Goal: Task Accomplishment & Management: Complete application form

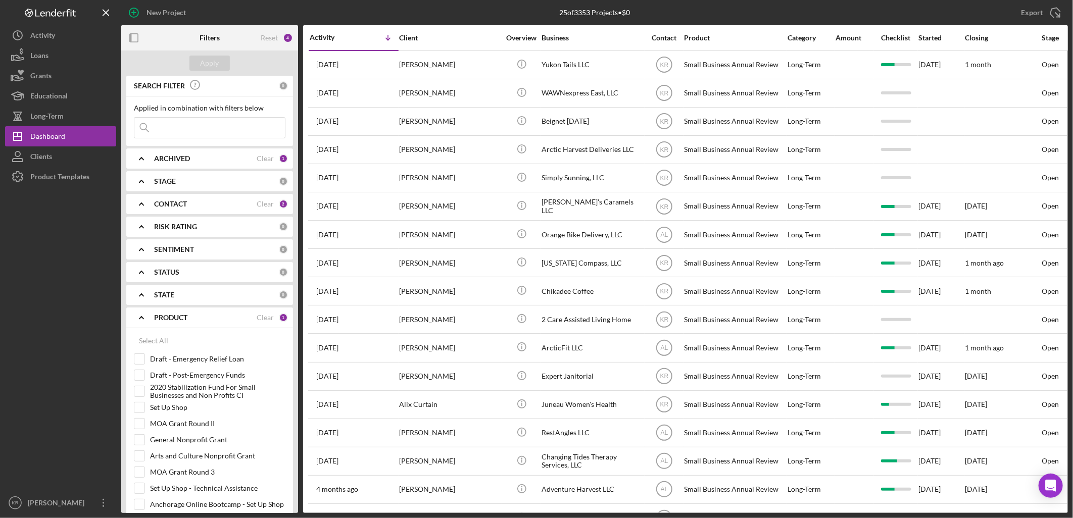
scroll to position [183, 0]
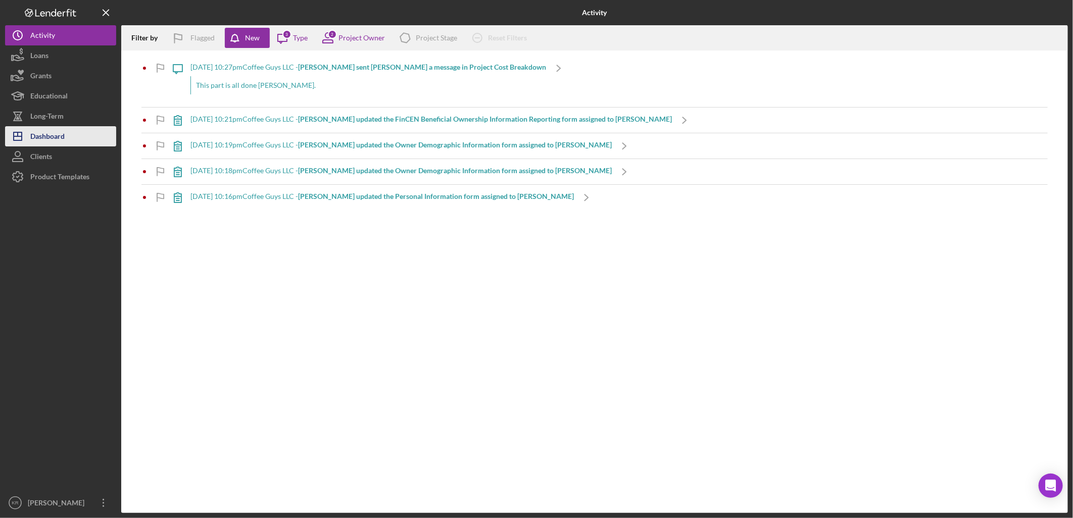
click at [88, 129] on button "Icon/Dashboard Dashboard" at bounding box center [60, 136] width 111 height 20
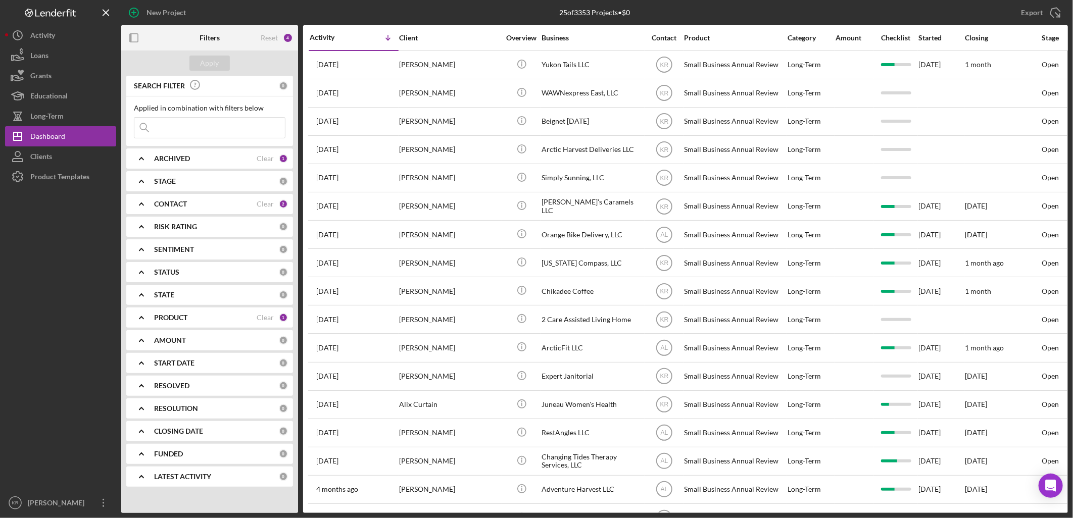
click at [183, 326] on div "PRODUCT Clear 1" at bounding box center [221, 318] width 134 height 20
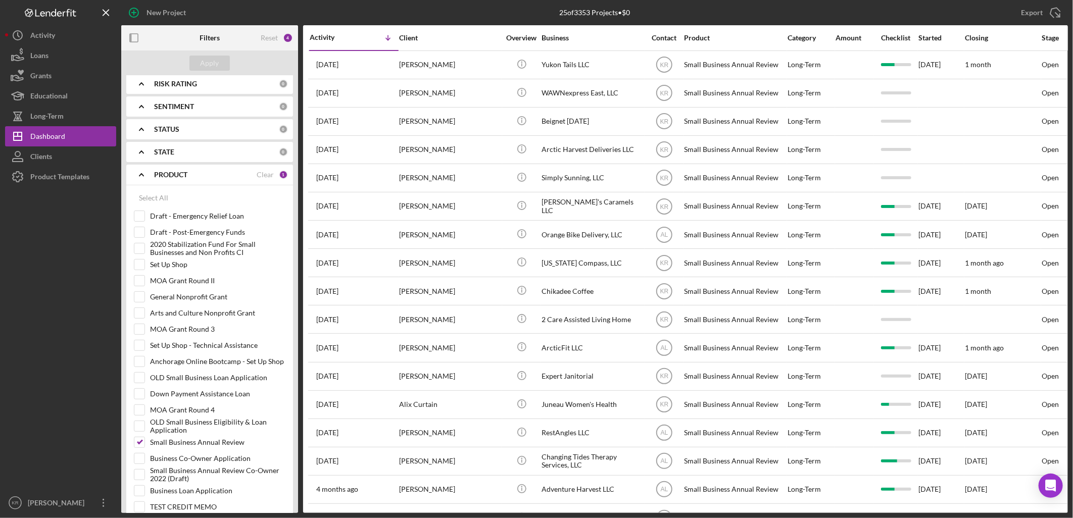
scroll to position [280, 0]
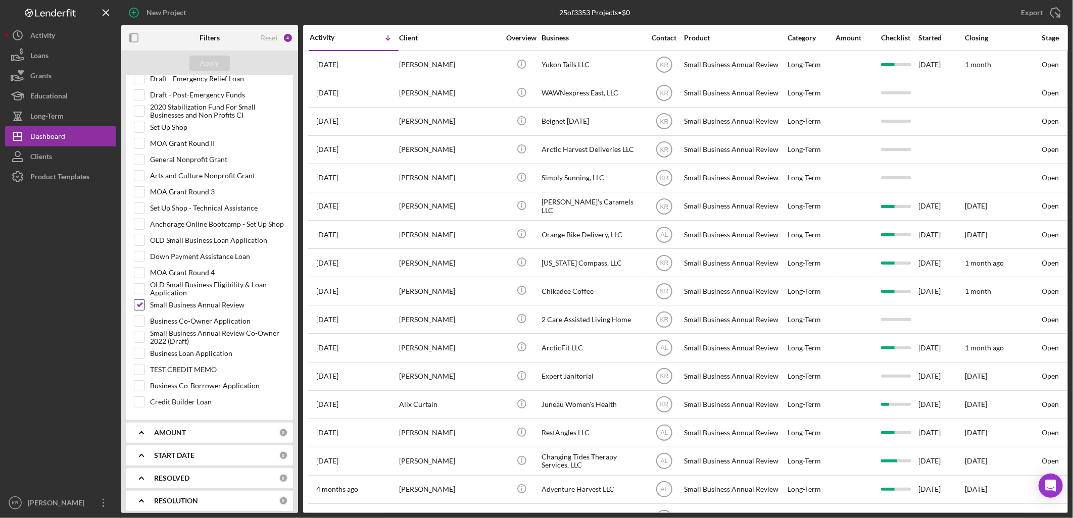
click at [178, 307] on label "Small Business Annual Review" at bounding box center [217, 305] width 135 height 10
click at [144, 307] on input "Small Business Annual Review" at bounding box center [139, 305] width 10 height 10
checkbox input "false"
click at [209, 362] on div "Business Loan Application" at bounding box center [210, 356] width 152 height 16
click at [209, 355] on label "Business Loan Application" at bounding box center [217, 353] width 135 height 10
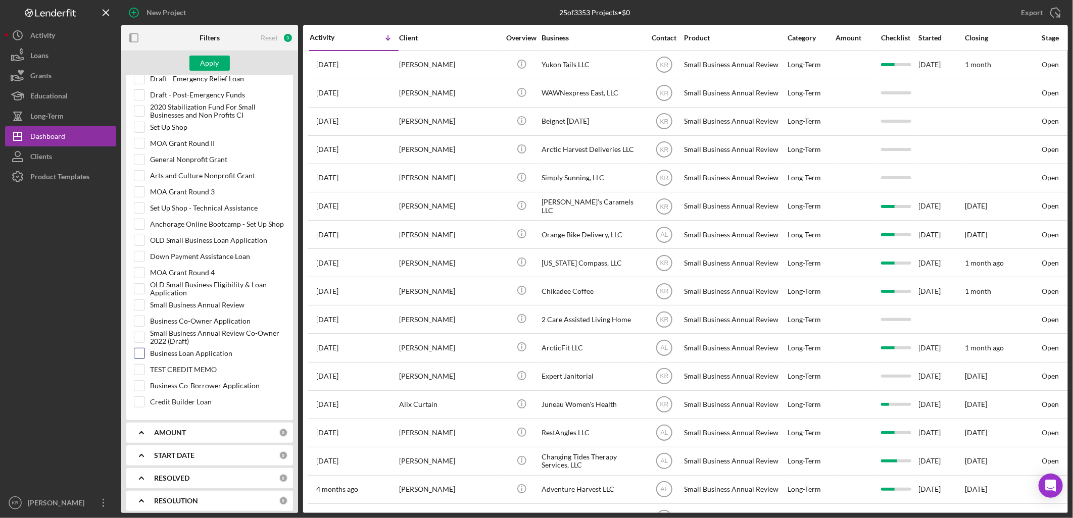
click at [144, 355] on input "Business Loan Application" at bounding box center [139, 353] width 10 height 10
checkbox input "true"
click at [192, 72] on div "Apply" at bounding box center [209, 63] width 177 height 25
click at [195, 63] on button "Apply" at bounding box center [209, 63] width 40 height 15
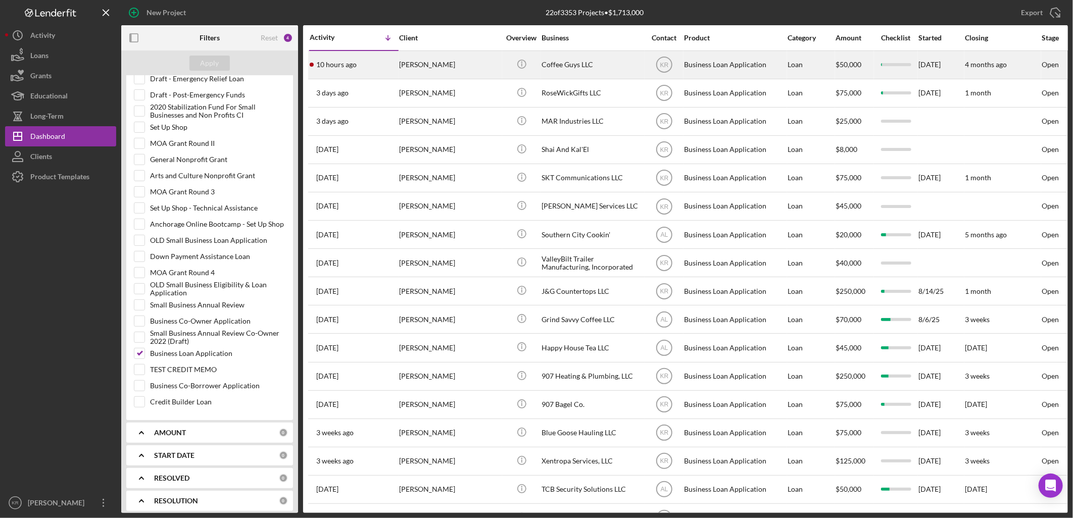
click at [603, 61] on div "Coffee Guys LLC" at bounding box center [591, 65] width 101 height 27
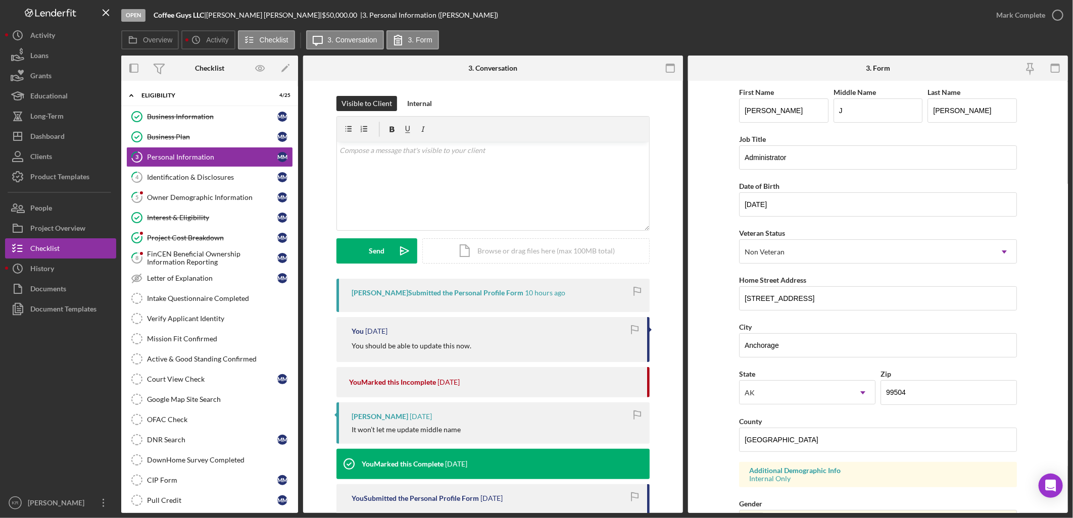
click at [1027, 26] on div "Mark Complete" at bounding box center [1027, 15] width 82 height 30
click at [1034, 18] on div "Mark Complete" at bounding box center [1020, 15] width 49 height 20
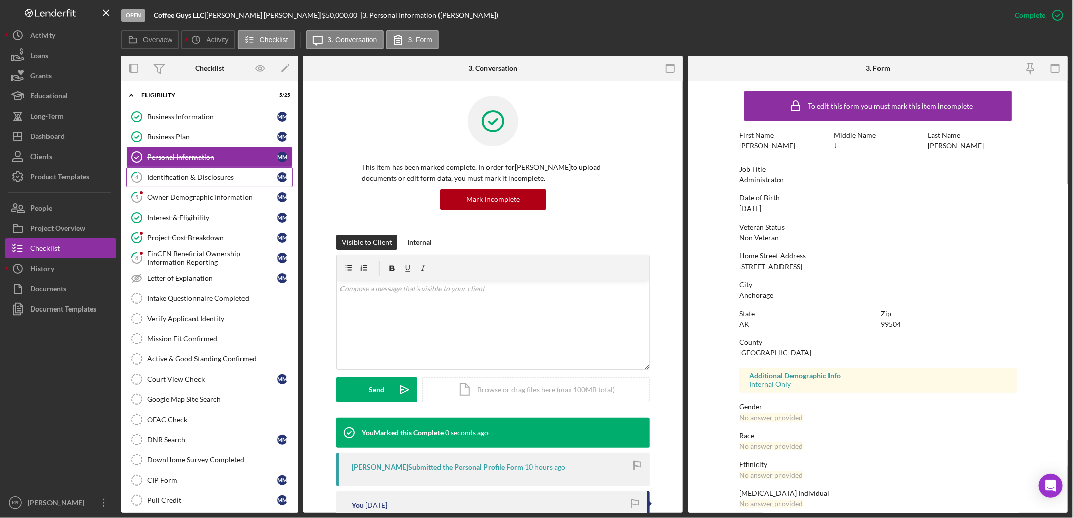
click at [230, 172] on link "4 Identification & Disclosures M M" at bounding box center [209, 177] width 167 height 20
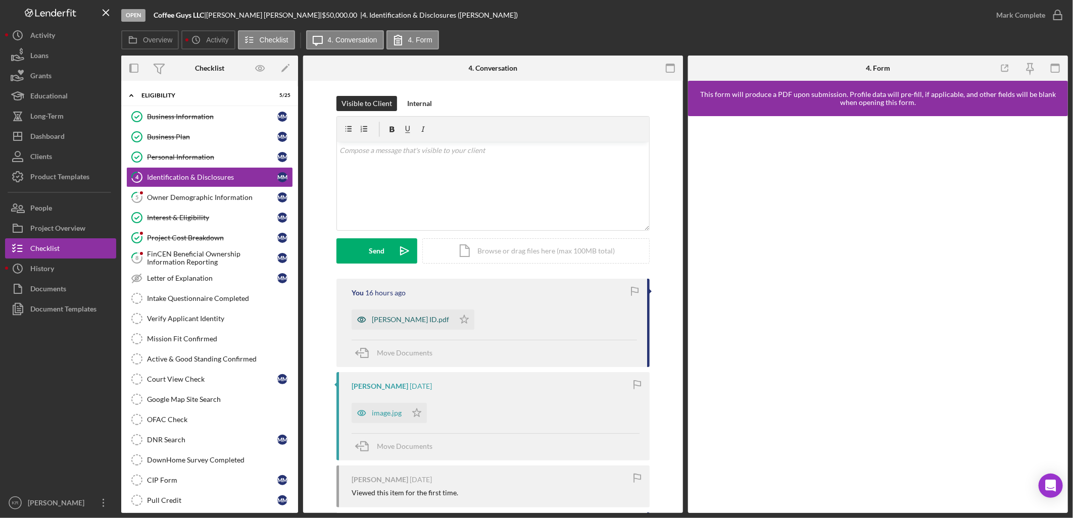
click at [391, 316] on div "[PERSON_NAME] ID.pdf" at bounding box center [410, 320] width 77 height 8
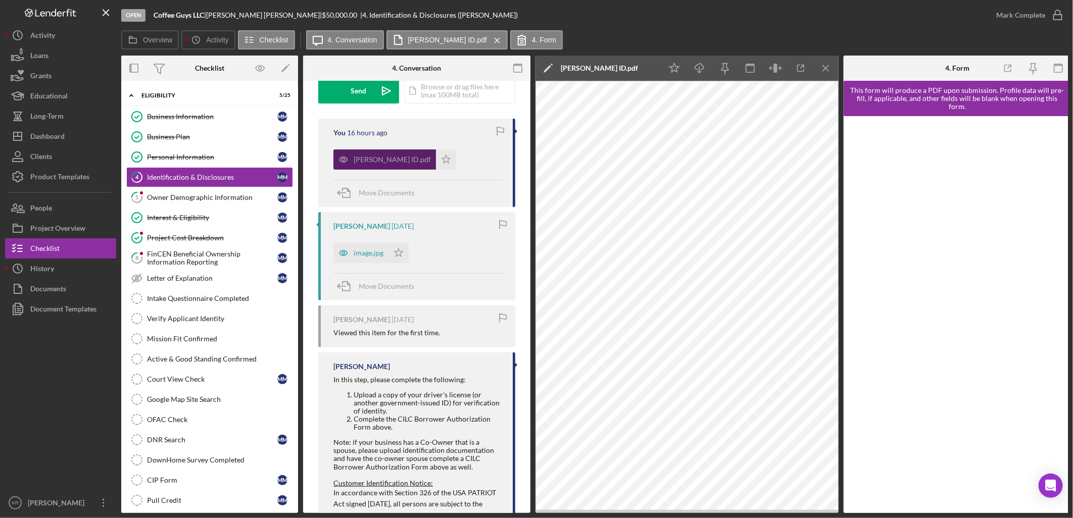
scroll to position [224, 0]
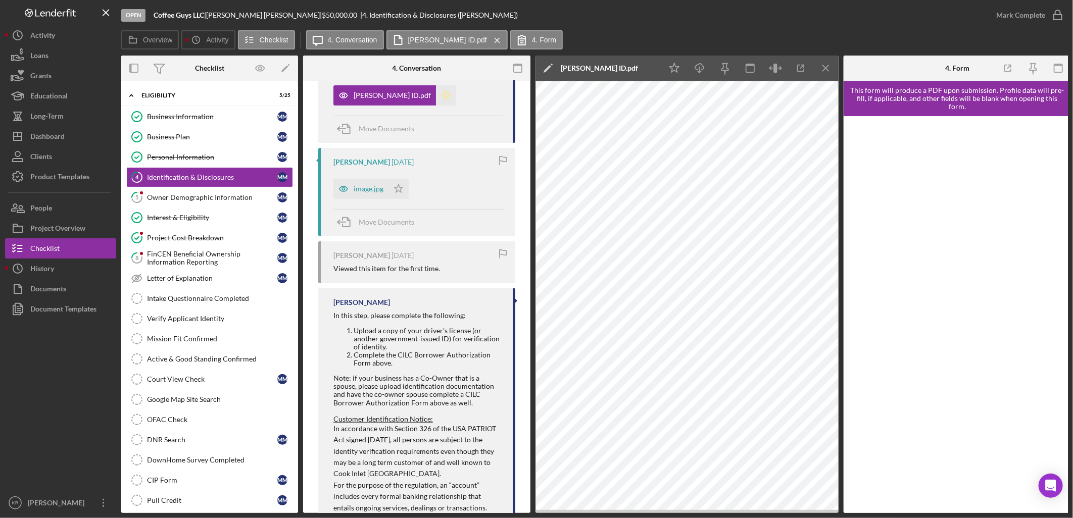
click at [436, 102] on icon "Icon/Star" at bounding box center [446, 95] width 20 height 20
click at [215, 201] on div "Owner Demographic Information" at bounding box center [212, 197] width 130 height 8
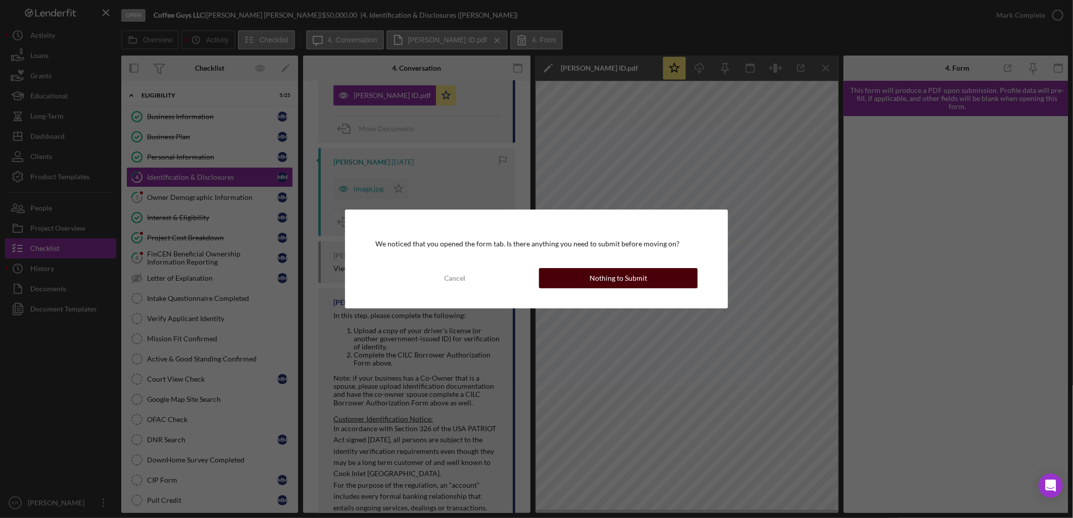
click at [543, 270] on button "Nothing to Submit" at bounding box center [618, 278] width 159 height 20
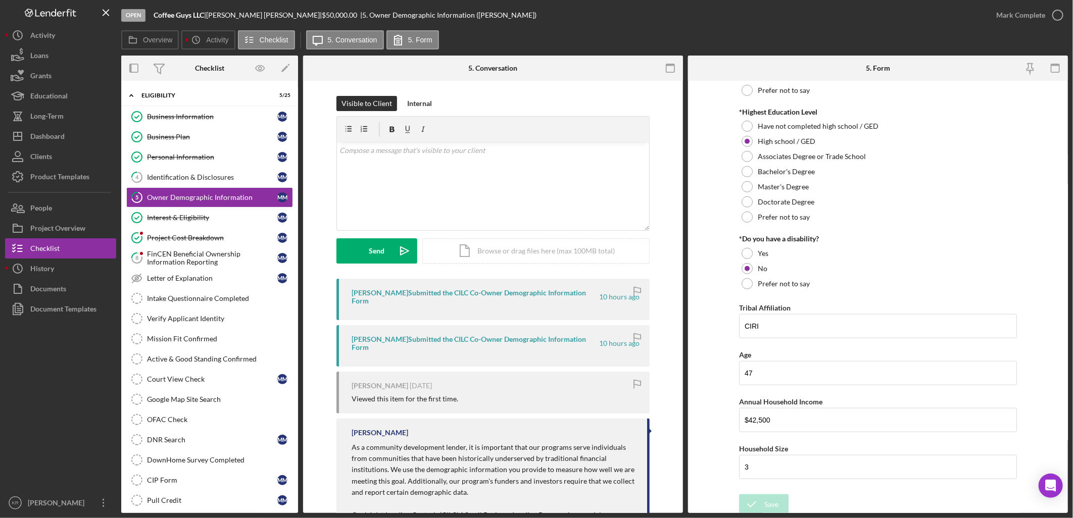
scroll to position [443, 0]
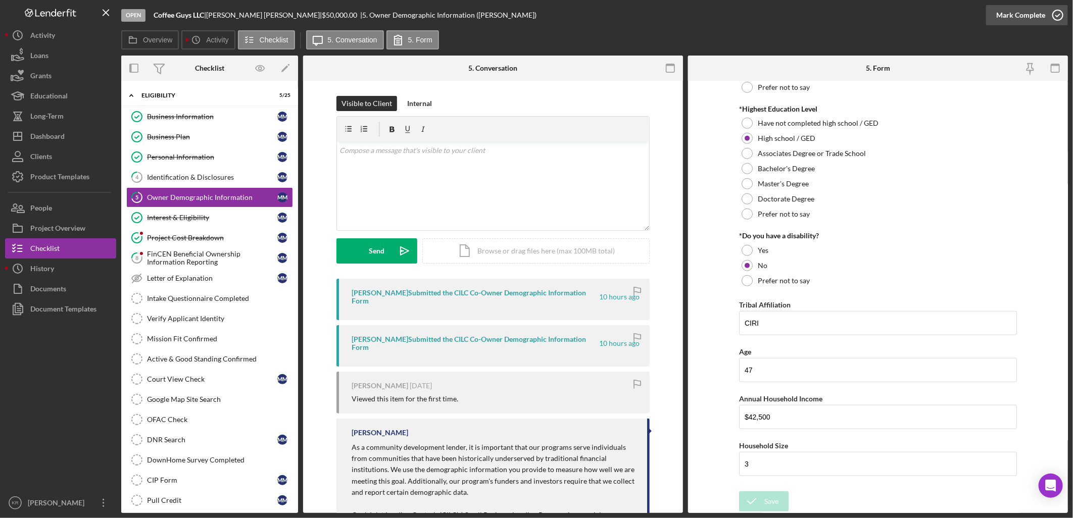
click at [999, 21] on div "Mark Complete" at bounding box center [1020, 15] width 49 height 20
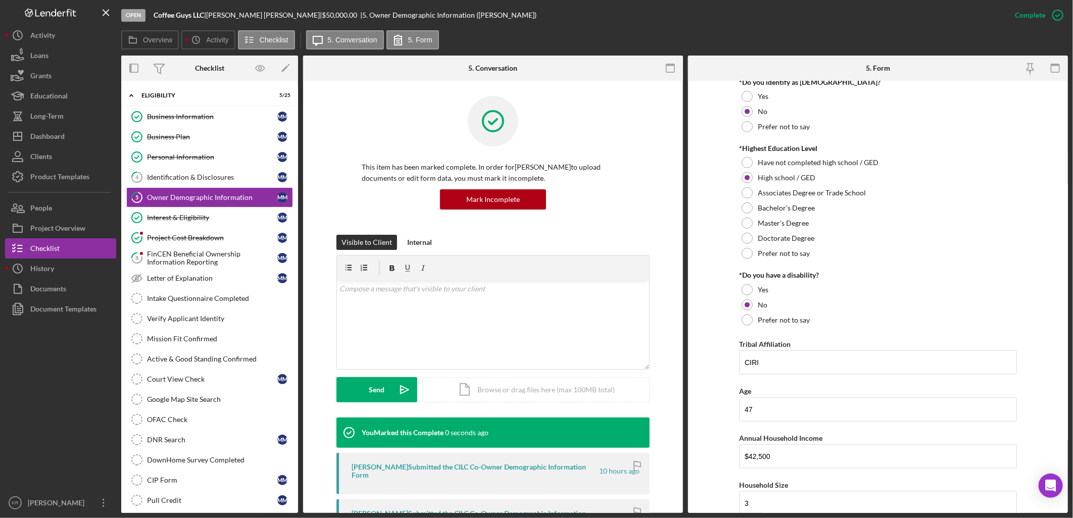
scroll to position [484, 0]
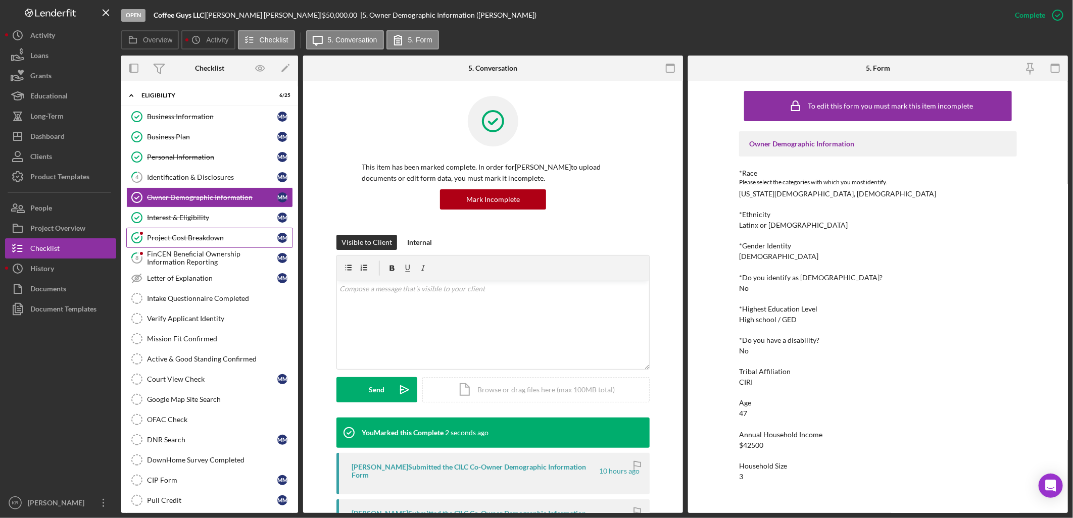
click at [187, 231] on link "Project Cost Breakdown Project Cost Breakdown M M" at bounding box center [209, 238] width 167 height 20
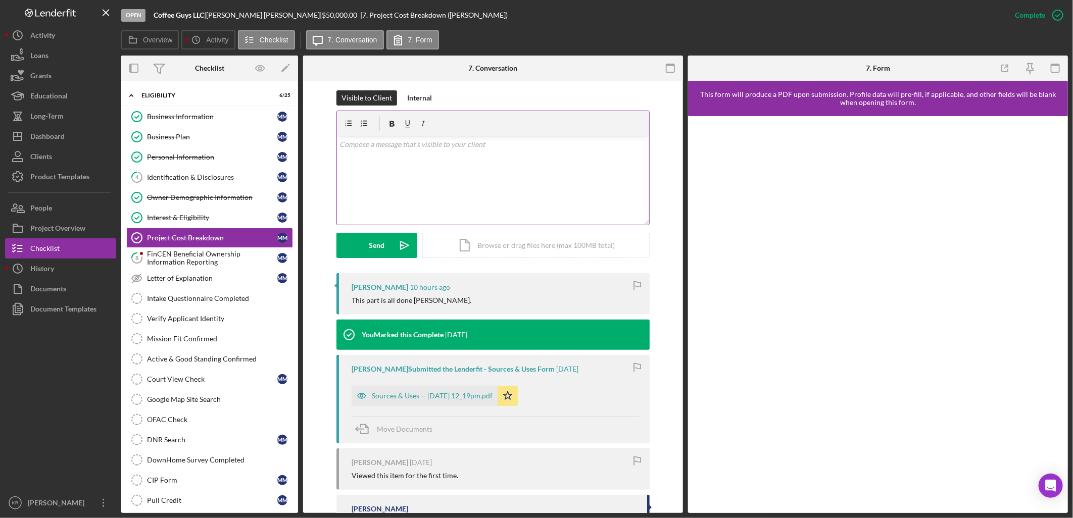
scroll to position [168, 0]
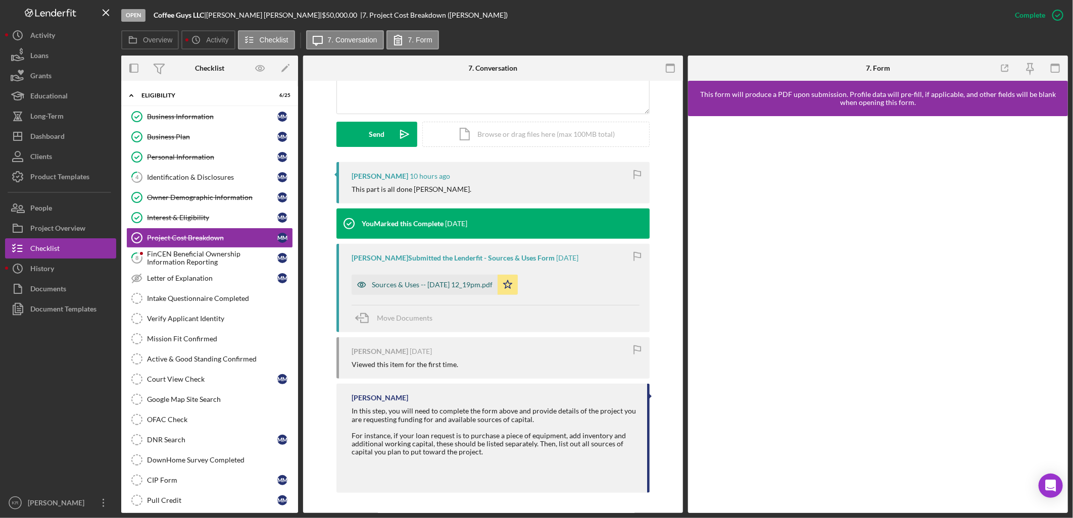
click at [412, 285] on div "Sources & Uses -- [DATE] 12_19pm.pdf" at bounding box center [432, 285] width 121 height 8
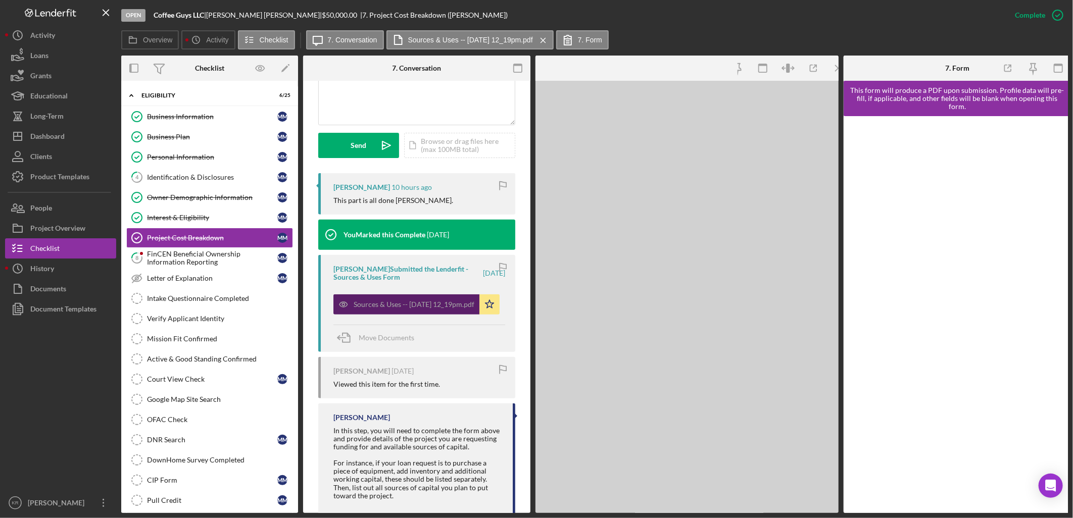
scroll to position [267, 0]
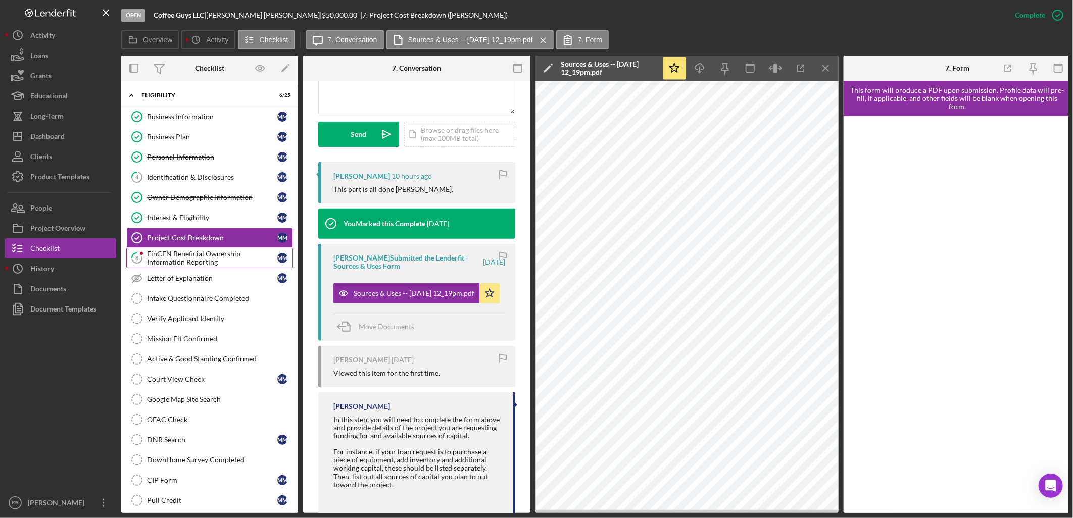
click at [238, 260] on div "FinCEN Beneficial Ownership Information Reporting" at bounding box center [212, 258] width 130 height 16
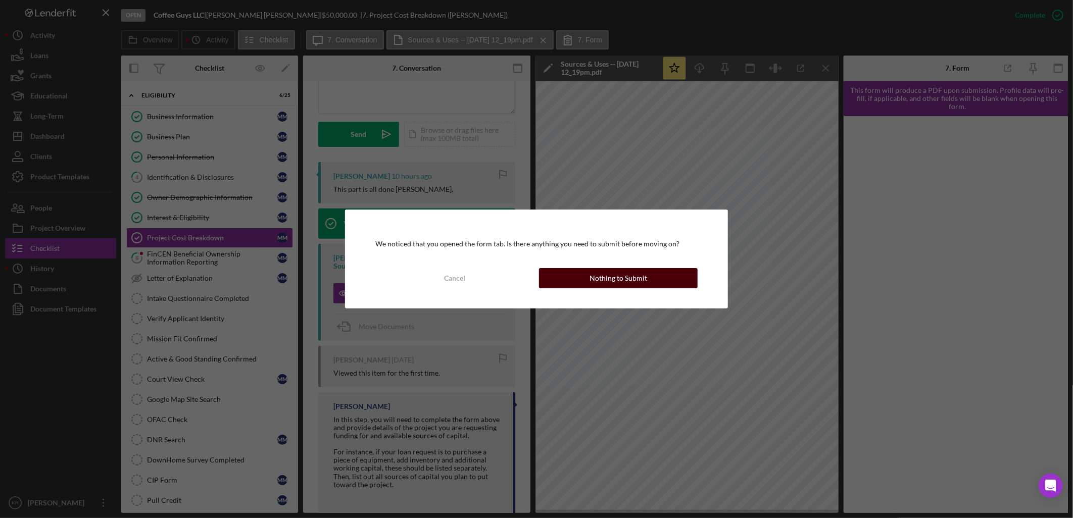
click at [559, 278] on button "Nothing to Submit" at bounding box center [618, 278] width 159 height 20
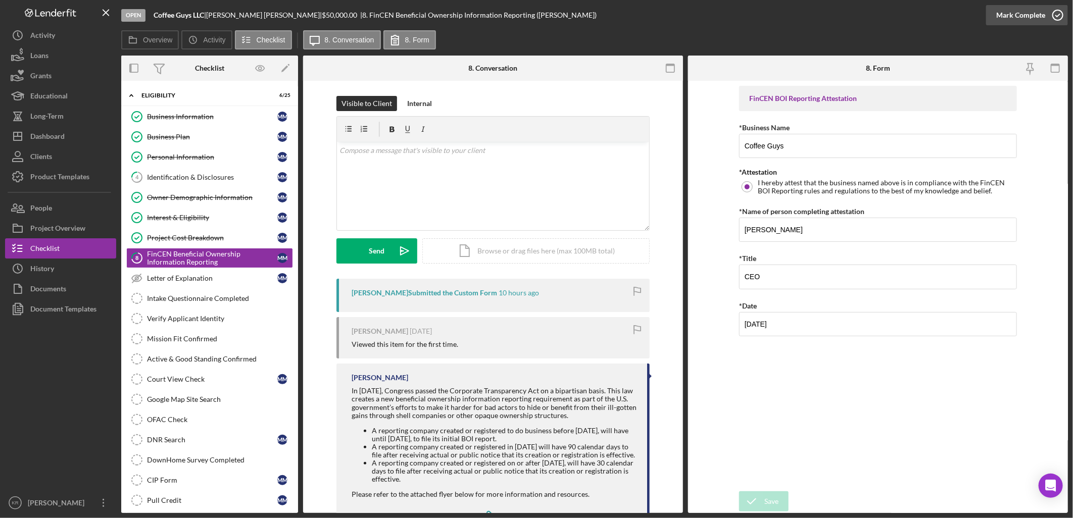
click at [1030, 18] on div "Mark Complete" at bounding box center [1020, 15] width 49 height 20
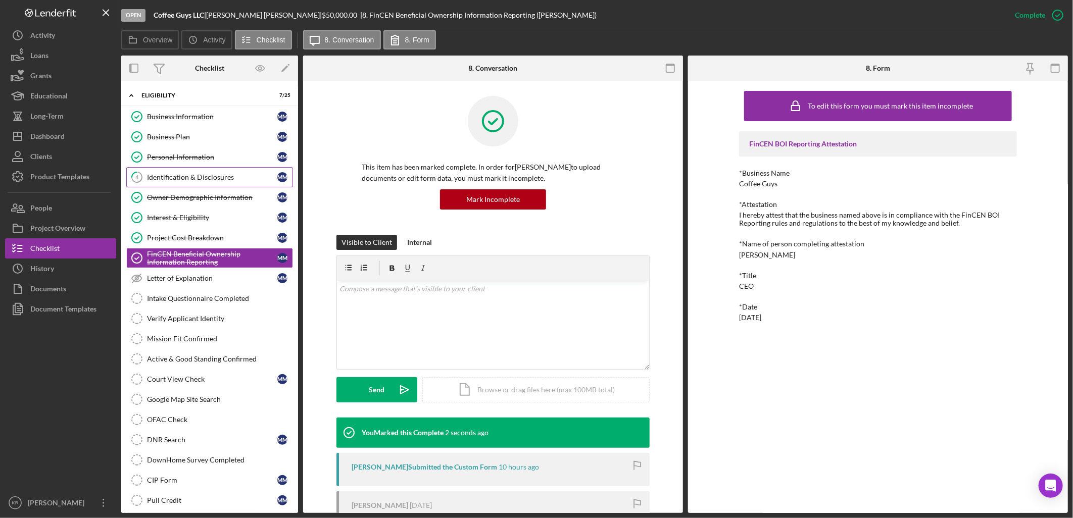
click at [201, 175] on div "Identification & Disclosures" at bounding box center [212, 177] width 130 height 8
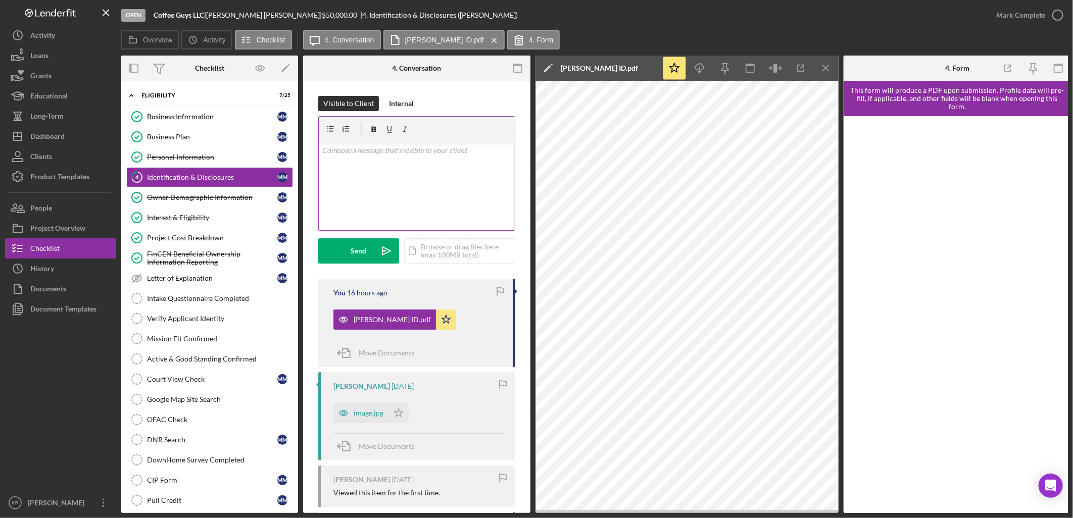
click at [366, 191] on div "v Color teal Color pink Remove color Add row above Add row below Add column bef…" at bounding box center [417, 186] width 196 height 88
click at [415, 205] on div "v Color teal Color pink Remove color Add row above Add row below Add column bef…" at bounding box center [417, 186] width 196 height 88
click at [424, 182] on p "Hi [PERSON_NAME], There is a form to authorize to pull credit that needs to be …" at bounding box center [417, 167] width 190 height 45
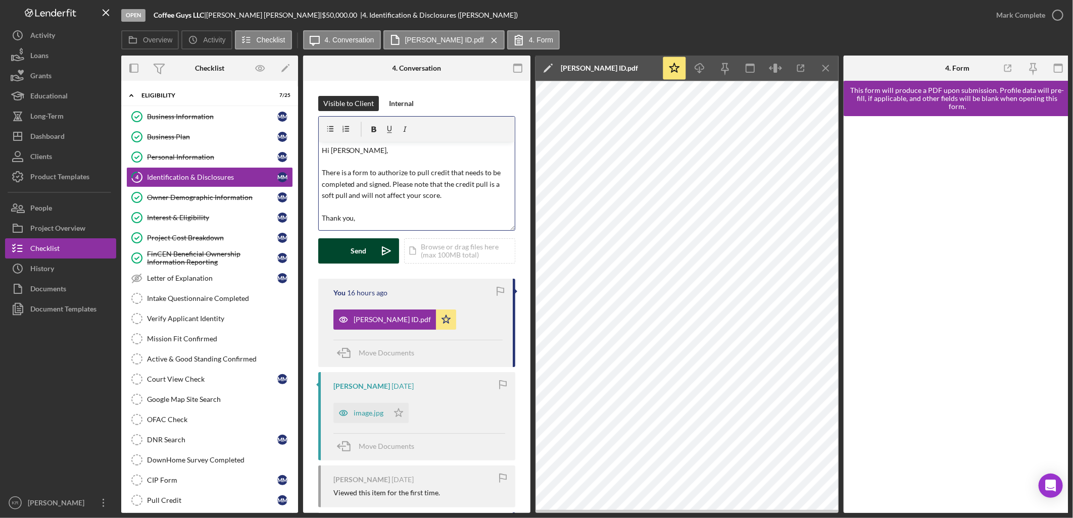
click at [369, 260] on button "Send Icon/icon-invite-send" at bounding box center [358, 250] width 81 height 25
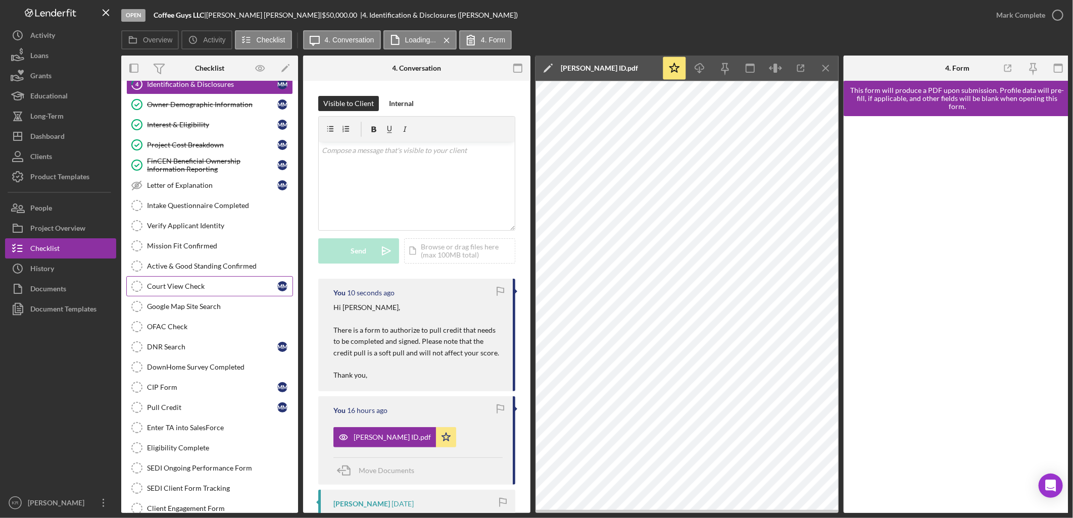
scroll to position [112, 0]
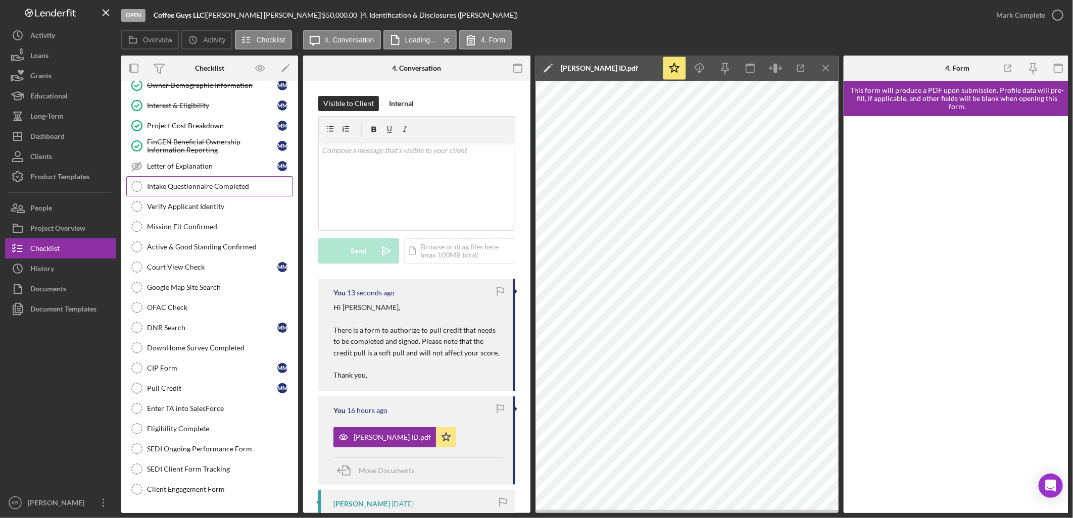
click at [228, 185] on div "Intake Questionnaire Completed" at bounding box center [219, 186] width 145 height 8
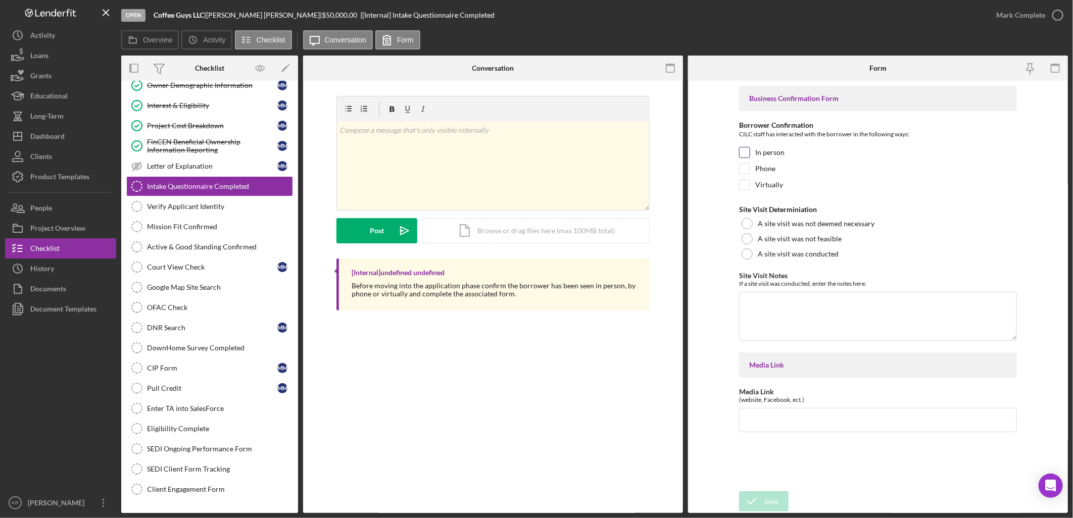
click at [790, 153] on div "In person" at bounding box center [878, 155] width 278 height 16
click at [778, 152] on label "In person" at bounding box center [769, 152] width 29 height 10
click at [750, 152] on input "In person" at bounding box center [744, 152] width 10 height 10
checkbox input "true"
click at [1042, 22] on div "Mark Complete" at bounding box center [1020, 15] width 49 height 20
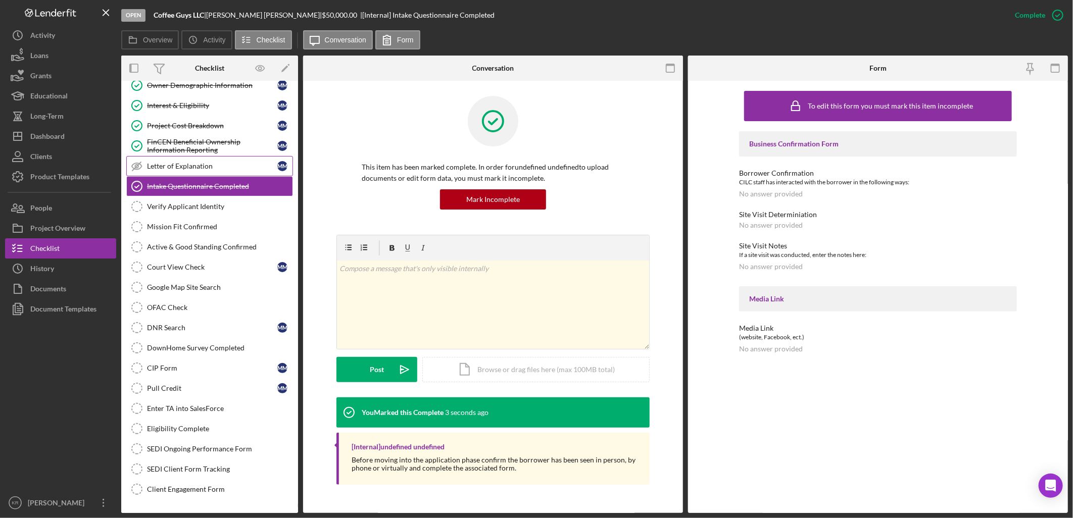
click at [220, 174] on link "Letter of Explanation Letter of Explanation M M" at bounding box center [209, 166] width 167 height 20
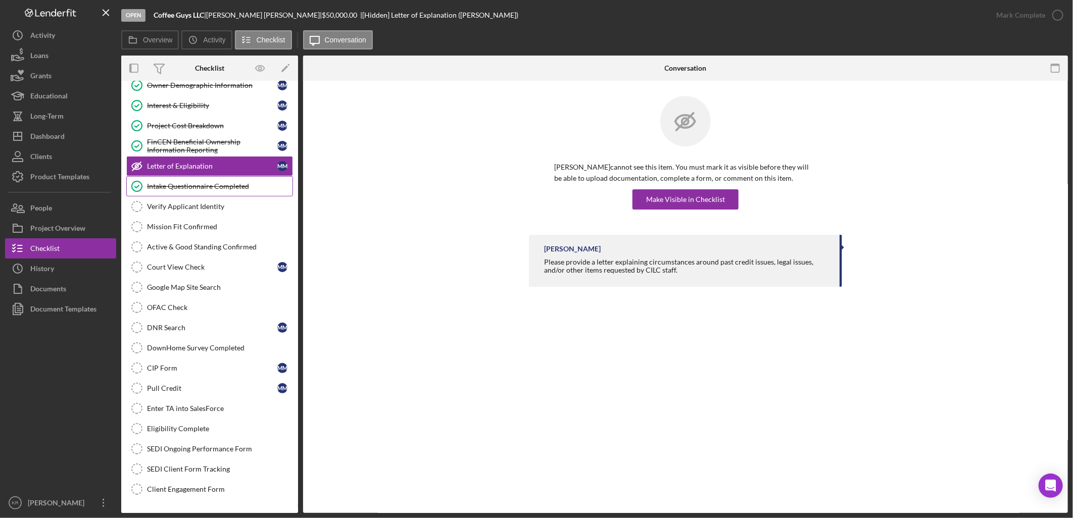
click at [224, 188] on div "Intake Questionnaire Completed" at bounding box center [219, 186] width 145 height 8
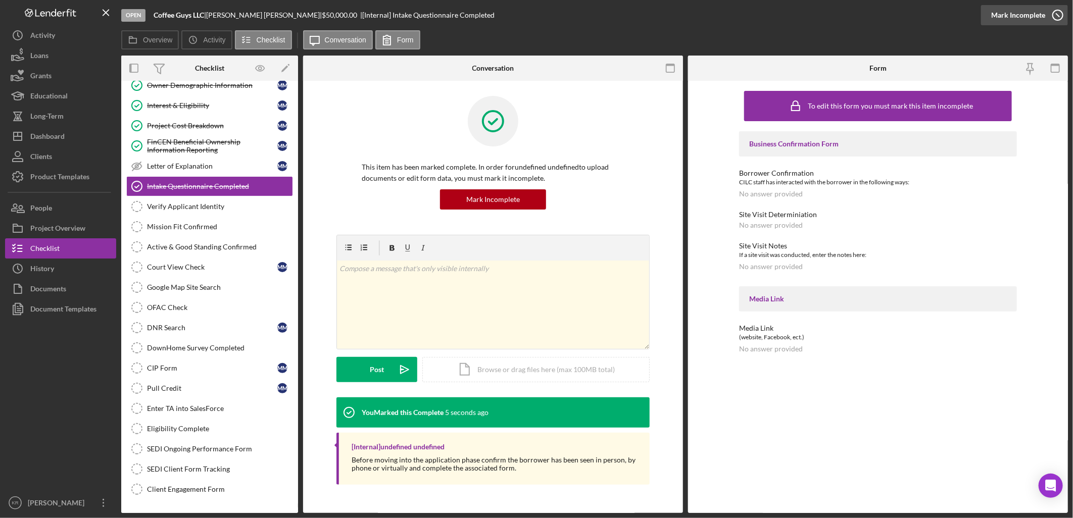
click at [1013, 17] on div "Mark Incomplete" at bounding box center [1018, 15] width 54 height 20
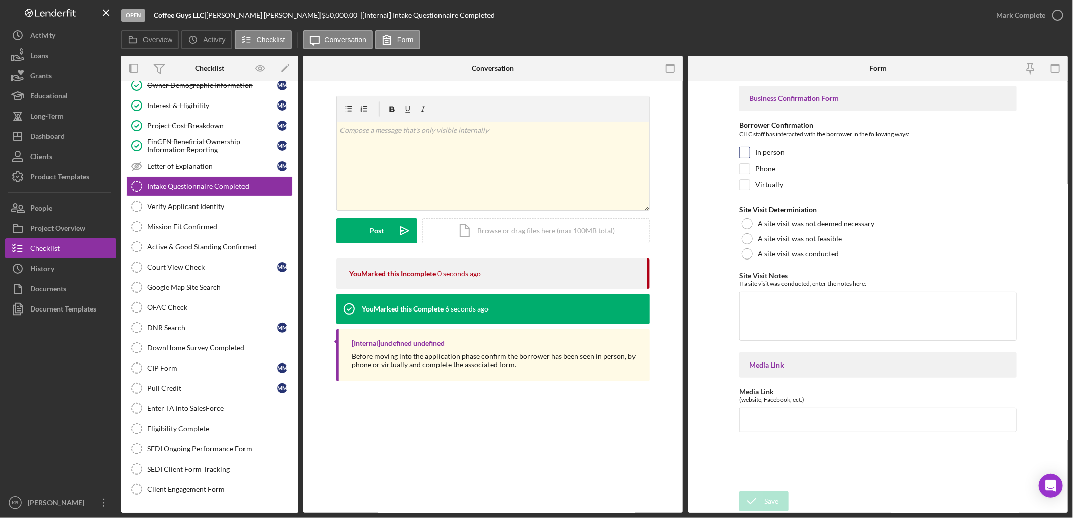
click at [773, 158] on div "In person" at bounding box center [878, 155] width 278 height 16
click at [772, 155] on label "In person" at bounding box center [769, 152] width 29 height 10
click at [750, 155] on input "In person" at bounding box center [744, 152] width 10 height 10
checkbox input "true"
click at [766, 508] on div "Save" at bounding box center [771, 501] width 14 height 20
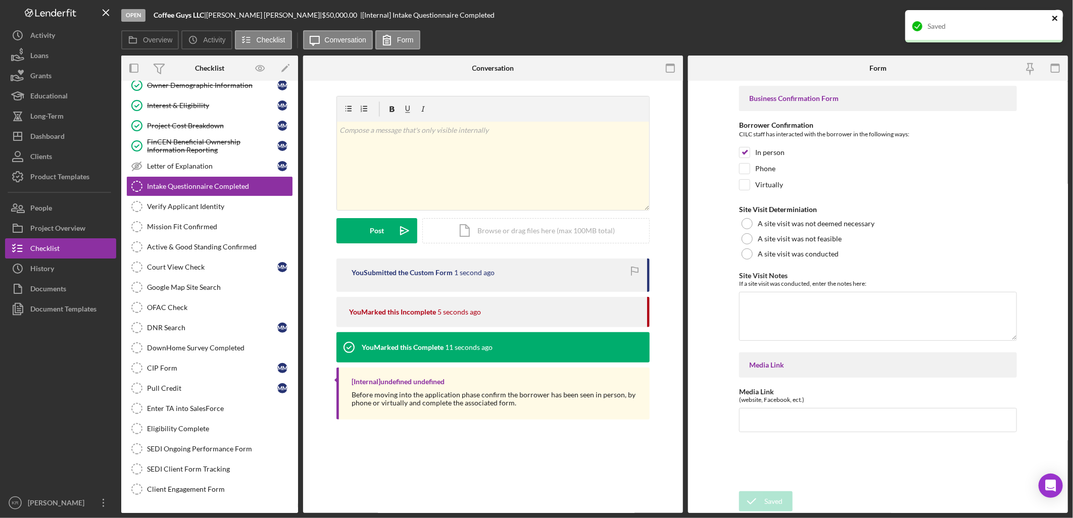
click at [1056, 17] on icon "close" at bounding box center [1054, 18] width 5 height 5
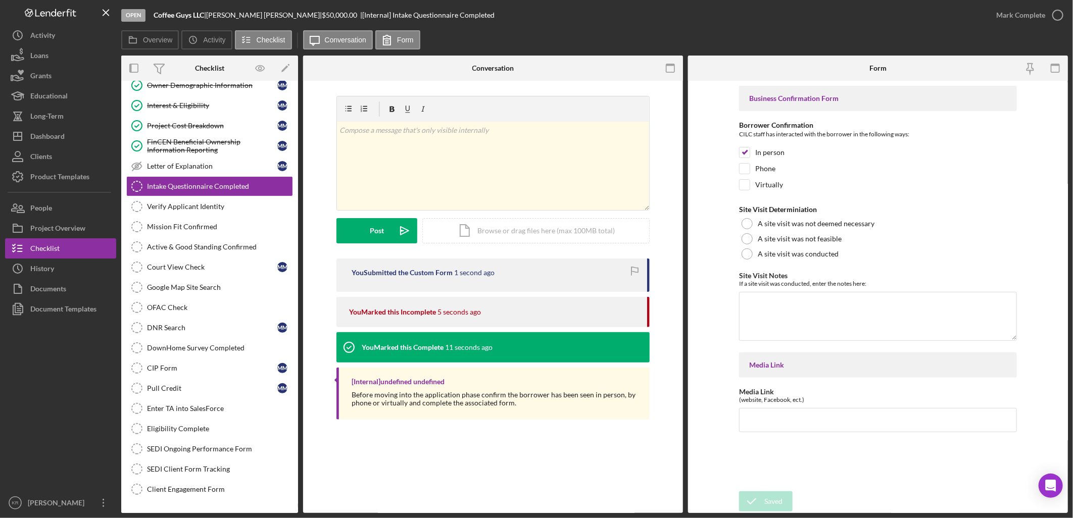
click at [1056, 17] on div "Saved" at bounding box center [984, 30] width 162 height 44
click at [1043, 15] on div "Mark Complete" at bounding box center [1020, 15] width 49 height 20
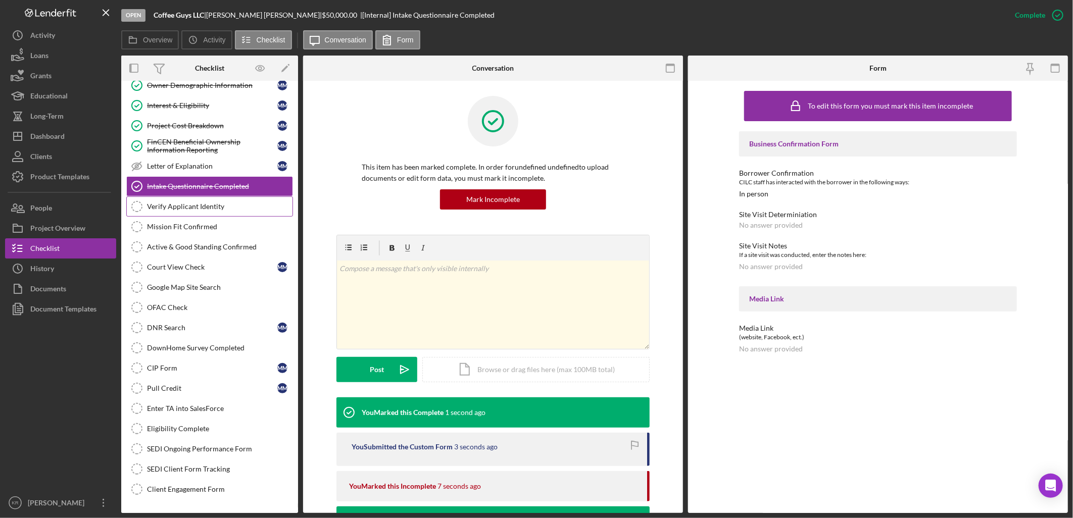
click at [195, 214] on link "Verify Applicant Identity Verify Applicant Identity" at bounding box center [209, 206] width 167 height 20
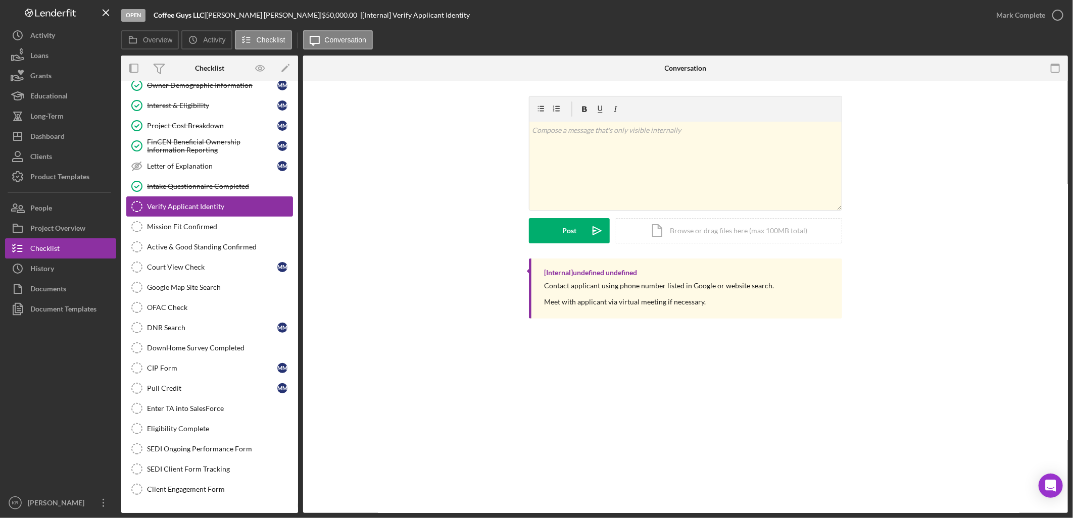
click at [193, 210] on div "Verify Applicant Identity" at bounding box center [219, 207] width 145 height 8
click at [217, 230] on div "Mission Fit Confirmed" at bounding box center [219, 227] width 145 height 8
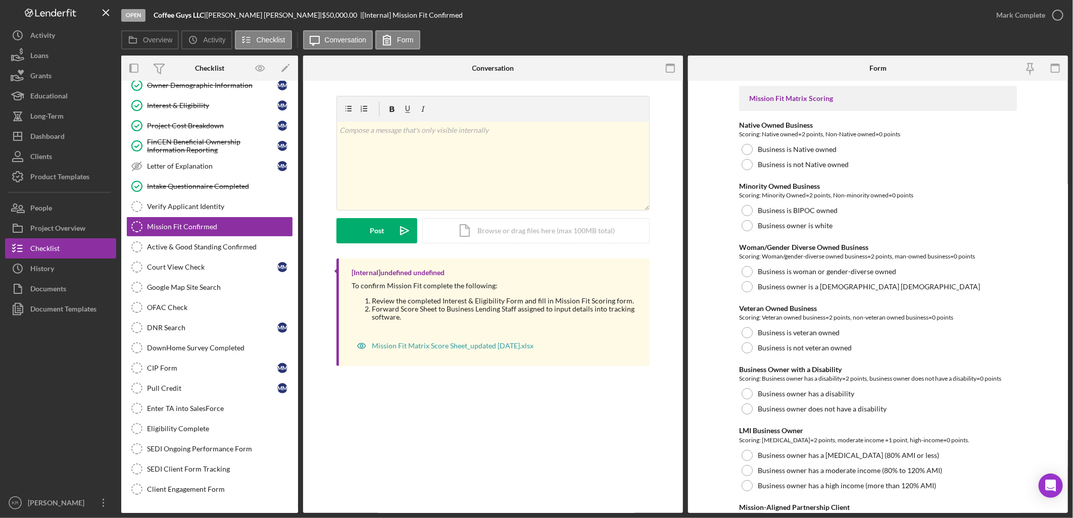
click at [827, 140] on div "Native Owned Business Scoring: Native owned=2 points, Non-Native owned=0 points…" at bounding box center [878, 146] width 278 height 51
click at [826, 145] on label "Business is Native owned" at bounding box center [797, 149] width 79 height 8
click at [825, 213] on label "Business is BIPOC owned" at bounding box center [798, 211] width 80 height 8
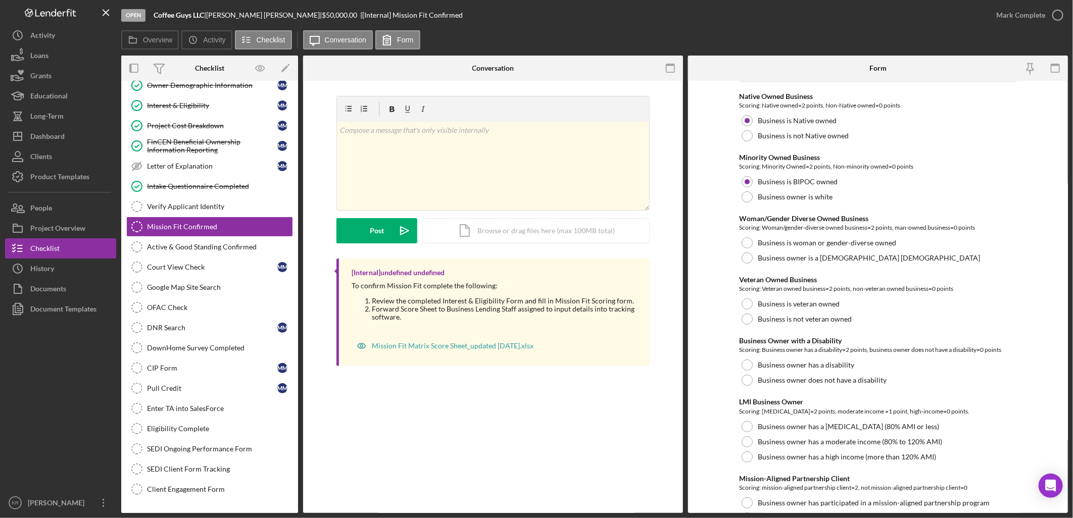
scroll to position [56, 0]
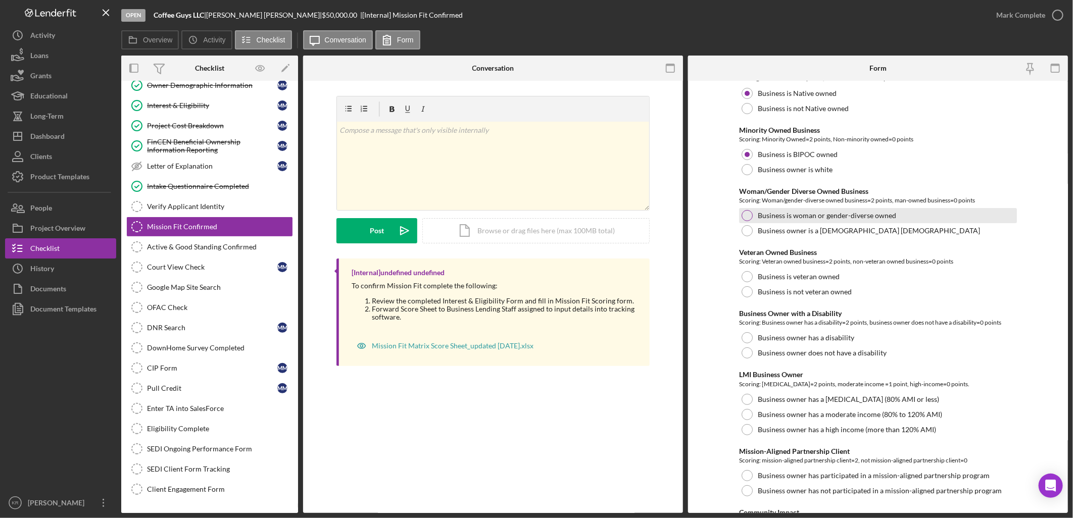
click at [917, 211] on div "Business is woman or gender-diverse owned" at bounding box center [878, 215] width 278 height 15
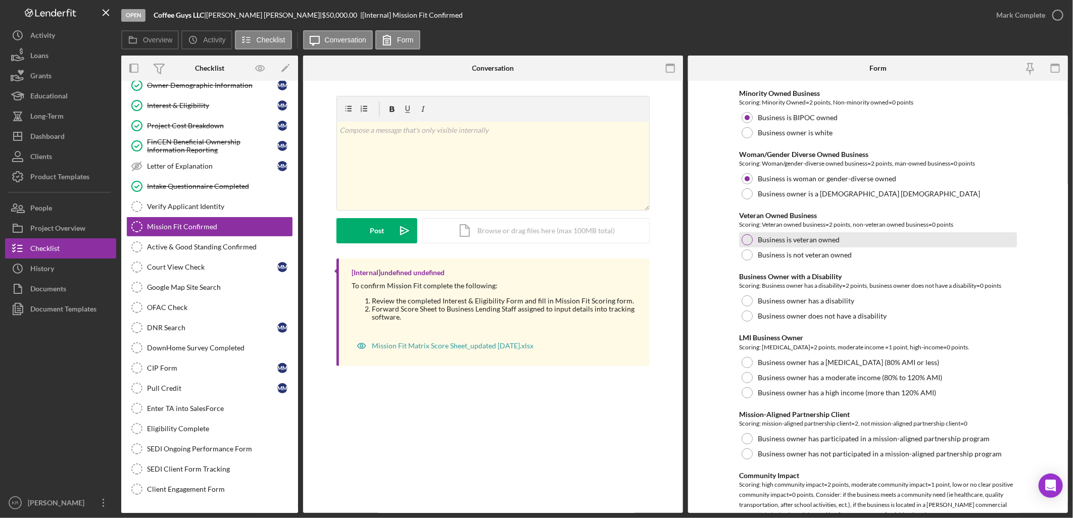
scroll to position [112, 0]
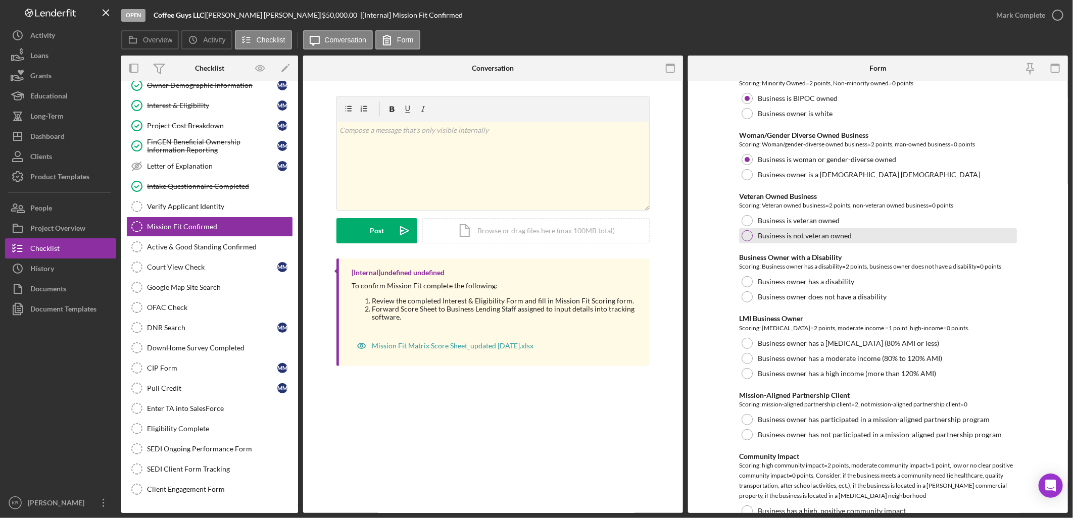
click at [841, 233] on label "Business is not veteran owned" at bounding box center [805, 236] width 94 height 8
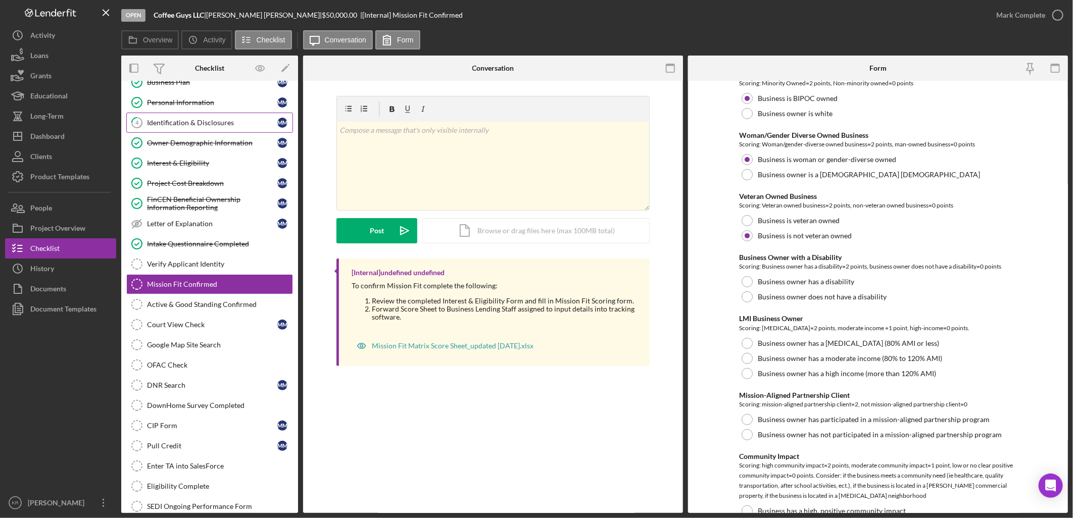
scroll to position [0, 0]
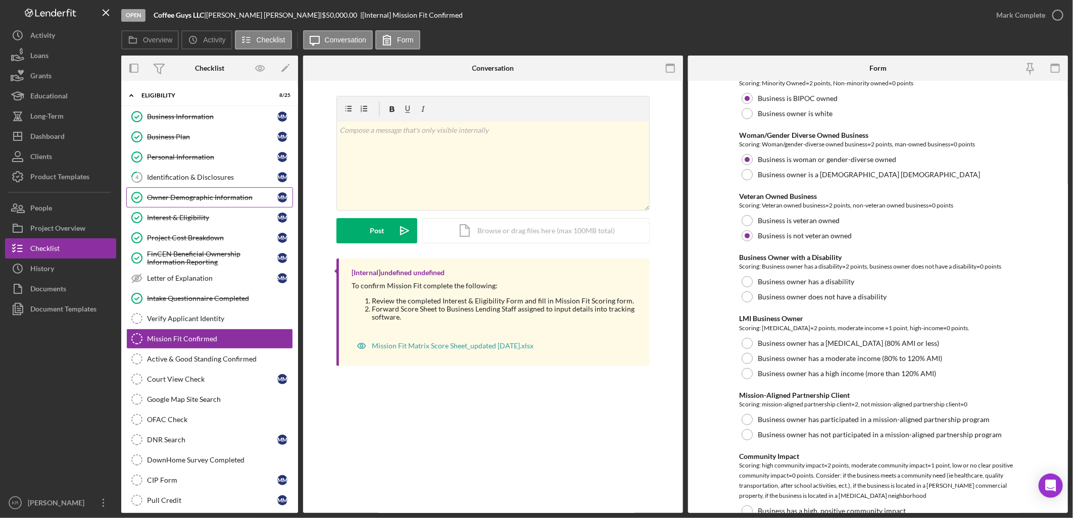
click at [198, 195] on div "Owner Demographic Information" at bounding box center [212, 197] width 130 height 8
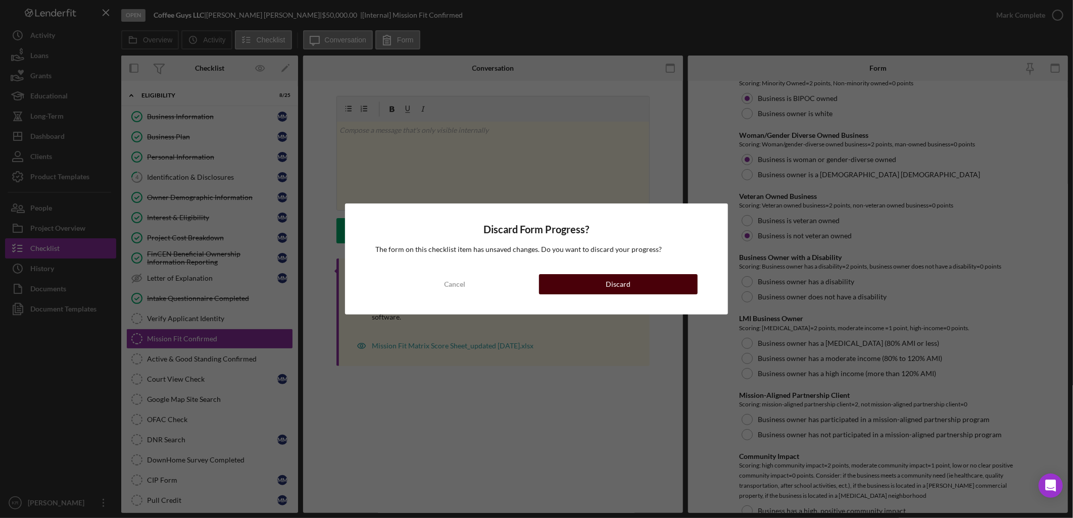
click at [667, 281] on button "Discard" at bounding box center [618, 284] width 159 height 20
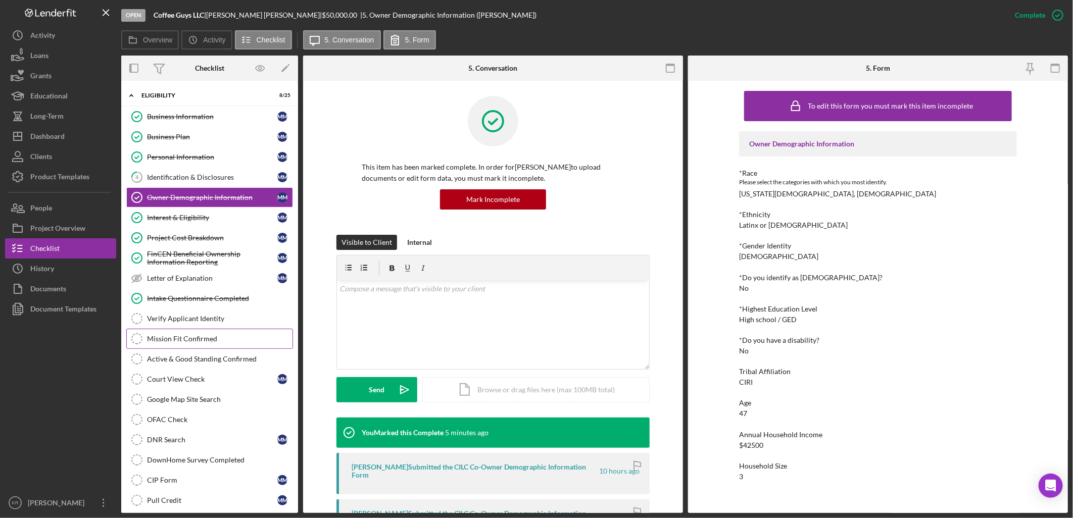
click at [206, 341] on div "Mission Fit Confirmed" at bounding box center [219, 339] width 145 height 8
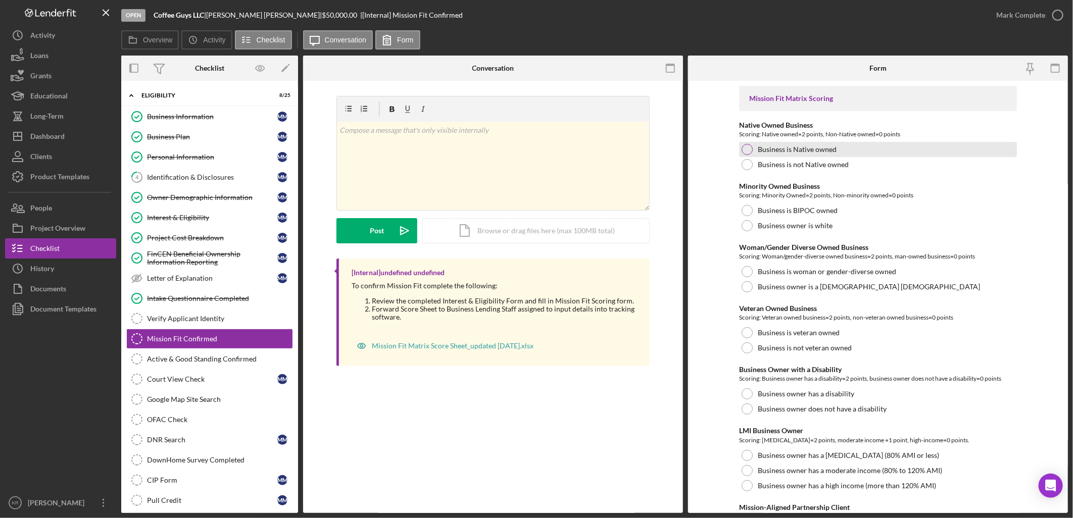
click at [847, 154] on div "Business is Native owned" at bounding box center [878, 149] width 278 height 15
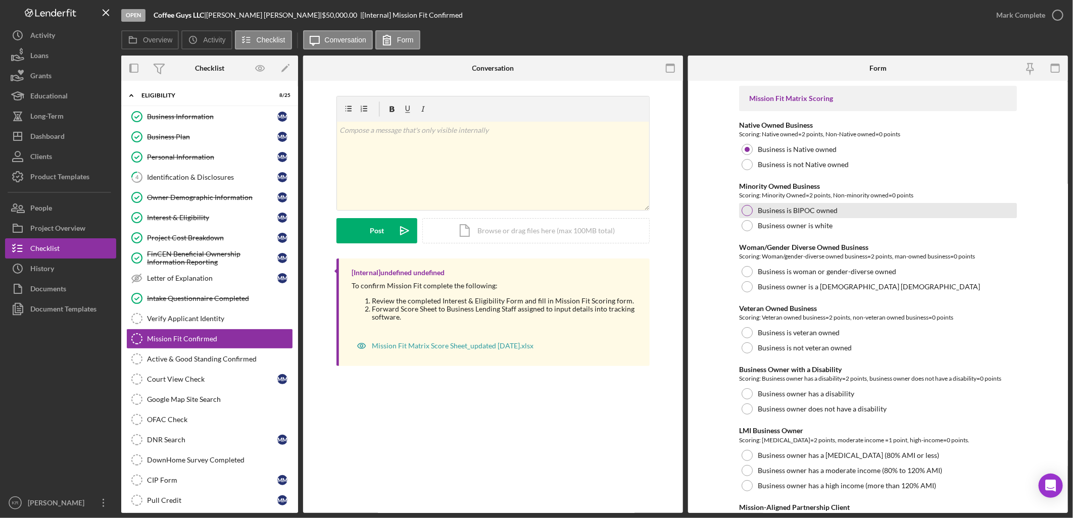
click at [834, 205] on div "Business is BIPOC owned" at bounding box center [878, 210] width 278 height 15
click at [847, 263] on div "Woman/Gender Diverse Owned Business Scoring: Woman/gender-diverse owned busines…" at bounding box center [878, 268] width 278 height 51
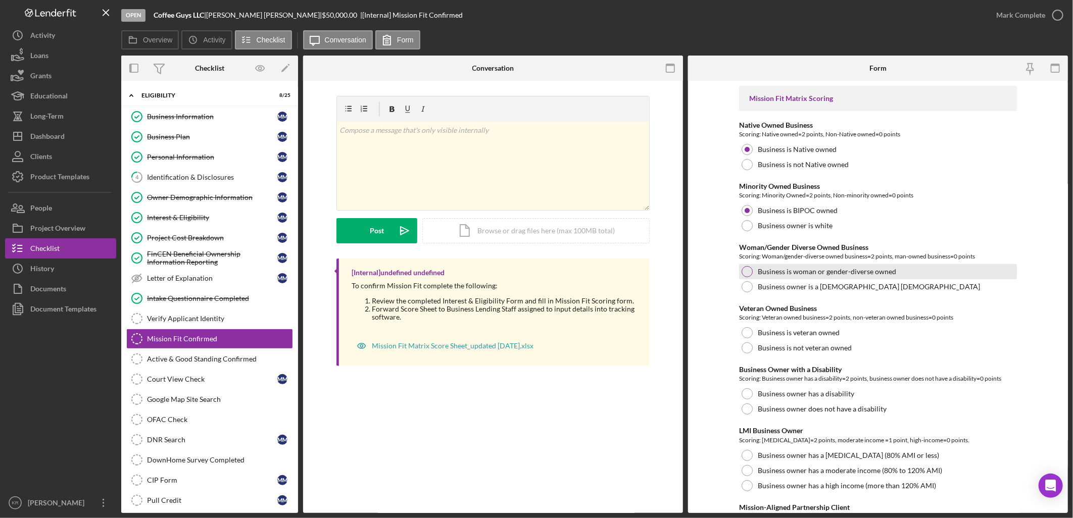
click at [843, 274] on label "Business is woman or gender-diverse owned" at bounding box center [827, 272] width 138 height 8
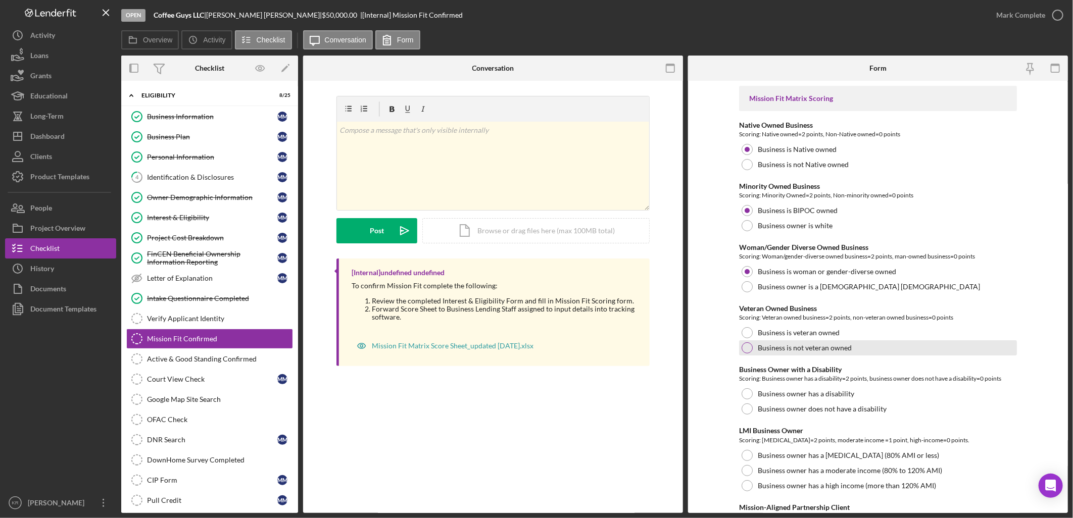
click at [819, 352] on div "Business is not veteran owned" at bounding box center [878, 347] width 278 height 15
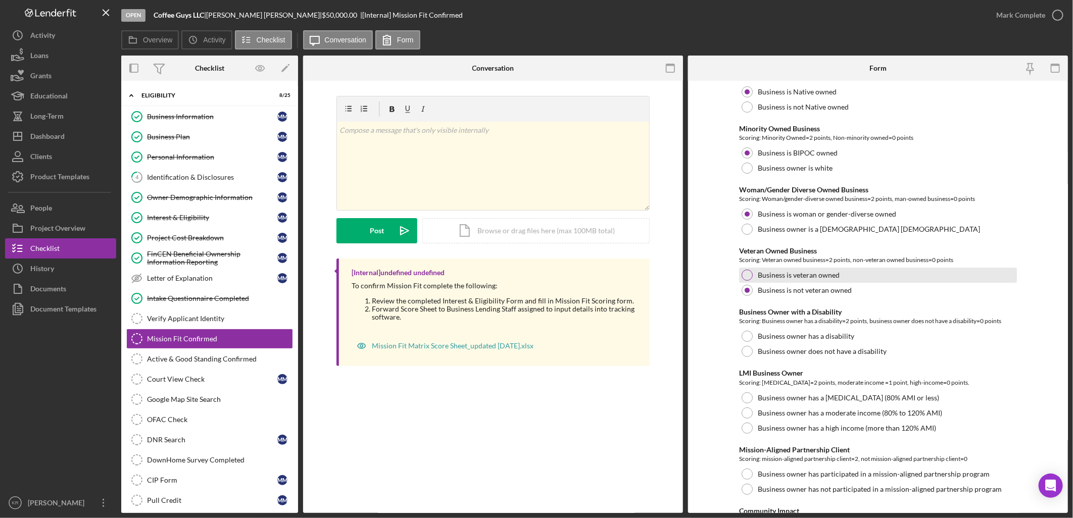
scroll to position [168, 0]
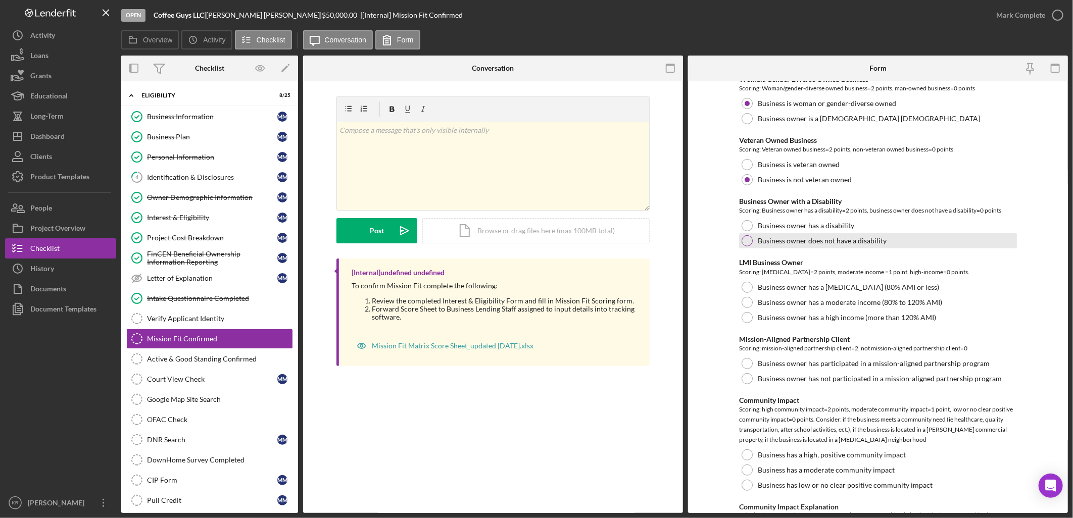
click at [832, 247] on div "Business owner does not have a disability" at bounding box center [878, 240] width 278 height 15
click at [913, 281] on div "Business owner has a [MEDICAL_DATA] (80% AMI or less)" at bounding box center [878, 287] width 278 height 15
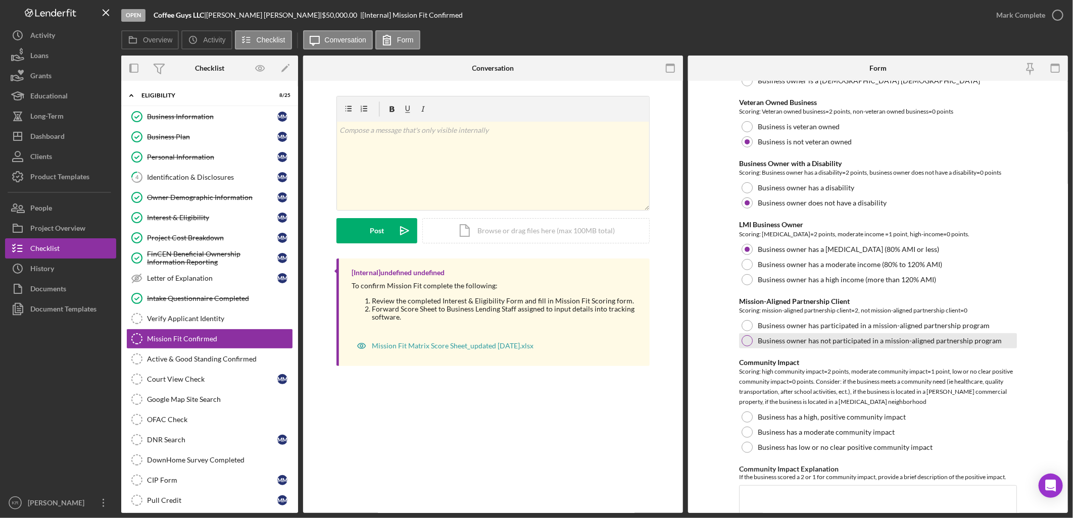
scroll to position [224, 0]
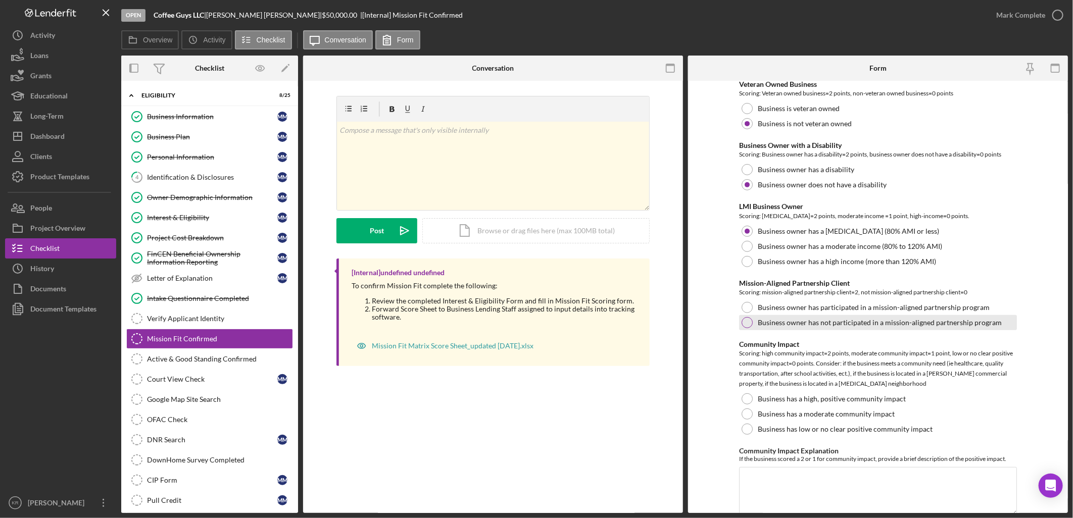
click at [890, 323] on label "Business owner has not participated in a mission-aligned partnership program" at bounding box center [880, 323] width 244 height 8
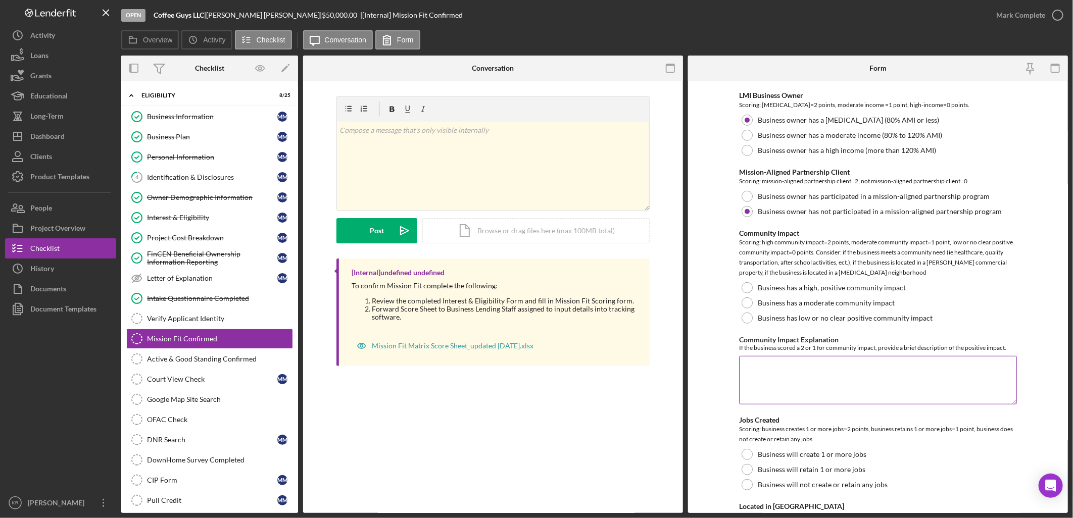
scroll to position [336, 0]
click at [870, 311] on div "Business has low or no clear positive community impact" at bounding box center [878, 317] width 278 height 15
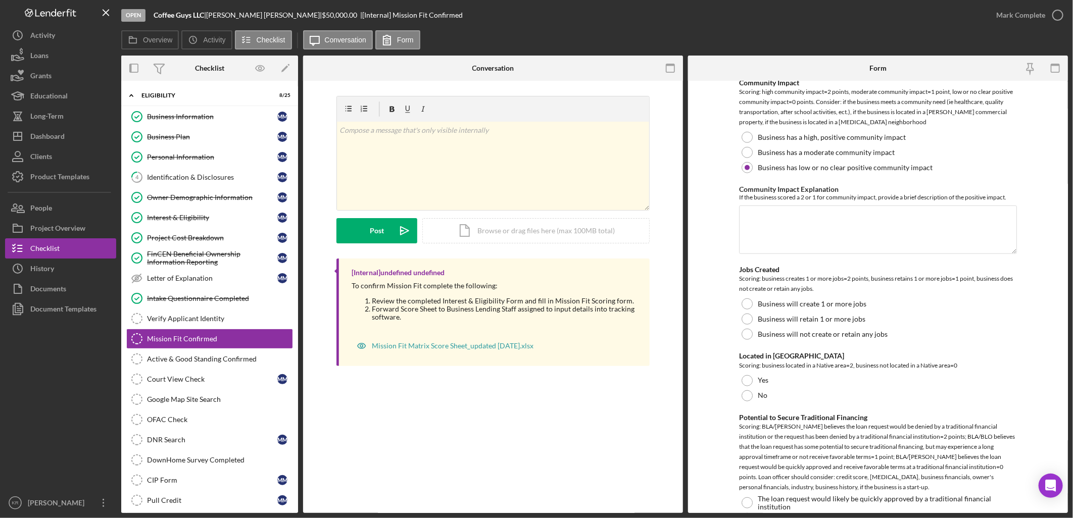
scroll to position [505, 0]
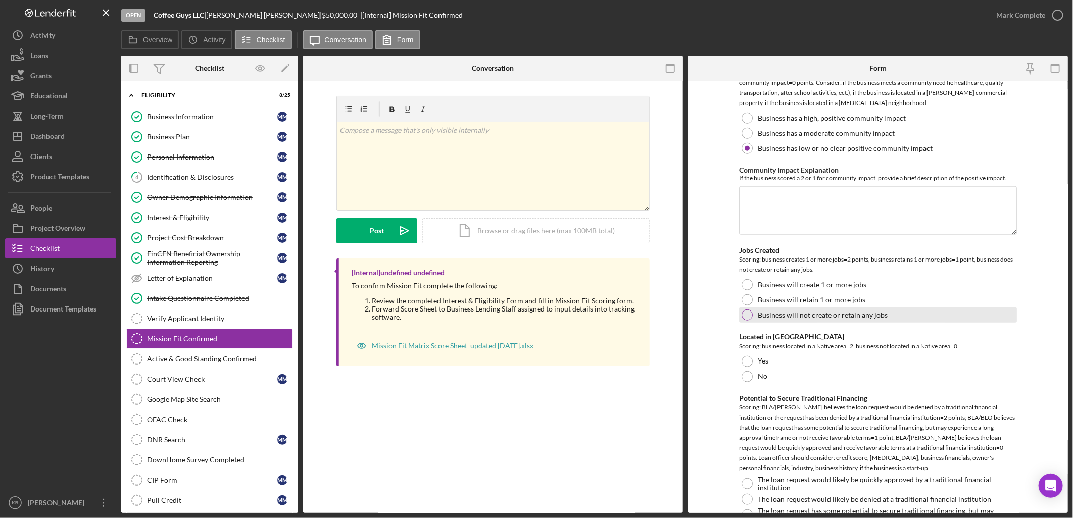
click at [897, 315] on div "Business will not create or retain any jobs" at bounding box center [878, 315] width 278 height 15
click at [999, 301] on div "Business will retain 1 or more jobs" at bounding box center [878, 299] width 278 height 15
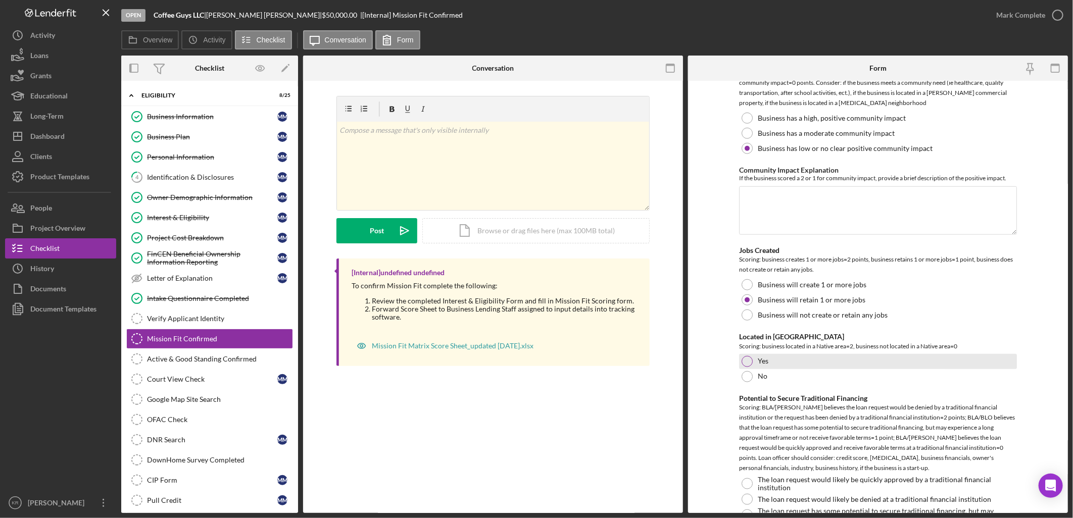
scroll to position [561, 0]
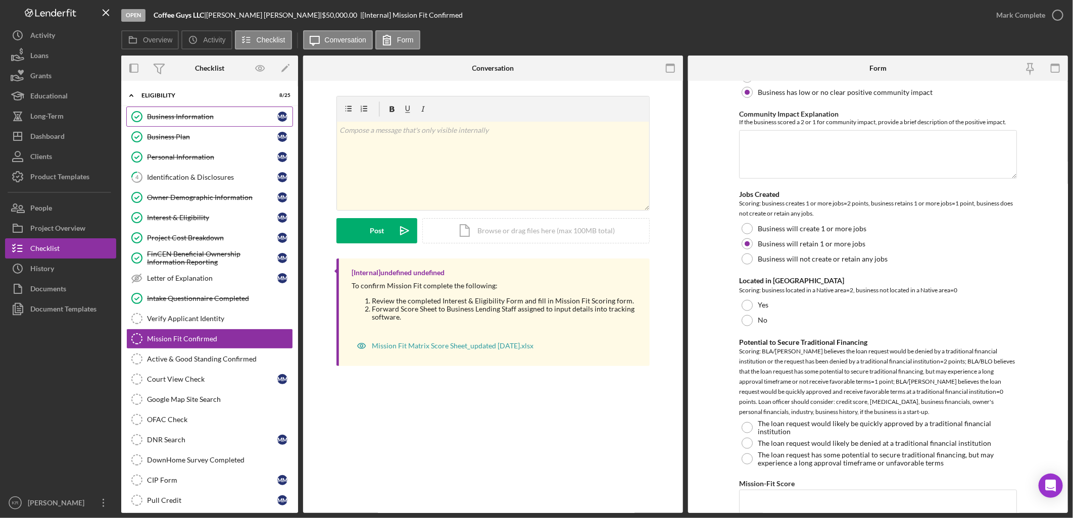
click at [206, 120] on div "Business Information" at bounding box center [212, 117] width 130 height 8
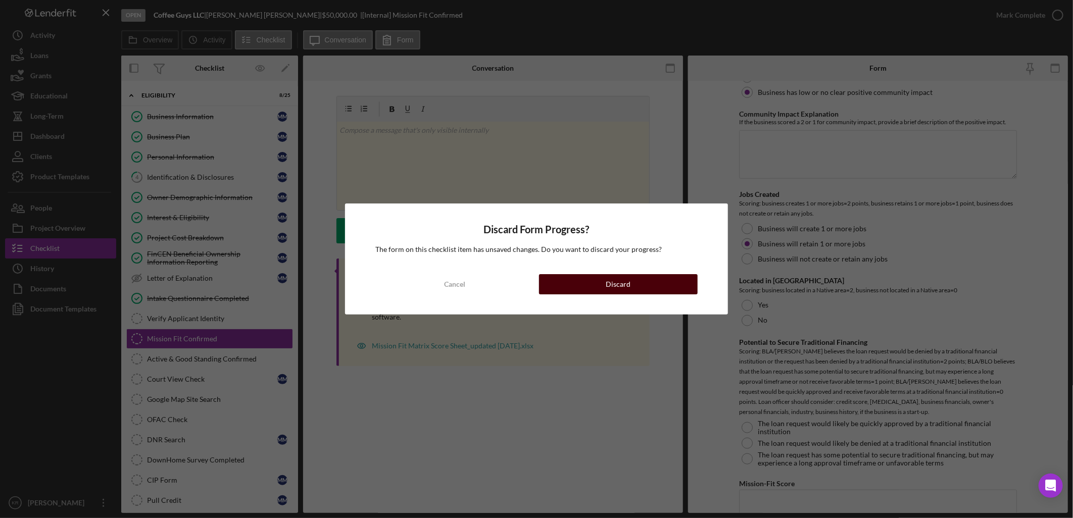
click at [669, 280] on button "Discard" at bounding box center [618, 284] width 159 height 20
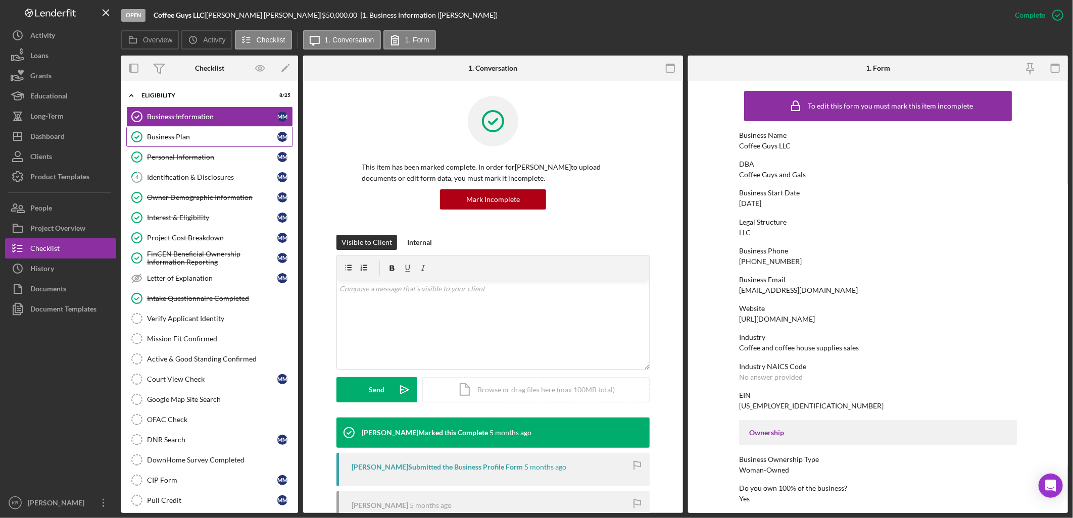
click at [236, 138] on div "Business Plan" at bounding box center [212, 137] width 130 height 8
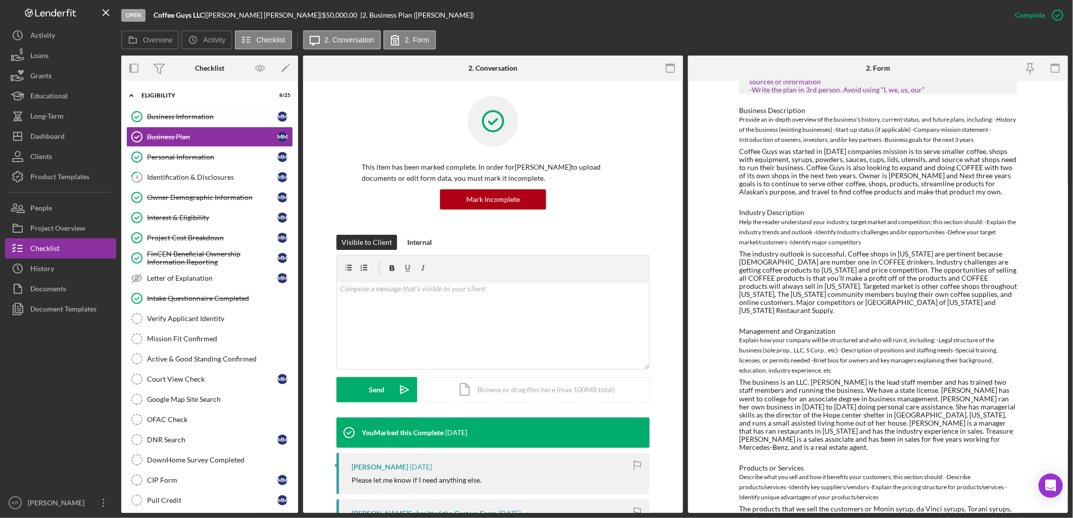
scroll to position [276, 0]
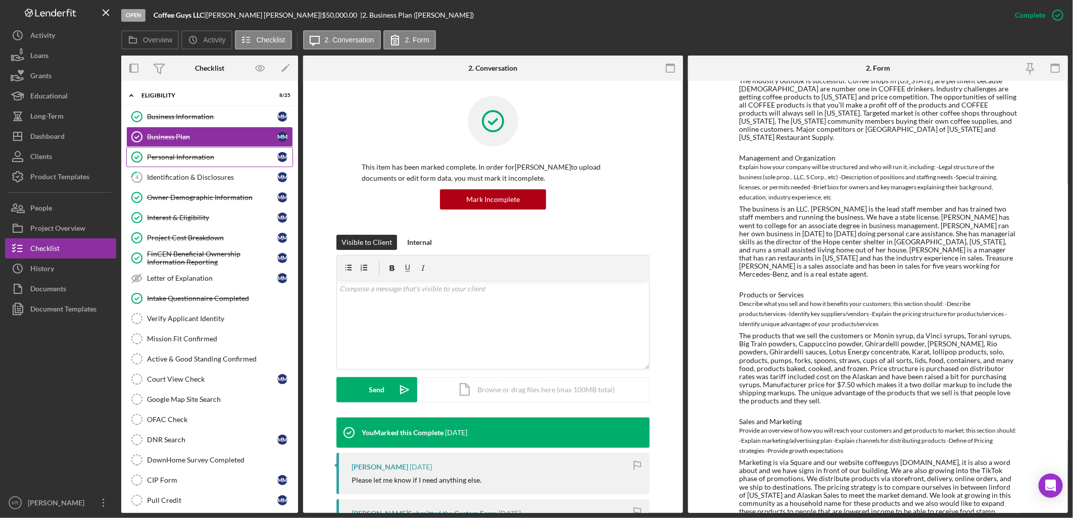
click at [163, 151] on link "Personal Information Personal Information M M" at bounding box center [209, 157] width 167 height 20
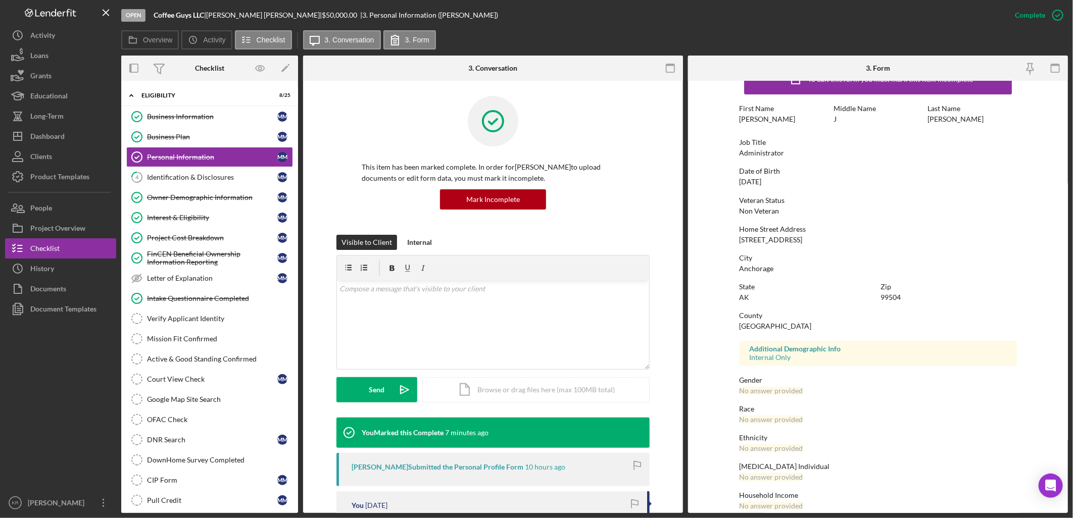
scroll to position [38, 0]
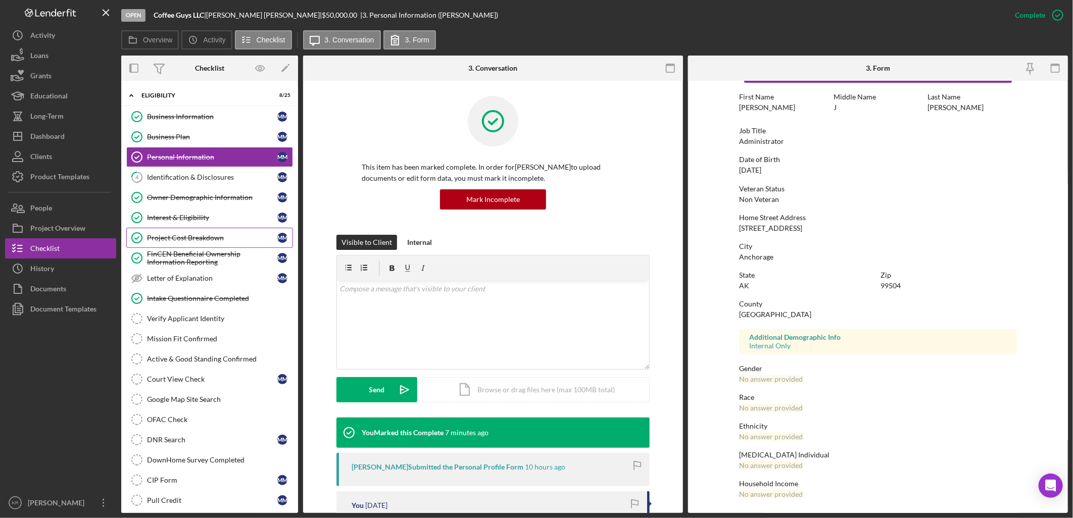
click at [168, 245] on link "Project Cost Breakdown Project Cost Breakdown M M" at bounding box center [209, 238] width 167 height 20
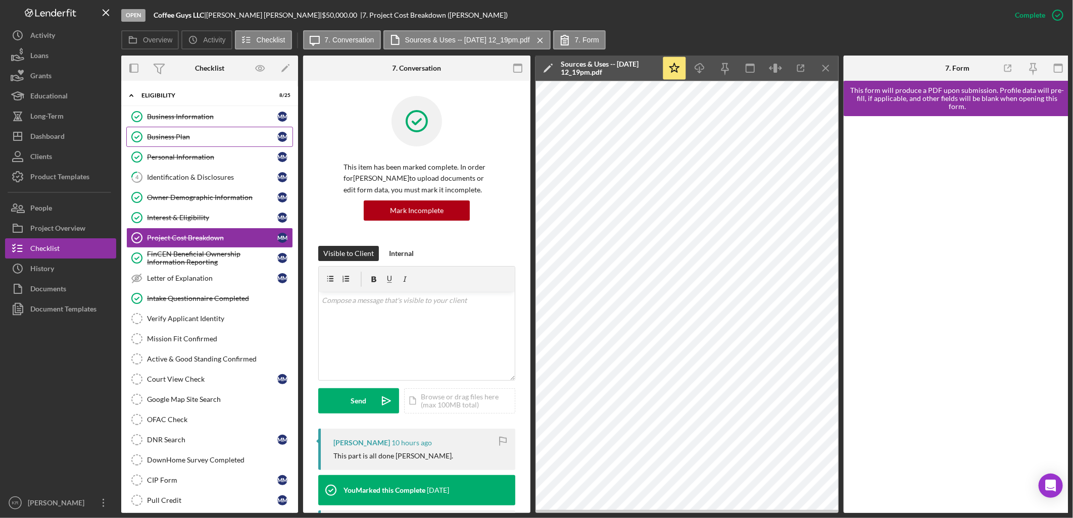
click at [158, 145] on link "Business Plan Business Plan M M" at bounding box center [209, 137] width 167 height 20
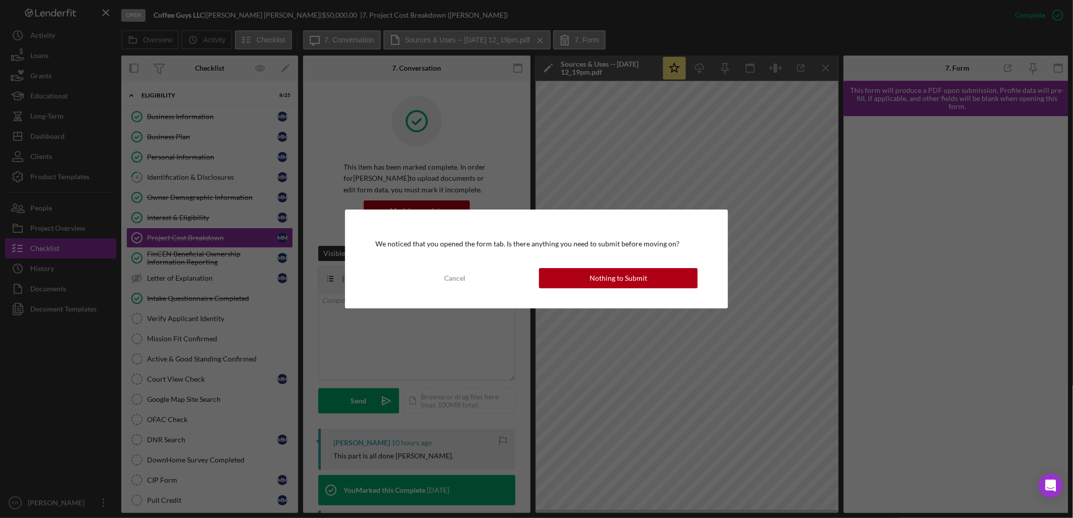
click at [588, 259] on div "We noticed that you opened the form tab. Is there anything you need to submit b…" at bounding box center [536, 259] width 382 height 99
click at [585, 270] on button "Nothing to Submit" at bounding box center [618, 278] width 159 height 20
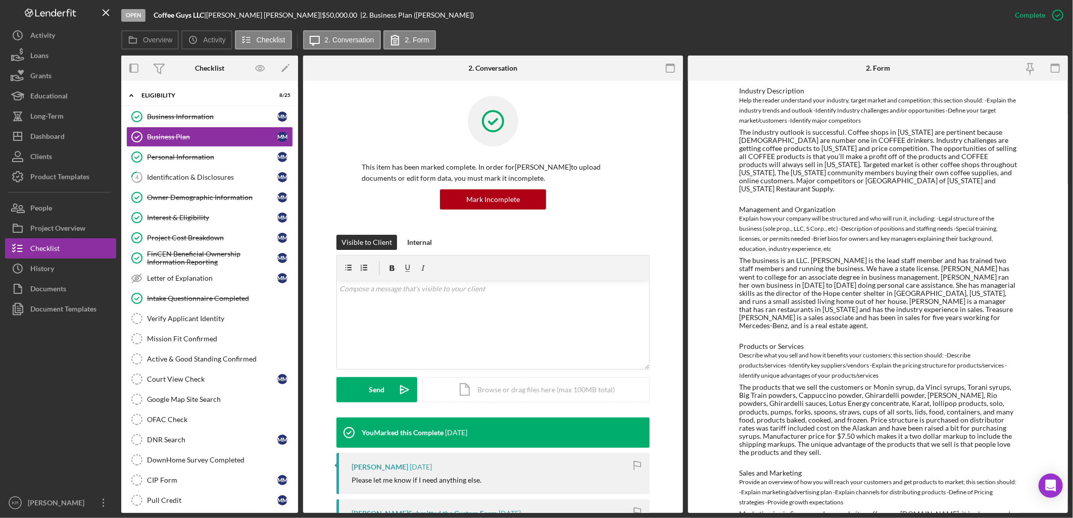
scroll to position [276, 0]
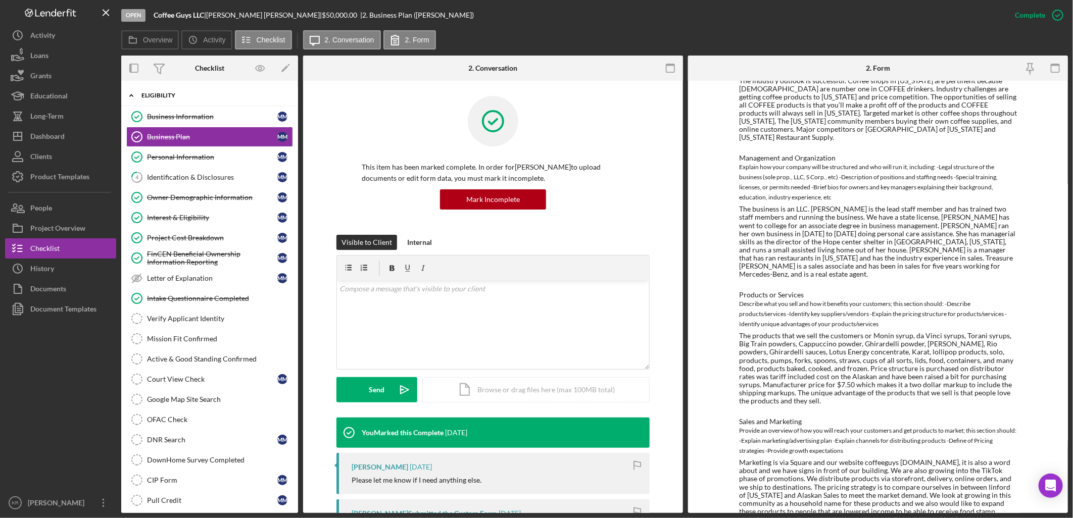
click at [178, 92] on div "Eligibility" at bounding box center [213, 95] width 144 height 6
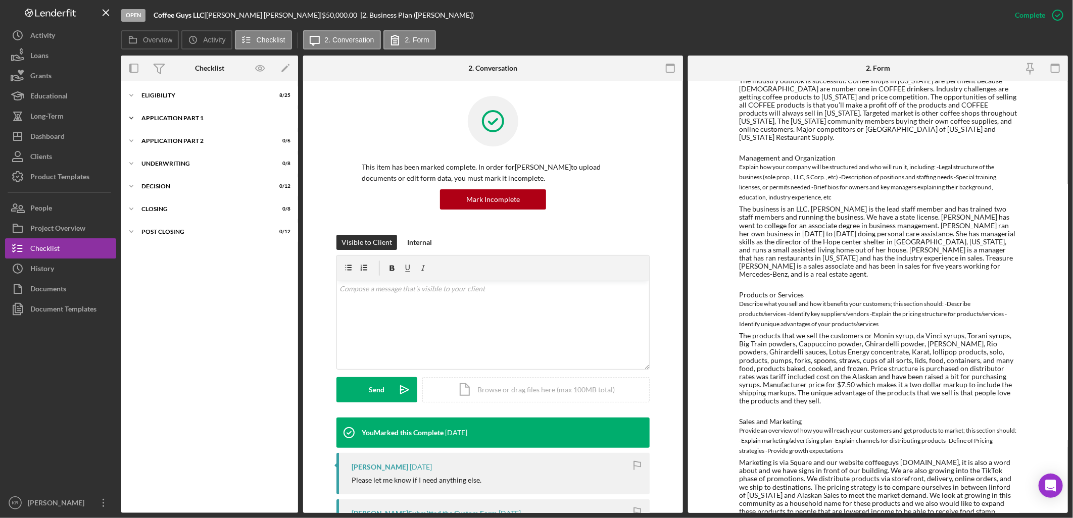
click at [172, 113] on div "Icon/Expander Application Part 1 0 / 11" at bounding box center [209, 118] width 177 height 20
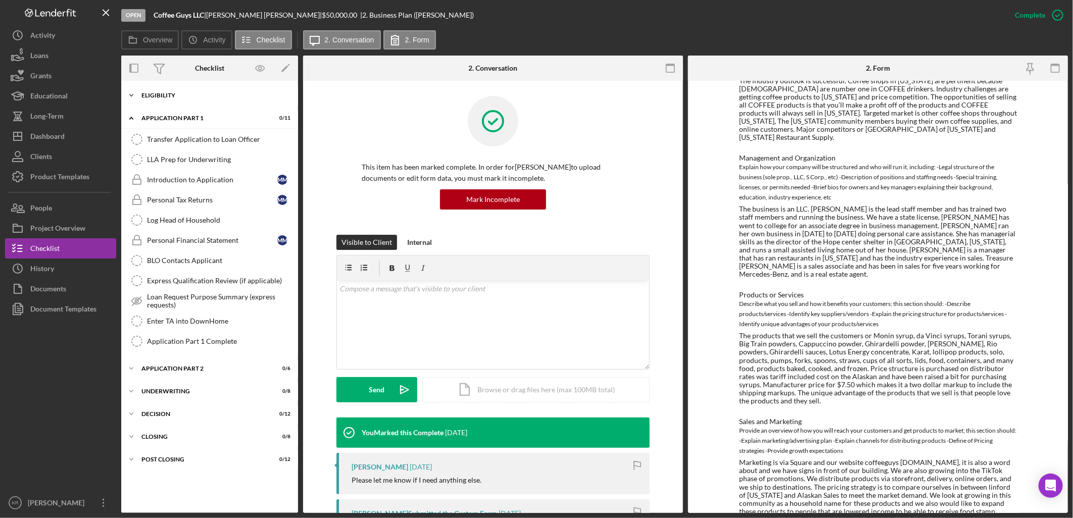
click at [172, 89] on div "Icon/Expander Eligibility 8 / 25" at bounding box center [209, 95] width 177 height 20
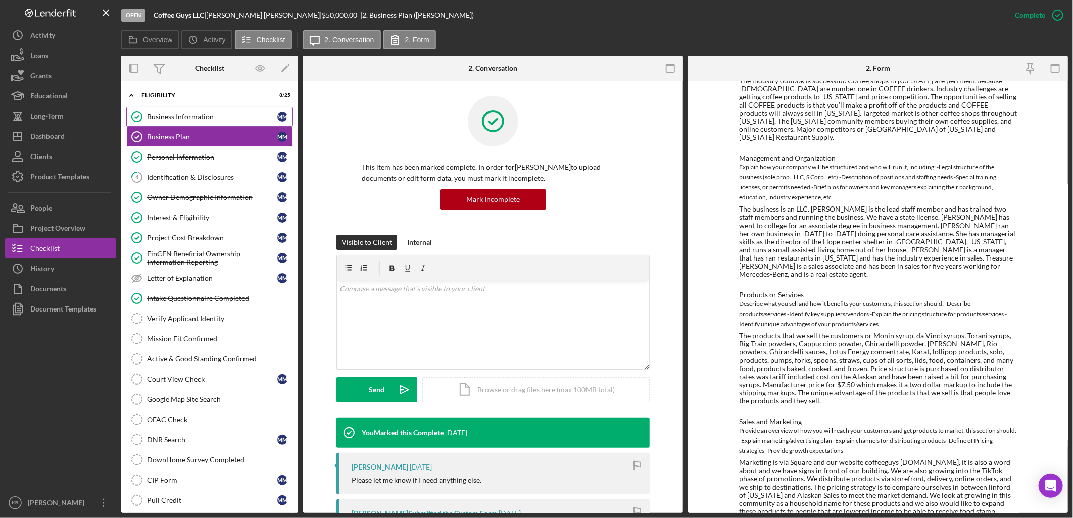
click at [171, 115] on div "Business Information" at bounding box center [212, 117] width 130 height 8
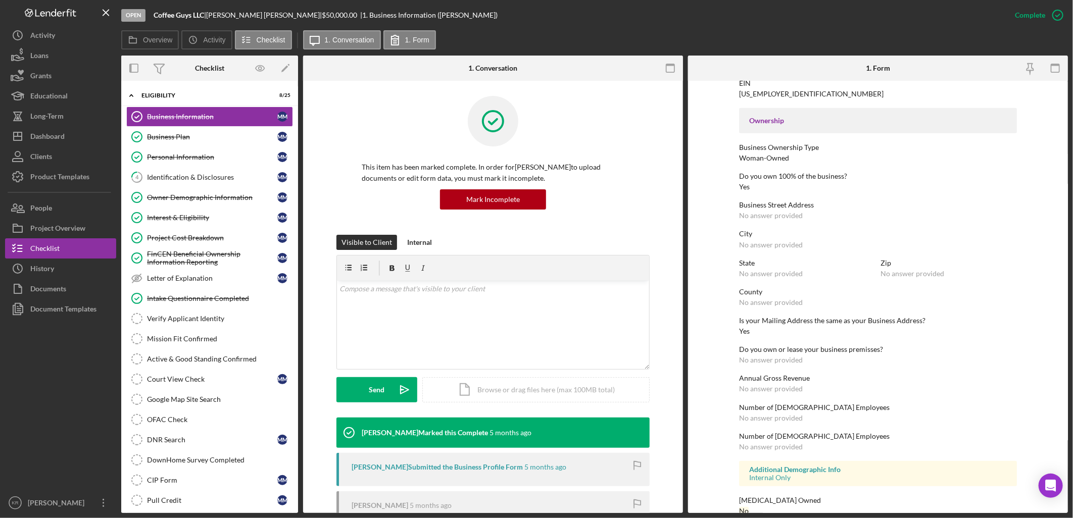
scroll to position [329, 0]
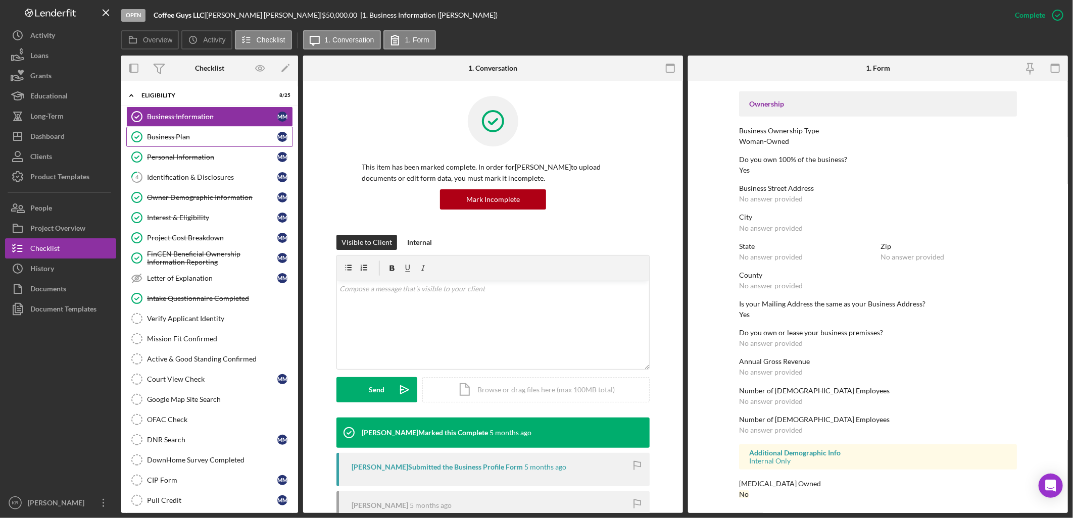
click at [229, 138] on div "Business Plan" at bounding box center [212, 137] width 130 height 8
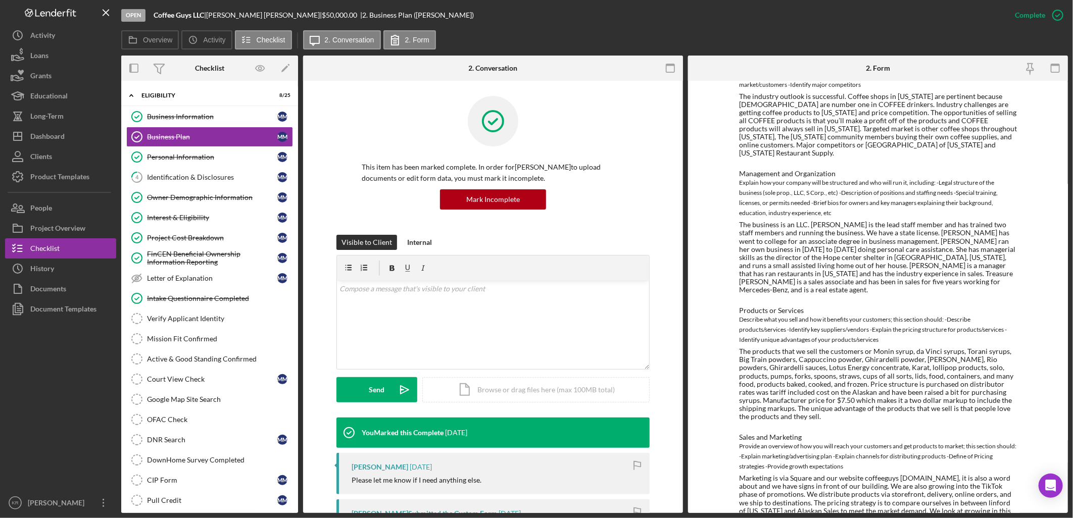
scroll to position [276, 0]
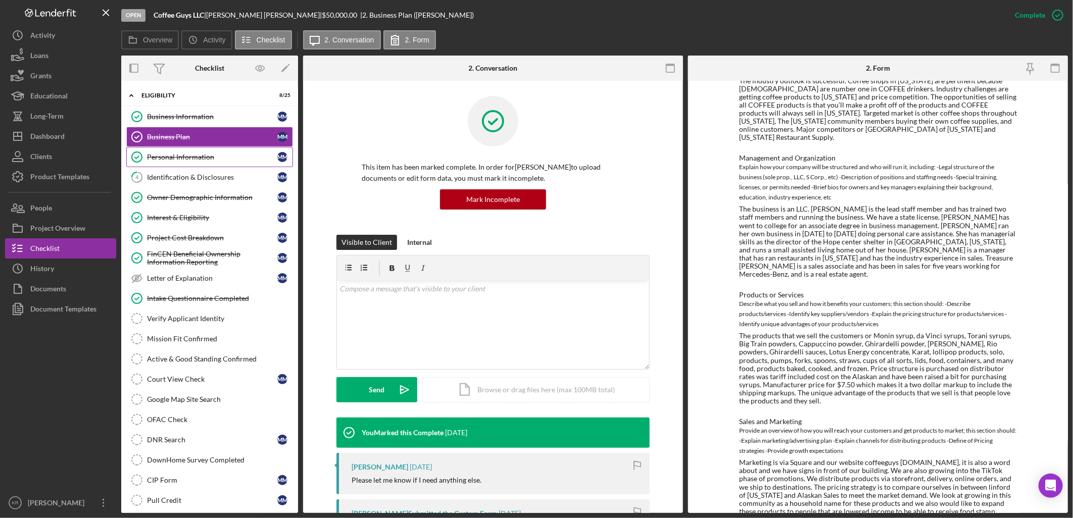
click at [173, 158] on div "Personal Information" at bounding box center [212, 157] width 130 height 8
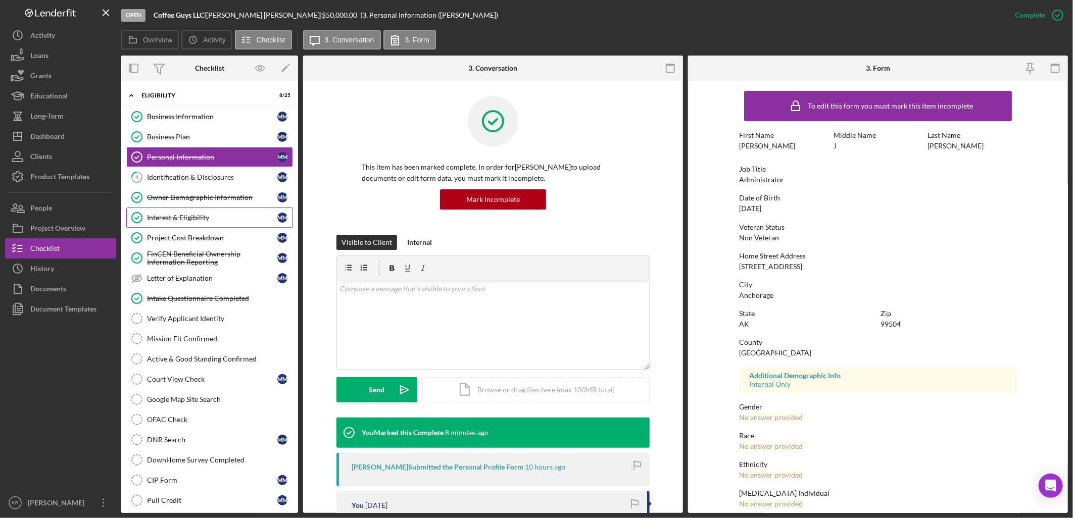
click at [251, 226] on link "Interest & Eligibility Interest & Eligibility M M" at bounding box center [209, 218] width 167 height 20
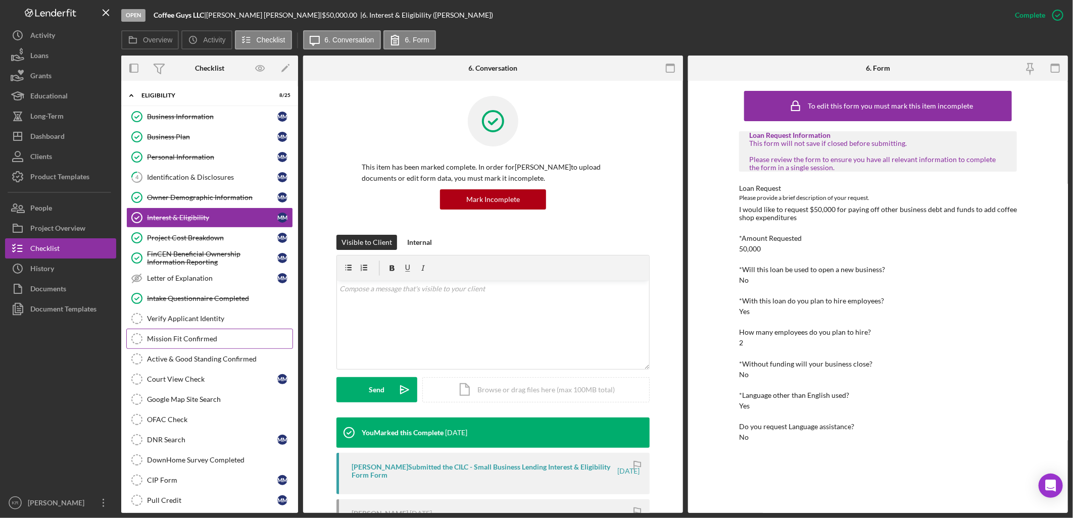
click at [221, 333] on link "Mission Fit Confirmed Mission Fit Confirmed" at bounding box center [209, 339] width 167 height 20
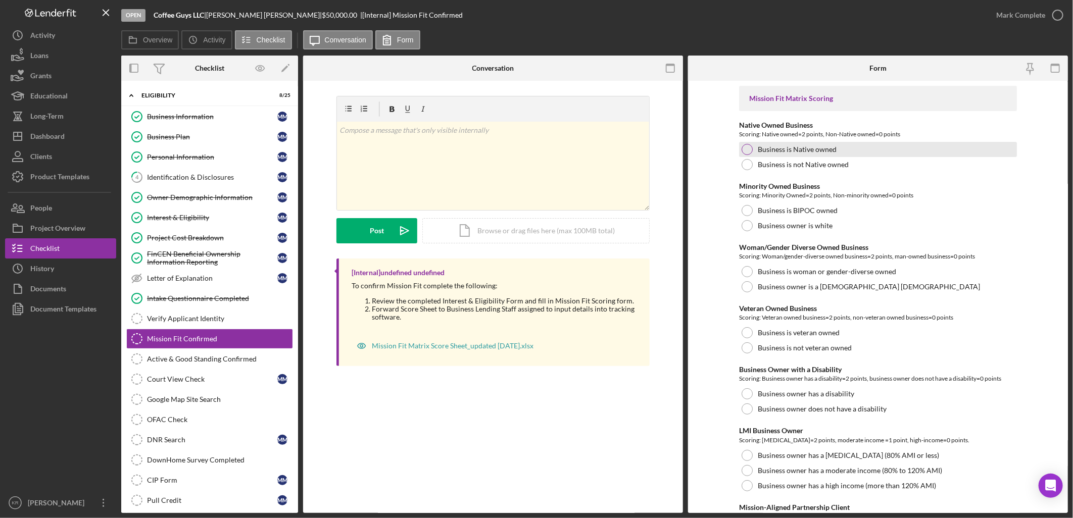
click at [809, 143] on div "Business is Native owned" at bounding box center [878, 149] width 278 height 15
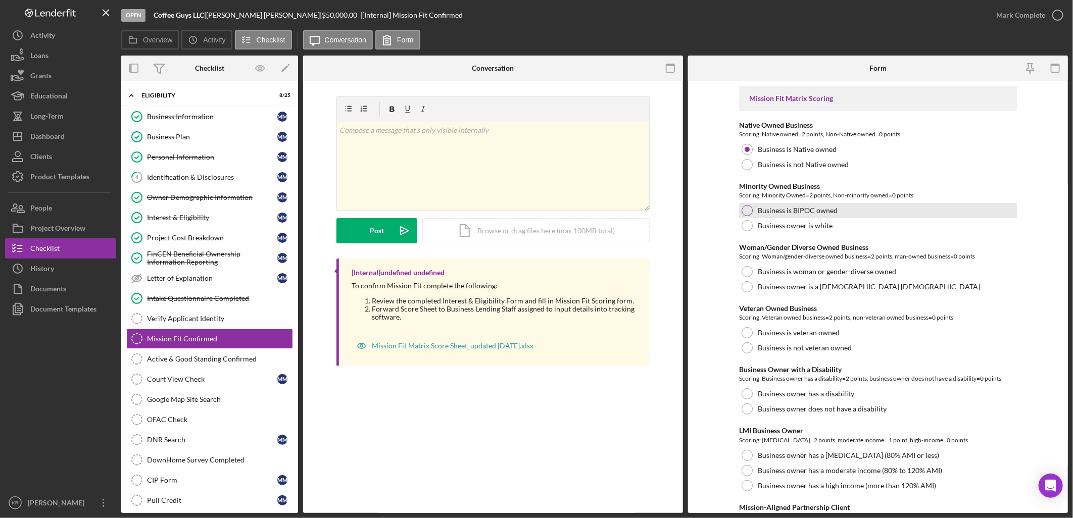
click at [849, 215] on div "Business is BIPOC owned" at bounding box center [878, 210] width 278 height 15
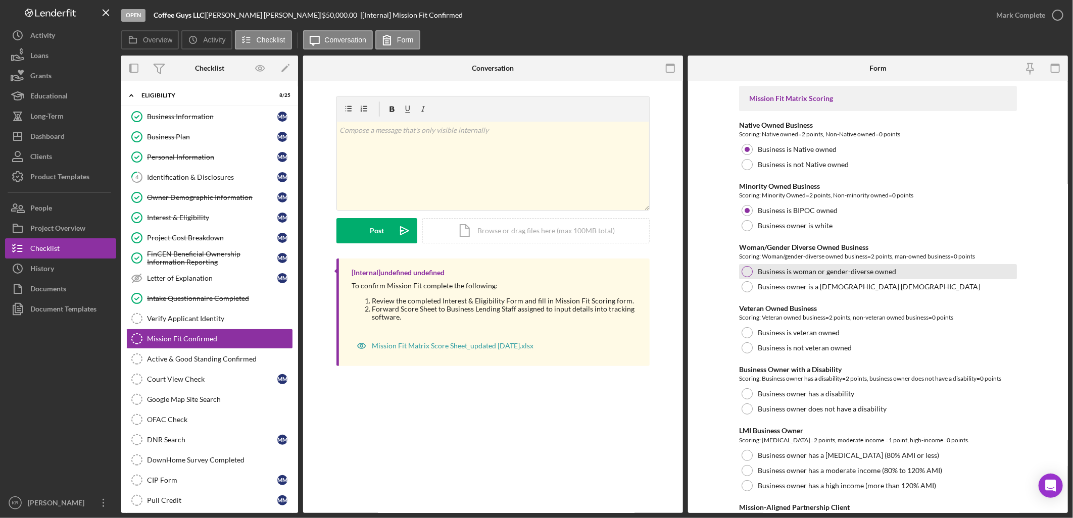
click at [885, 271] on label "Business is woman or gender-diverse owned" at bounding box center [827, 272] width 138 height 8
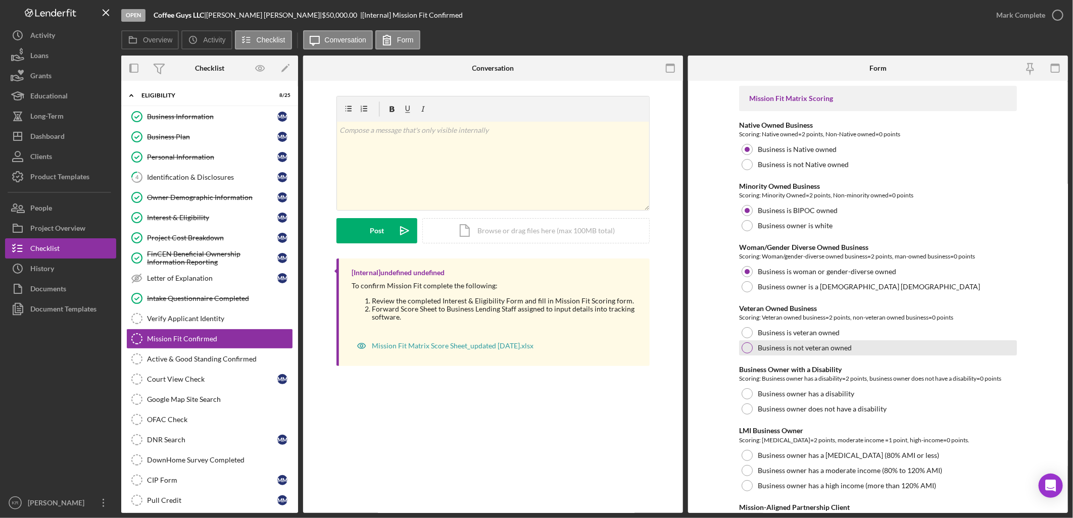
click at [861, 347] on div "Business is not veteran owned" at bounding box center [878, 347] width 278 height 15
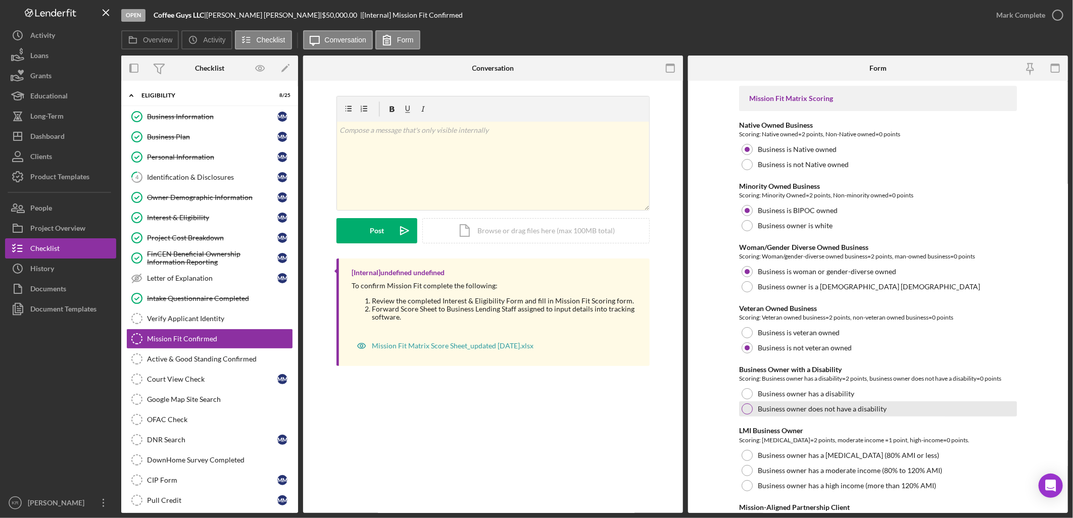
click at [845, 408] on label "Business owner does not have a disability" at bounding box center [822, 409] width 129 height 8
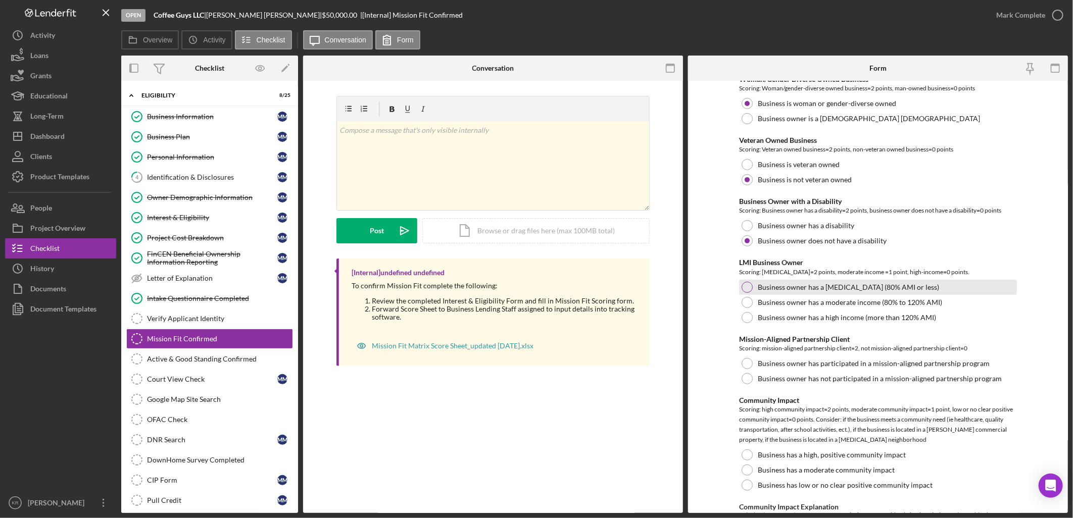
click at [943, 281] on div "Business owner has a [MEDICAL_DATA] (80% AMI or less)" at bounding box center [878, 287] width 278 height 15
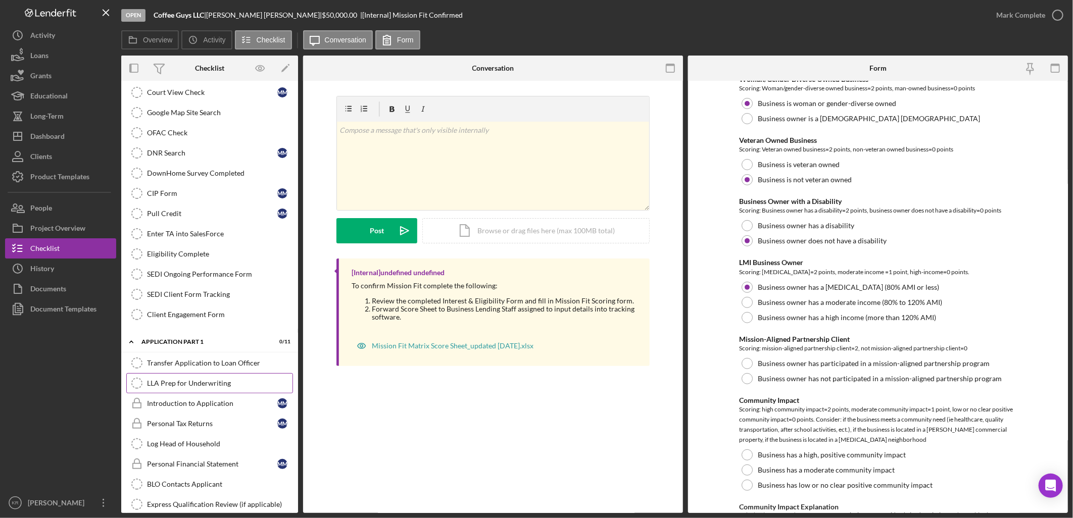
scroll to position [449, 0]
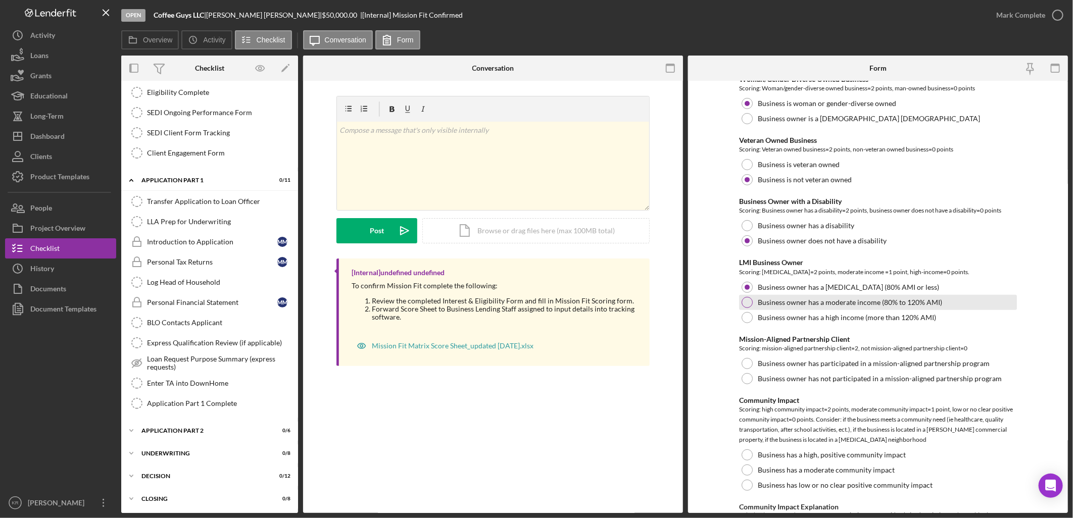
click at [846, 302] on label "Business owner has a moderate income (80% to 120% AMI)" at bounding box center [850, 302] width 184 height 8
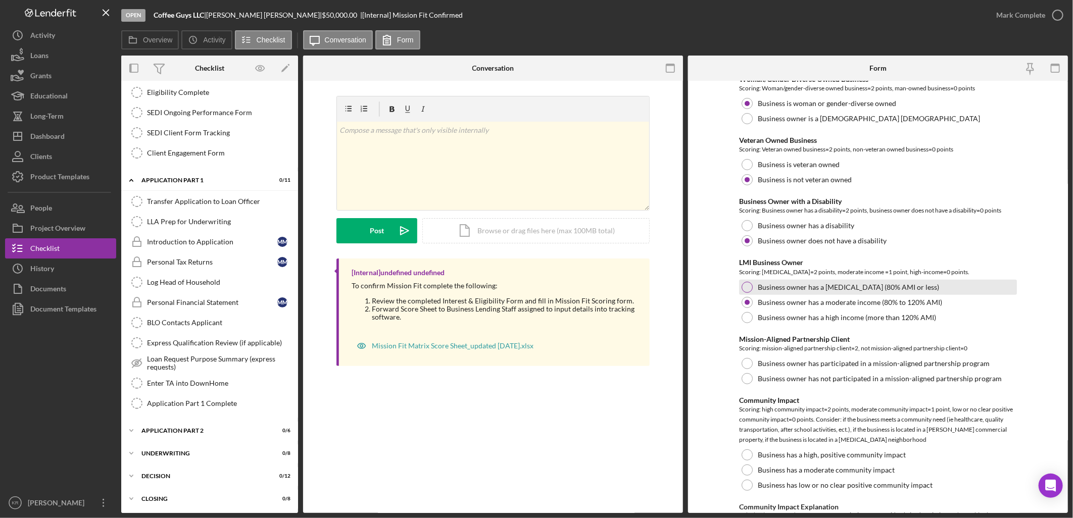
click at [905, 283] on label "Business owner has a [MEDICAL_DATA] (80% AMI or less)" at bounding box center [848, 287] width 181 height 8
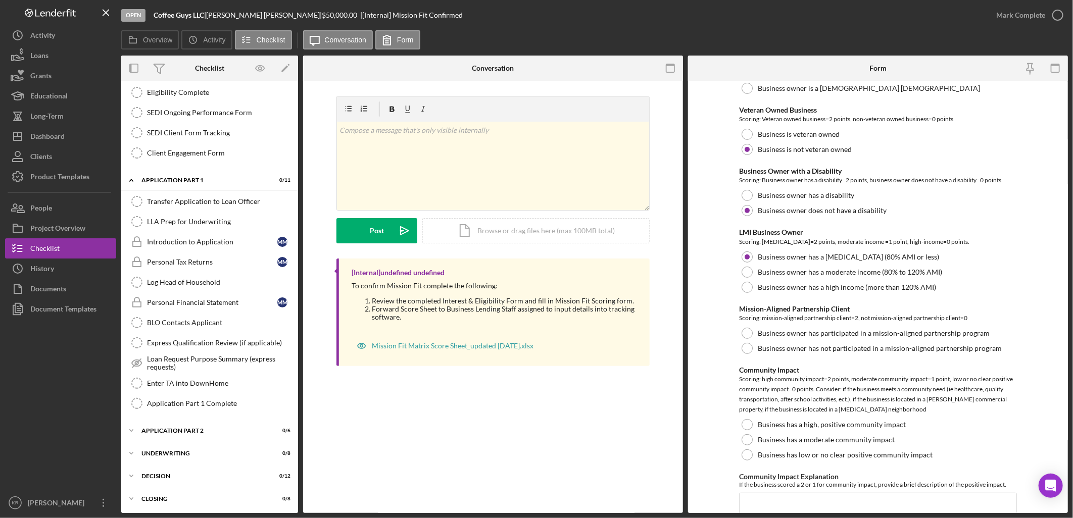
scroll to position [224, 0]
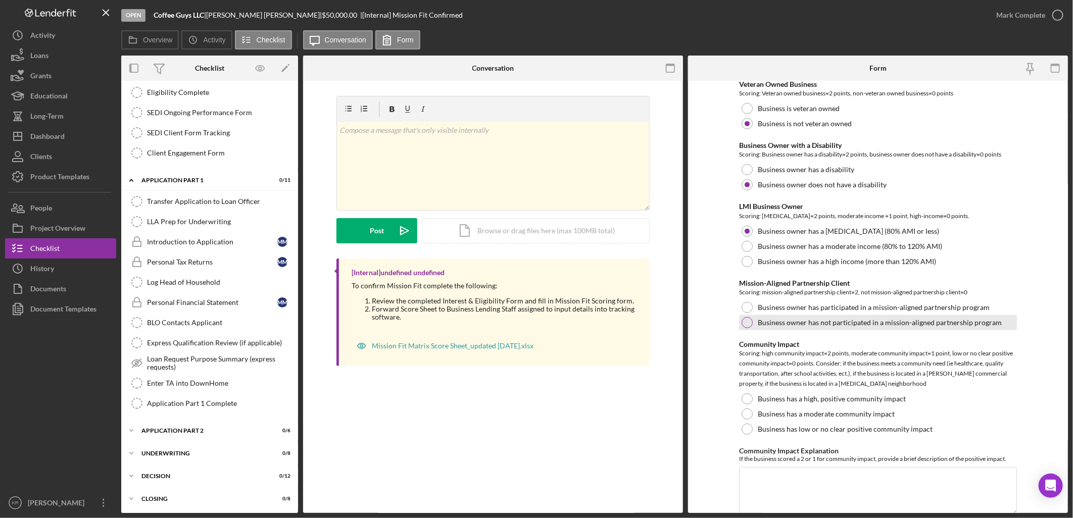
click at [900, 327] on div "Business owner has not participated in a mission-aligned partnership program" at bounding box center [878, 322] width 278 height 15
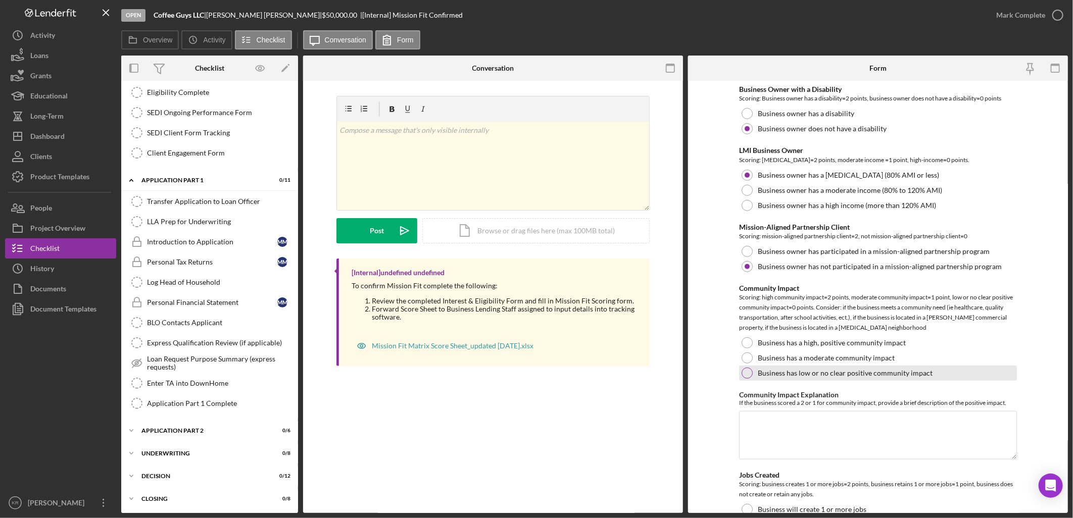
click at [904, 374] on label "Business has low or no clear positive community impact" at bounding box center [845, 373] width 175 height 8
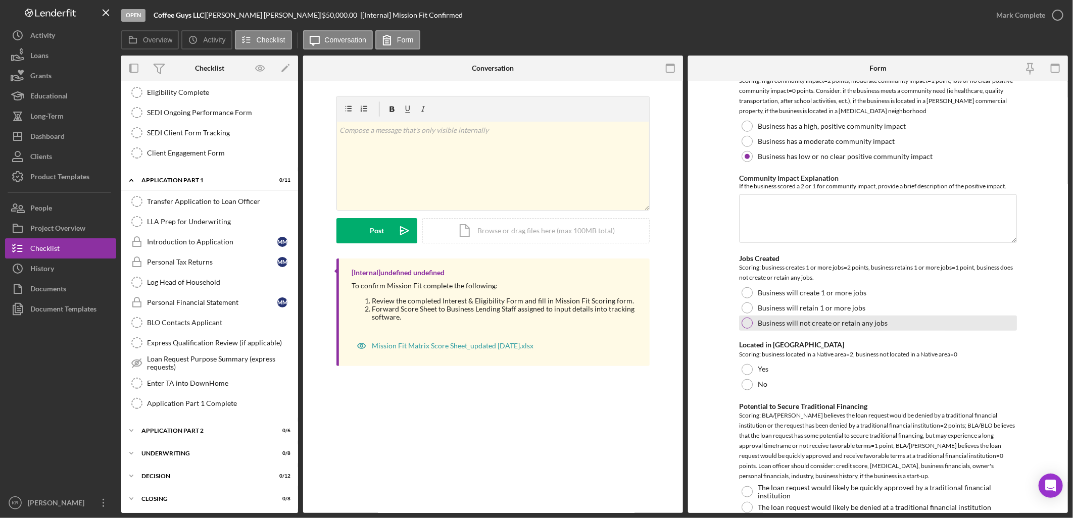
scroll to position [505, 0]
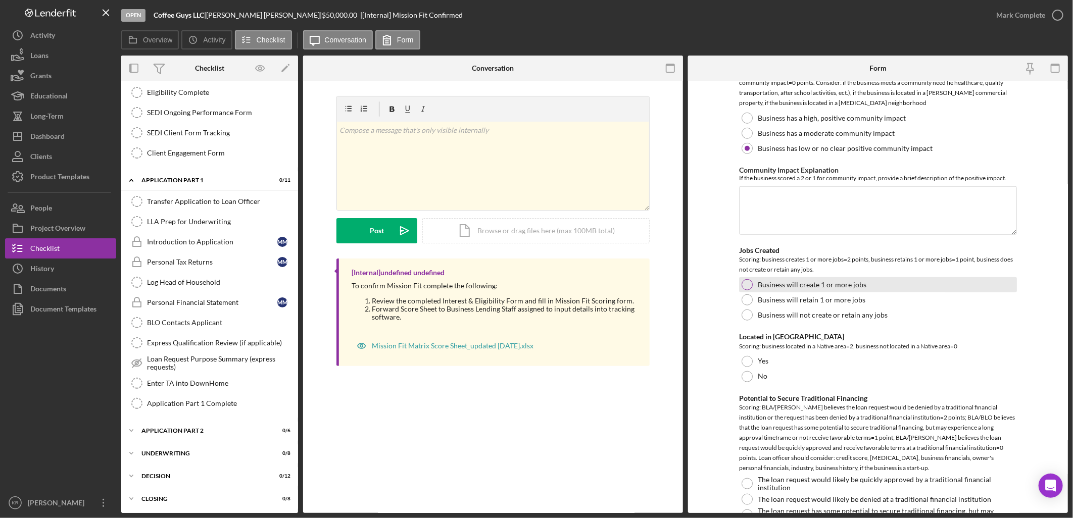
click at [933, 285] on div "Business will create 1 or more jobs" at bounding box center [878, 284] width 278 height 15
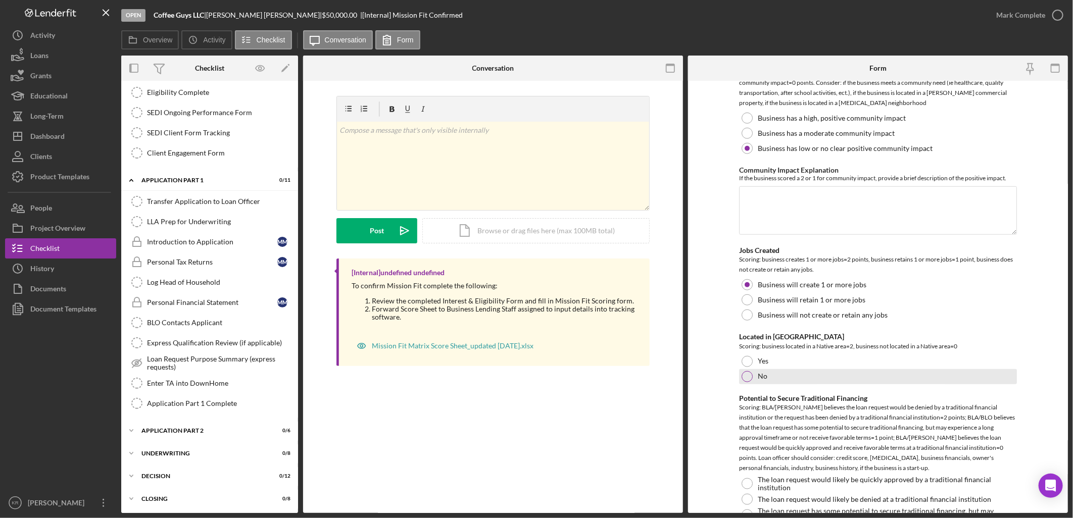
click at [812, 371] on div "No" at bounding box center [878, 376] width 278 height 15
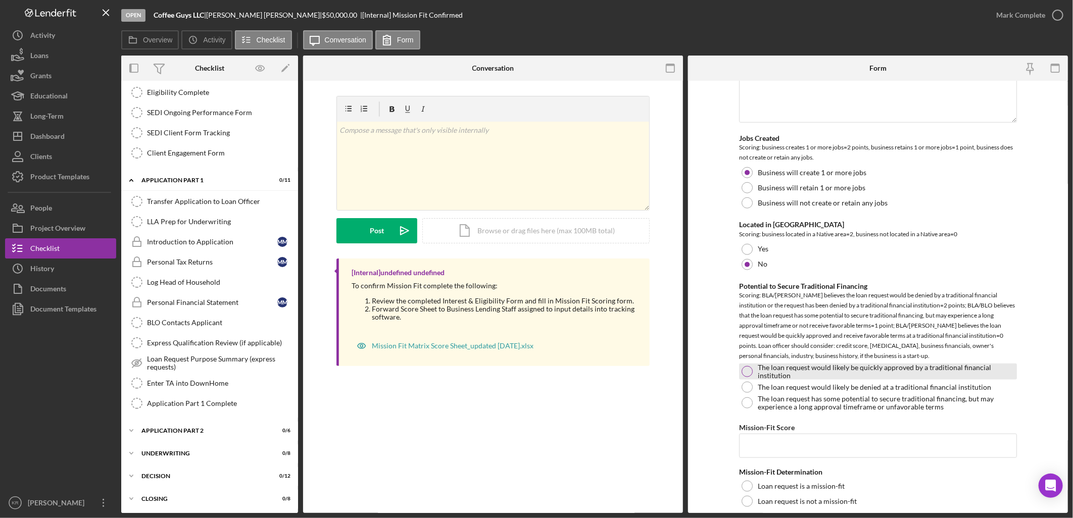
scroll to position [650, 0]
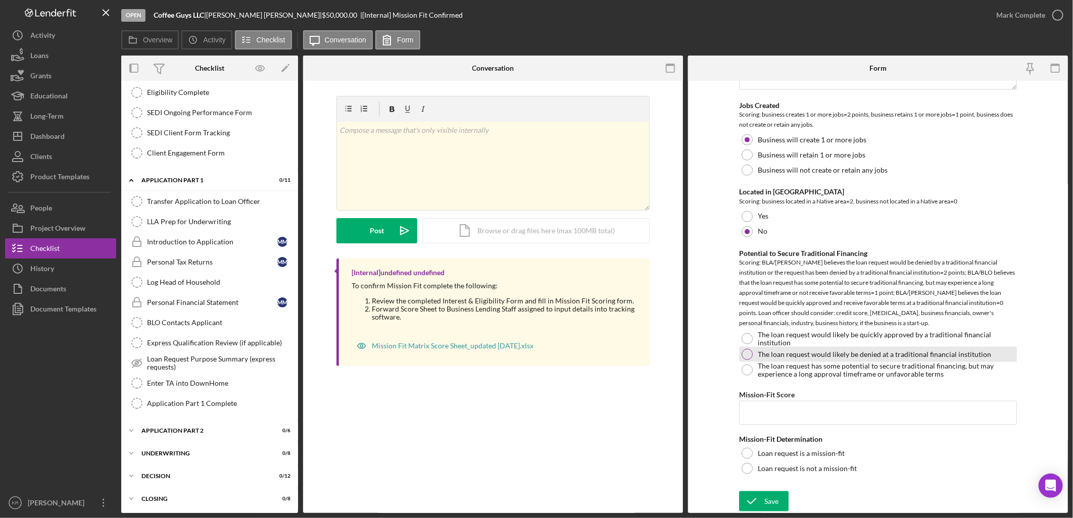
click at [995, 356] on div "The loan request would likely be denied at a traditional financial institution" at bounding box center [878, 354] width 278 height 15
click at [781, 416] on input "Mission-Fit Score" at bounding box center [878, 413] width 278 height 24
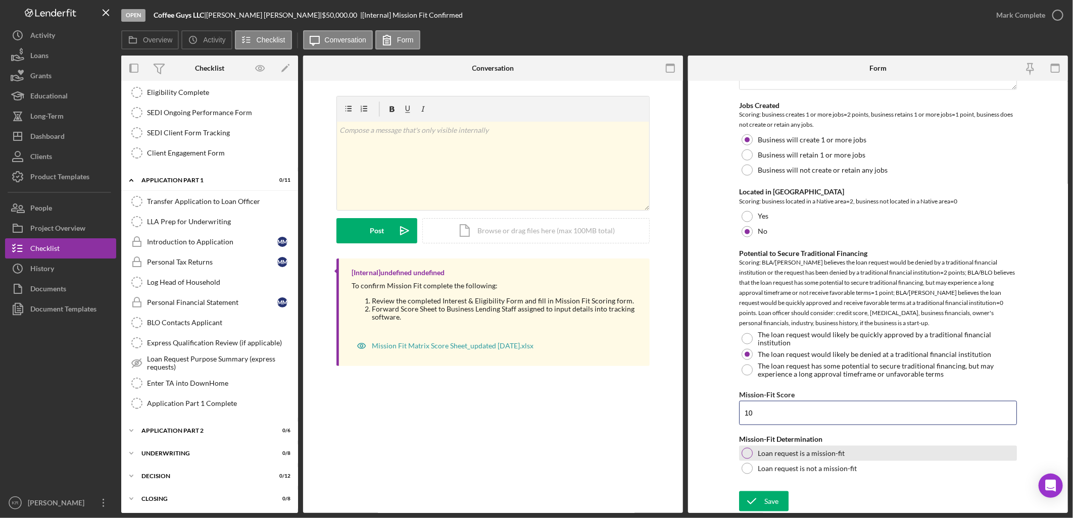
type input "10"
click at [774, 455] on label "Loan request is a mission-fit" at bounding box center [801, 454] width 87 height 8
click at [758, 507] on icon "submit" at bounding box center [751, 501] width 25 height 25
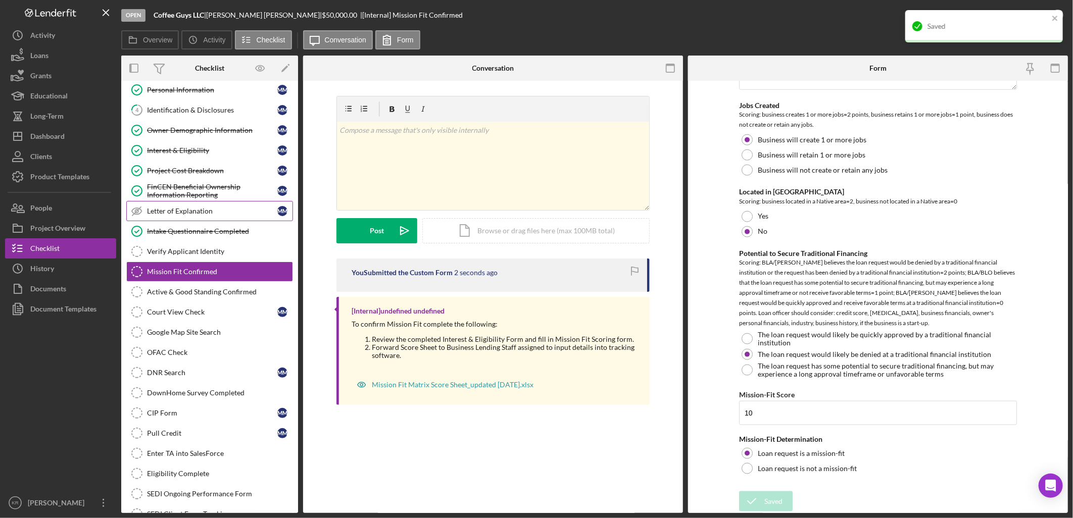
scroll to position [0, 0]
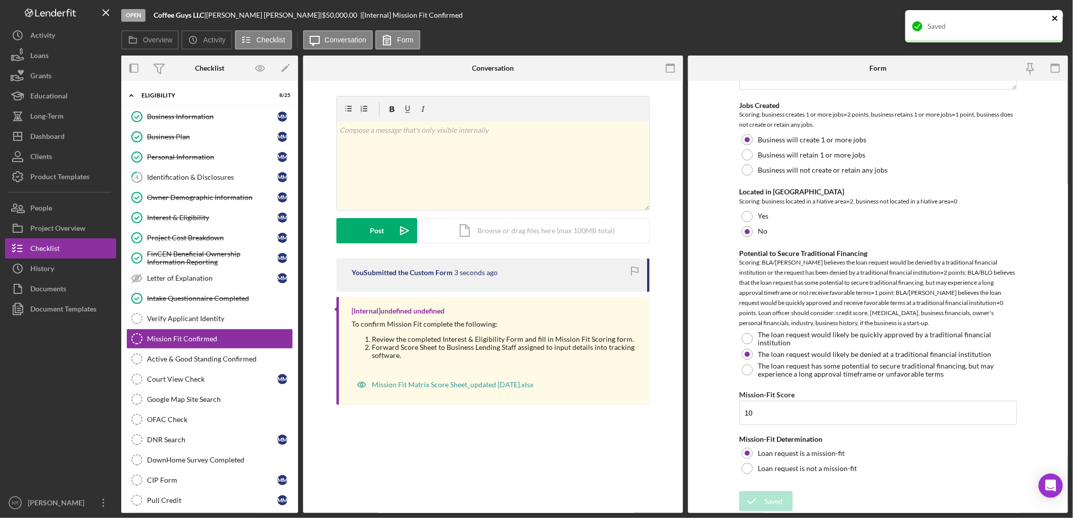
click at [1051, 16] on div "Saved" at bounding box center [984, 26] width 158 height 32
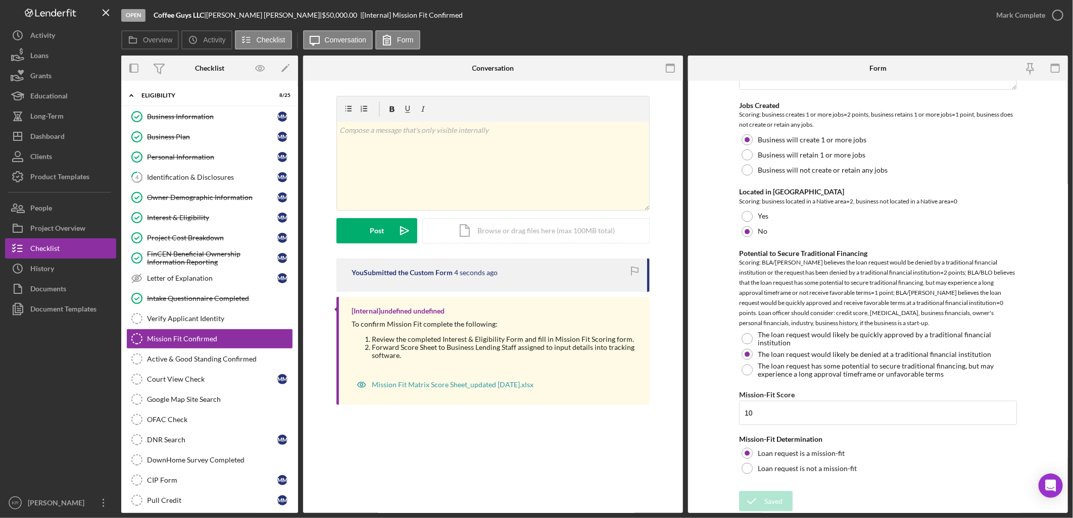
click at [1049, 12] on div "Saved" at bounding box center [984, 10] width 162 height 4
click at [1050, 15] on icon "button" at bounding box center [1057, 15] width 25 height 25
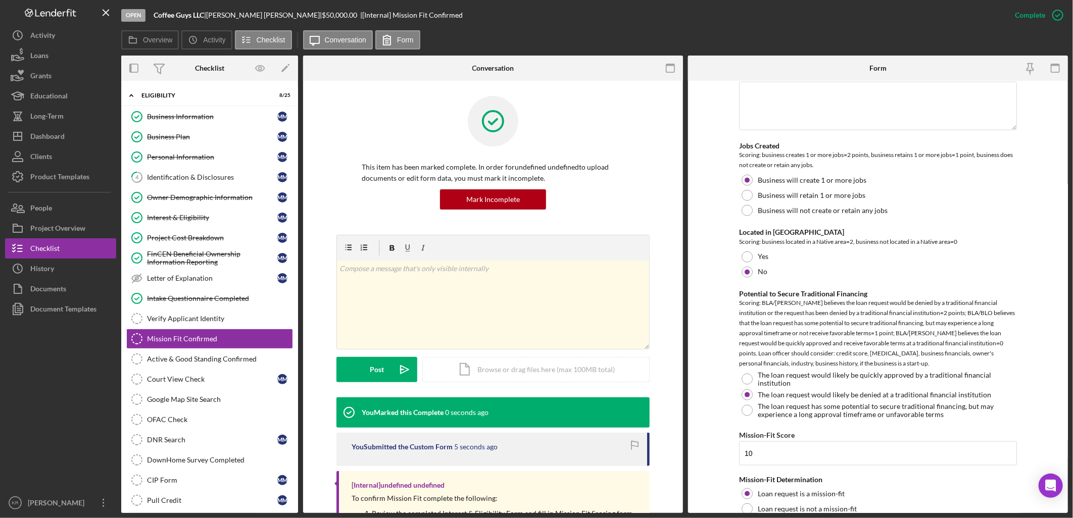
scroll to position [690, 0]
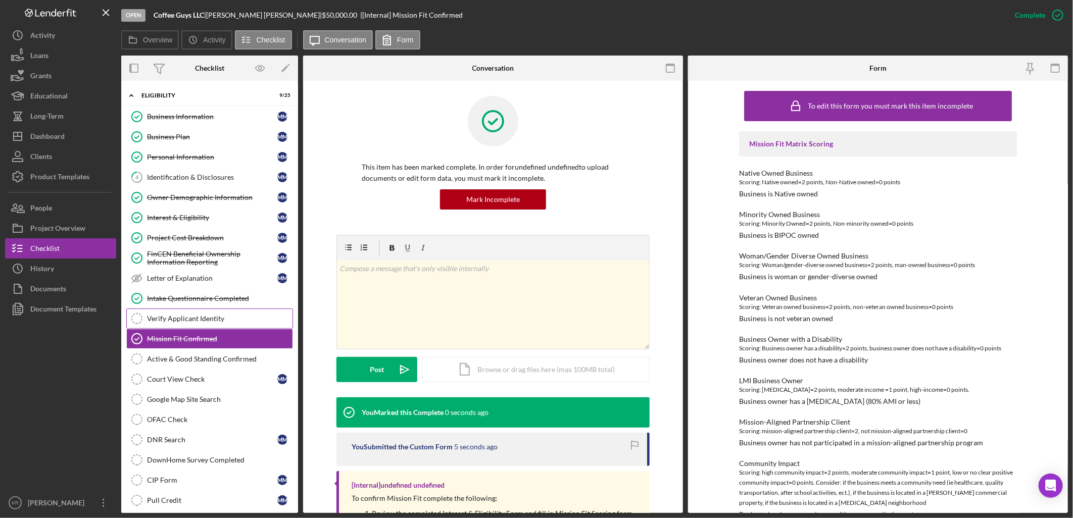
click at [209, 312] on link "Verify Applicant Identity Verify Applicant Identity" at bounding box center [209, 319] width 167 height 20
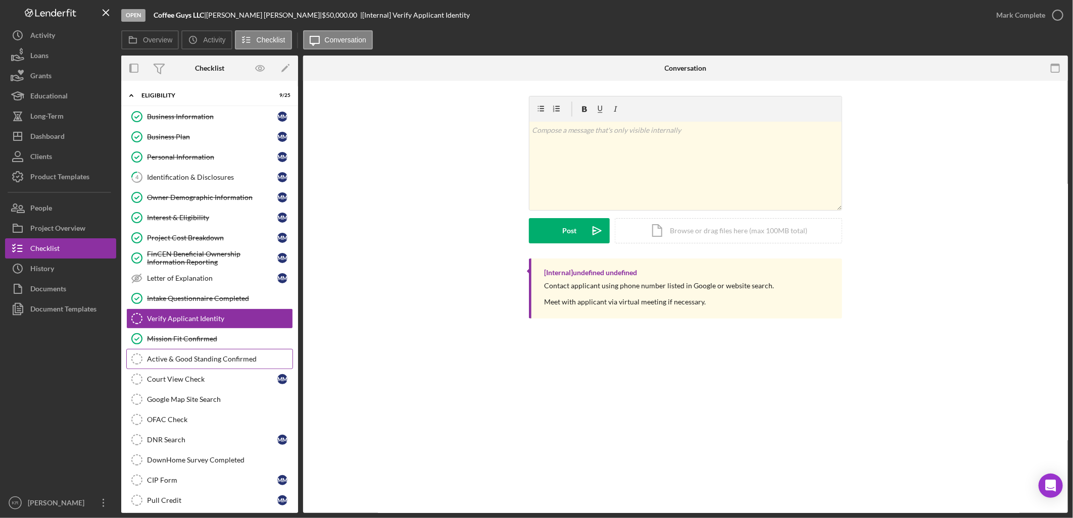
click at [176, 361] on div "Active & Good Standing Confirmed" at bounding box center [219, 359] width 145 height 8
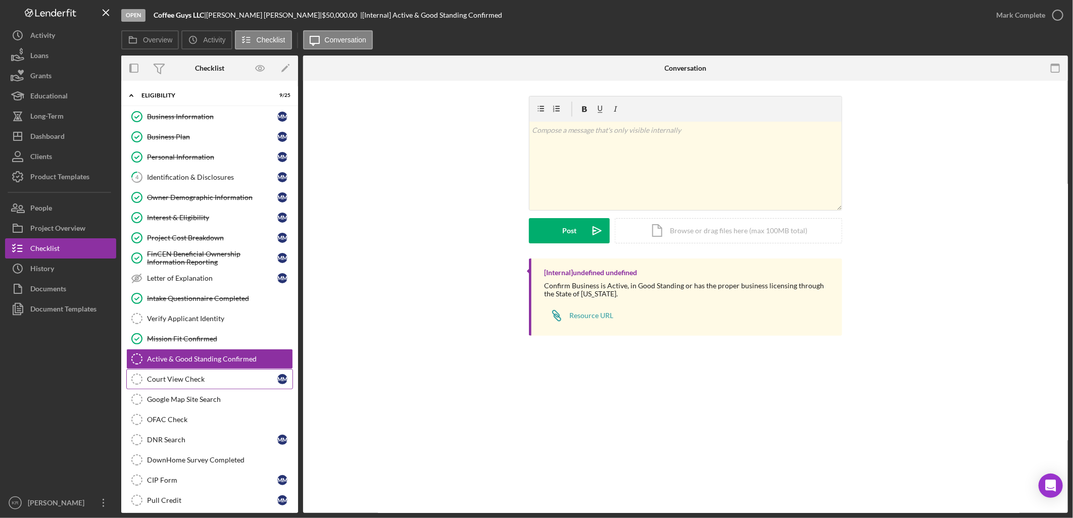
click at [177, 387] on link "Court View Check Court View Check M M" at bounding box center [209, 379] width 167 height 20
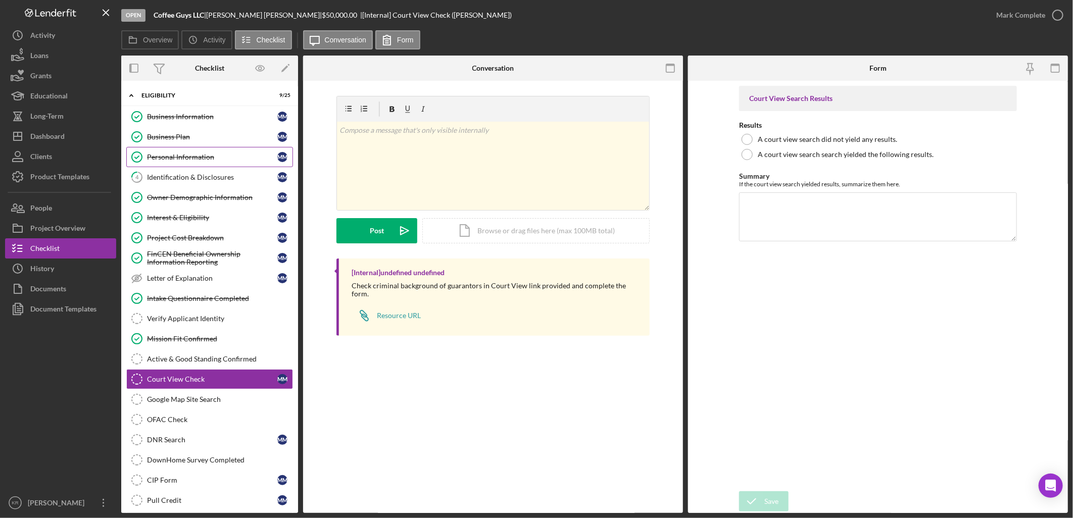
click at [236, 158] on div "Personal Information" at bounding box center [212, 157] width 130 height 8
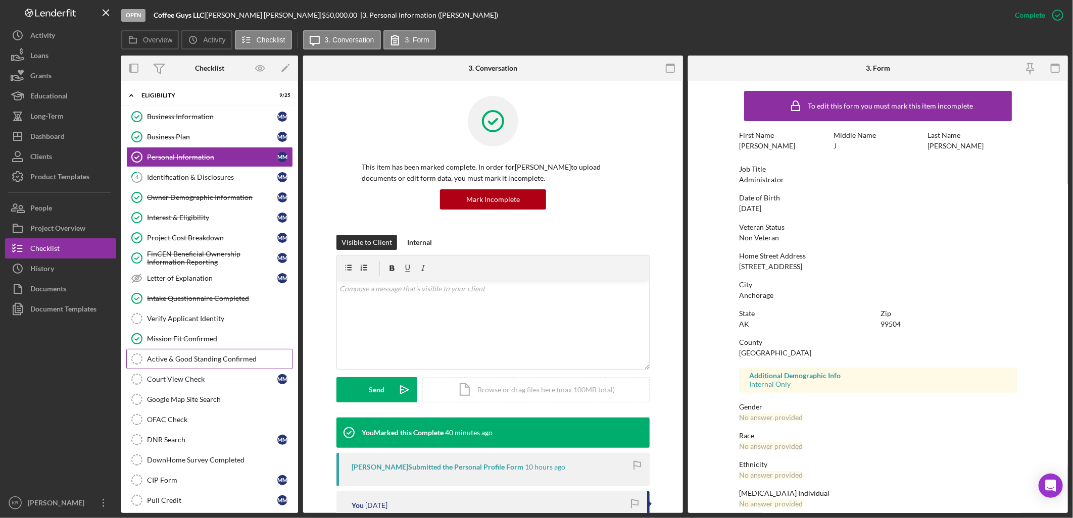
click at [179, 361] on div "Active & Good Standing Confirmed" at bounding box center [219, 359] width 145 height 8
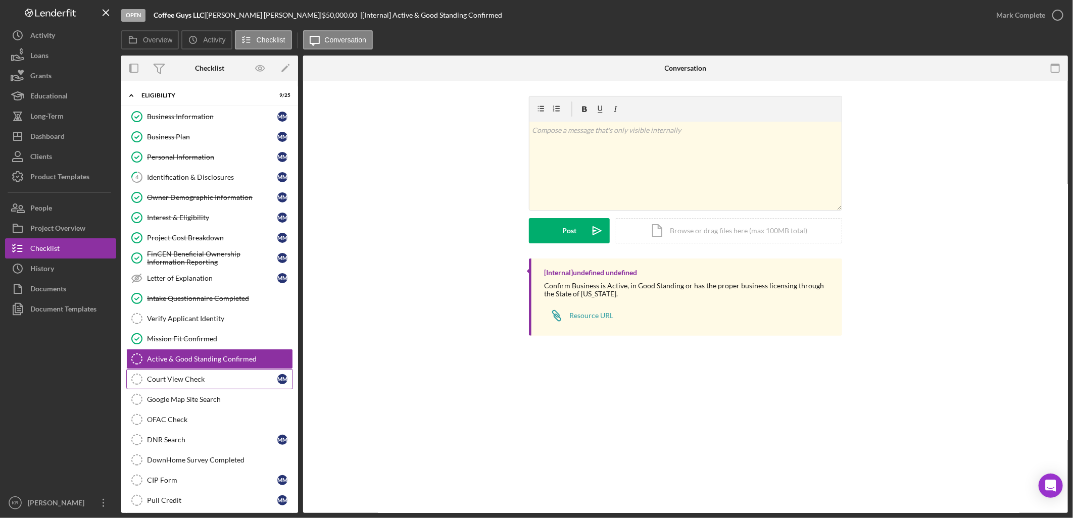
click at [197, 372] on link "Court View Check Court View Check M M" at bounding box center [209, 379] width 167 height 20
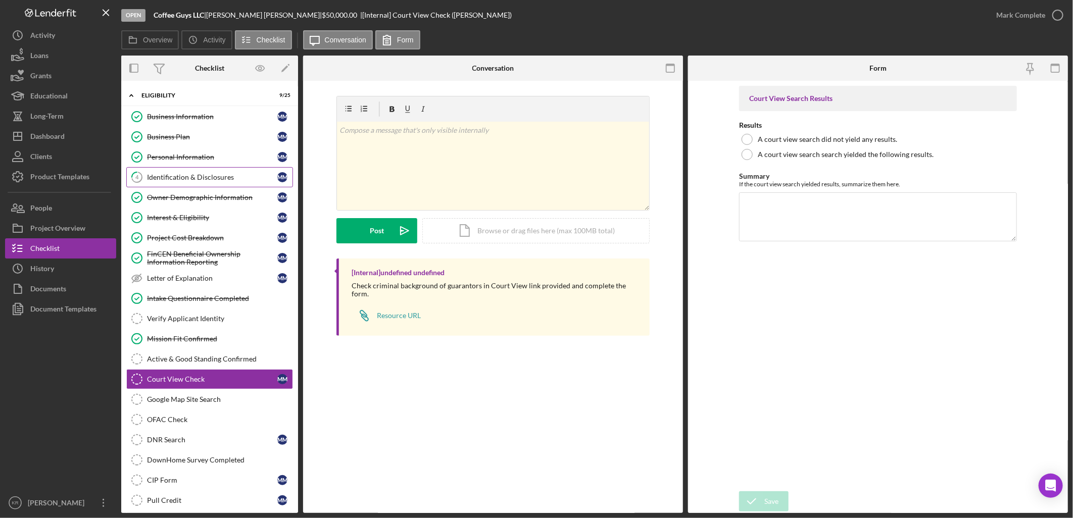
click at [207, 180] on div "Identification & Disclosures" at bounding box center [212, 177] width 130 height 8
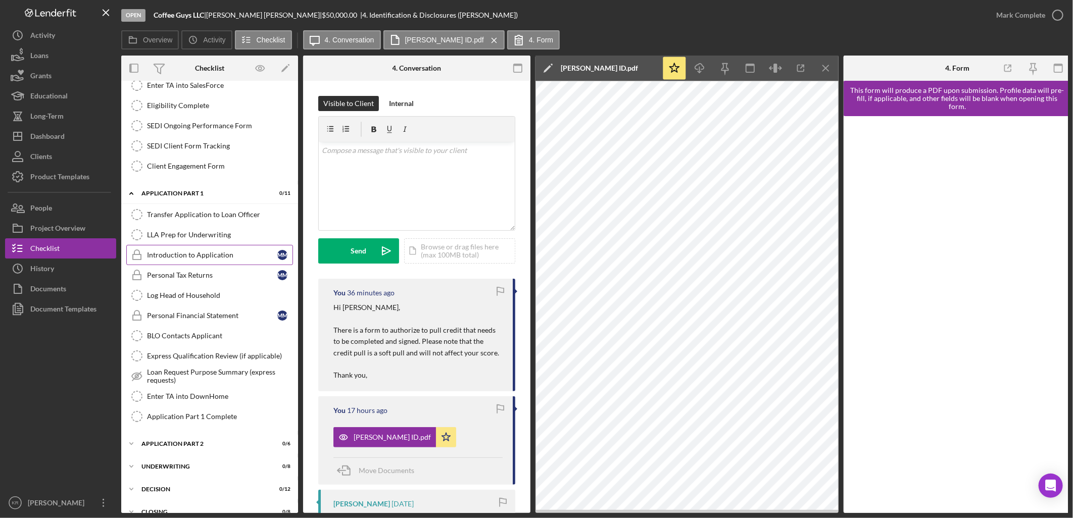
scroll to position [479, 0]
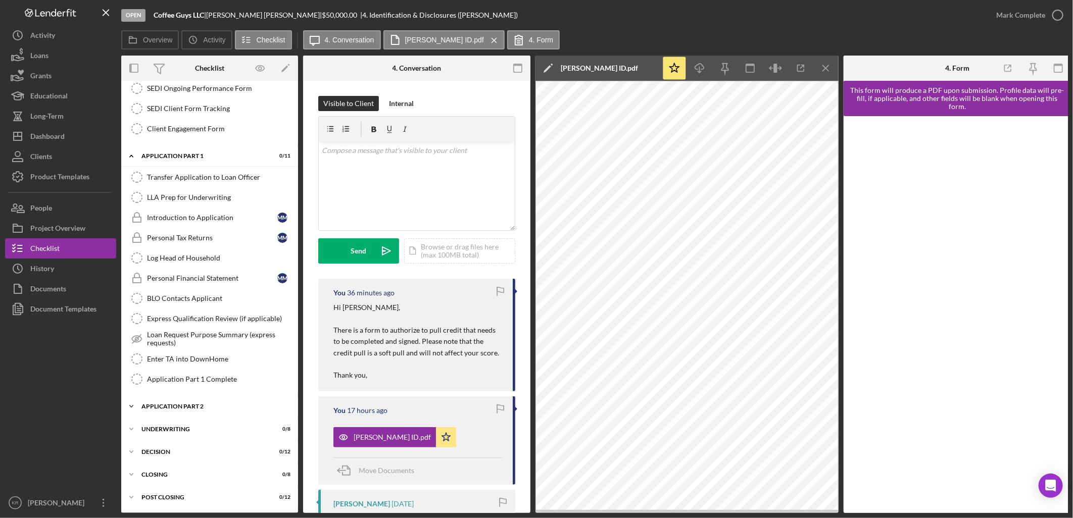
click at [198, 399] on div "Icon/Expander Application Part 2 0 / 6" at bounding box center [209, 406] width 177 height 20
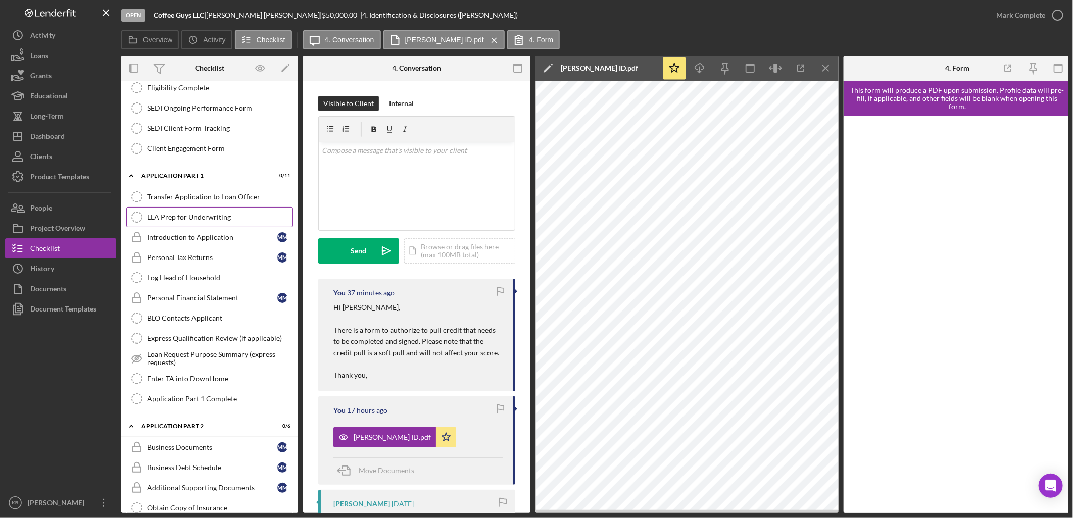
scroll to position [438, 0]
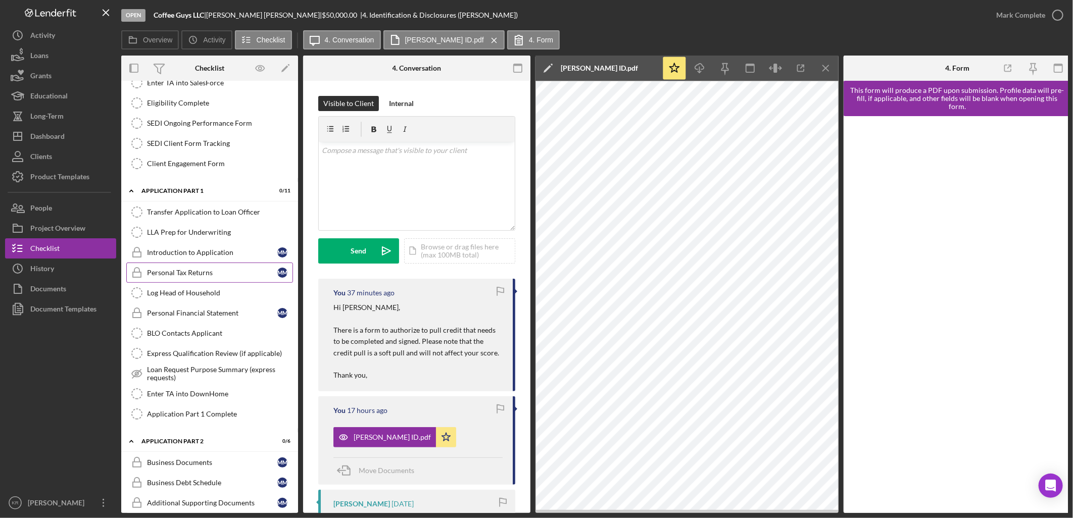
click at [195, 276] on div "Personal Tax Returns" at bounding box center [212, 273] width 130 height 8
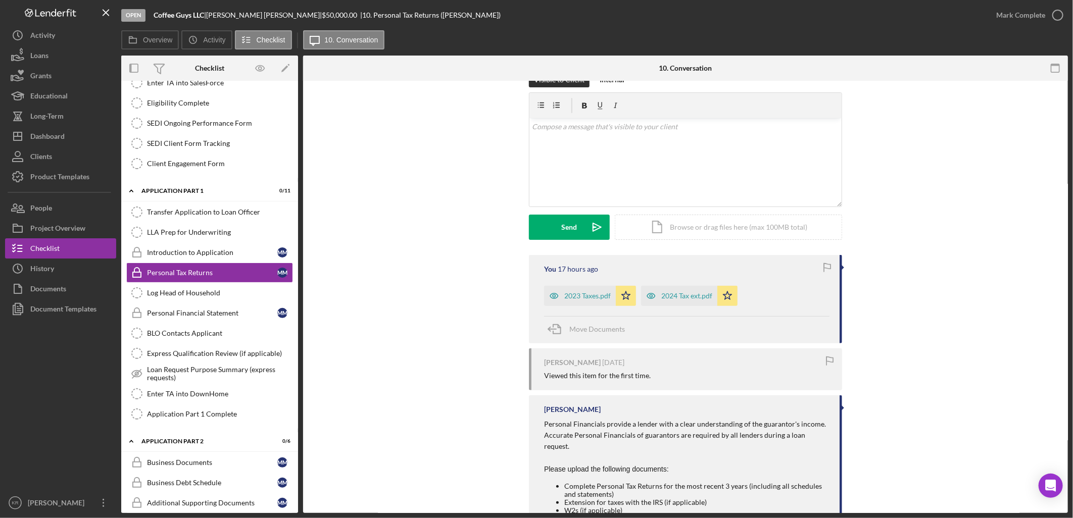
scroll to position [168, 0]
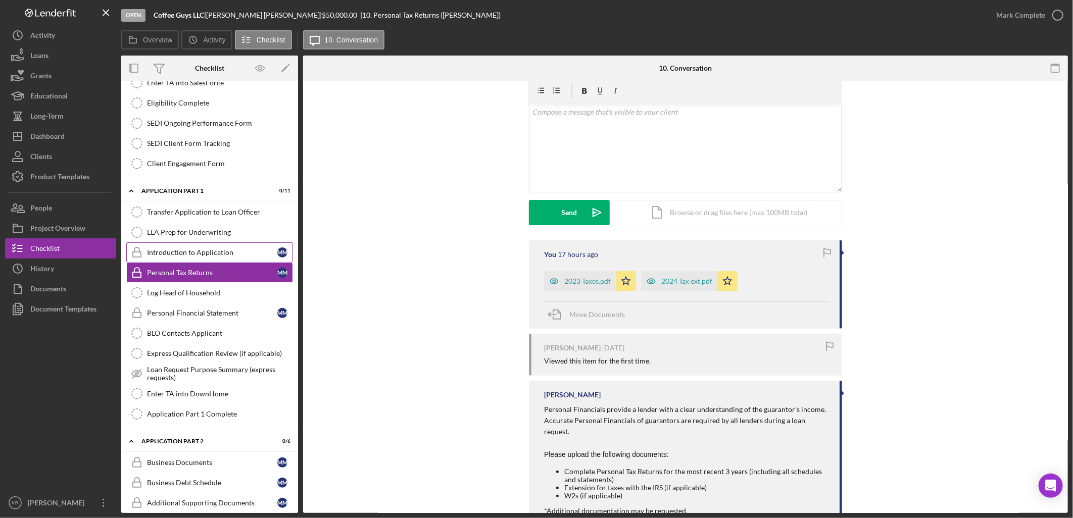
click at [197, 251] on div "Introduction to Application" at bounding box center [212, 252] width 130 height 8
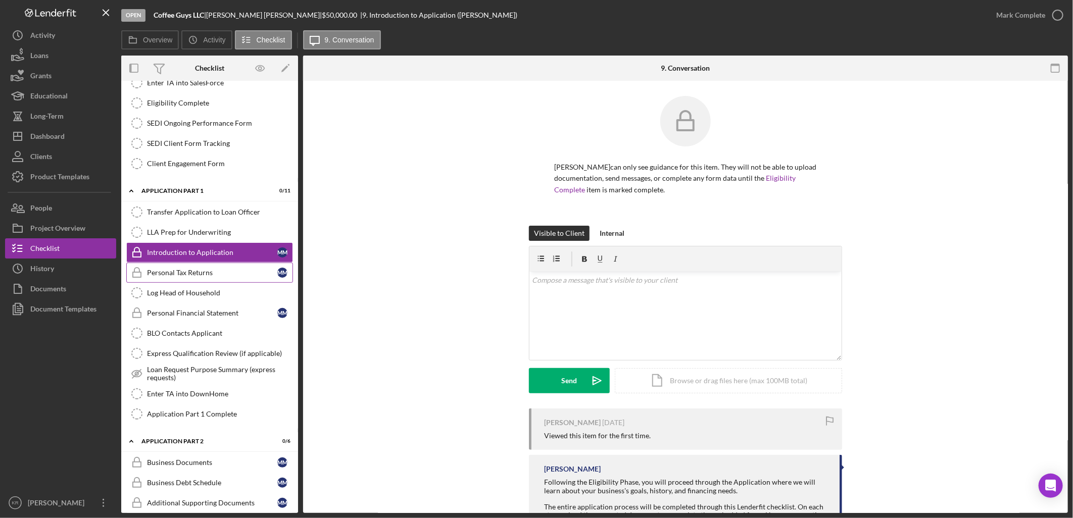
click at [195, 277] on div "Personal Tax Returns" at bounding box center [212, 273] width 130 height 8
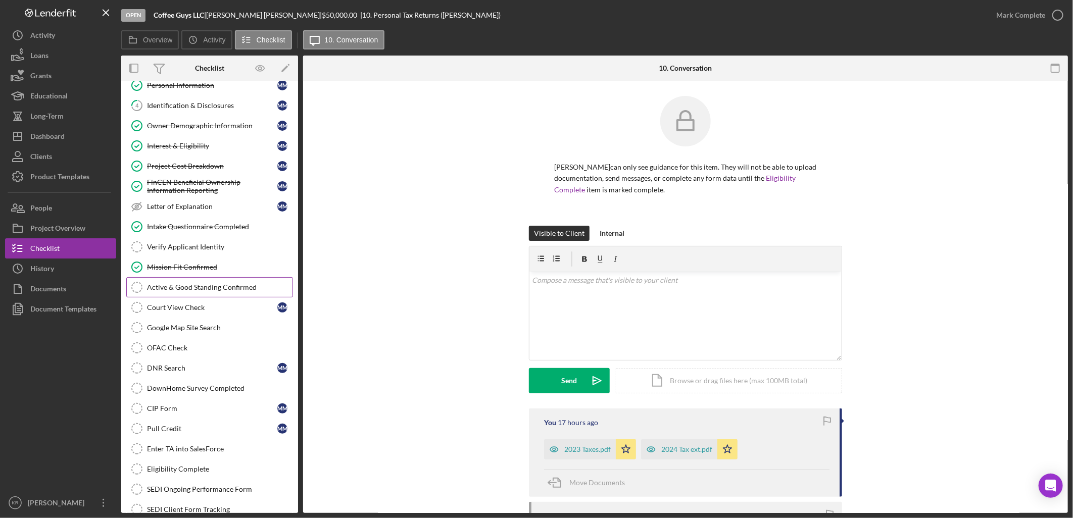
scroll to position [45, 0]
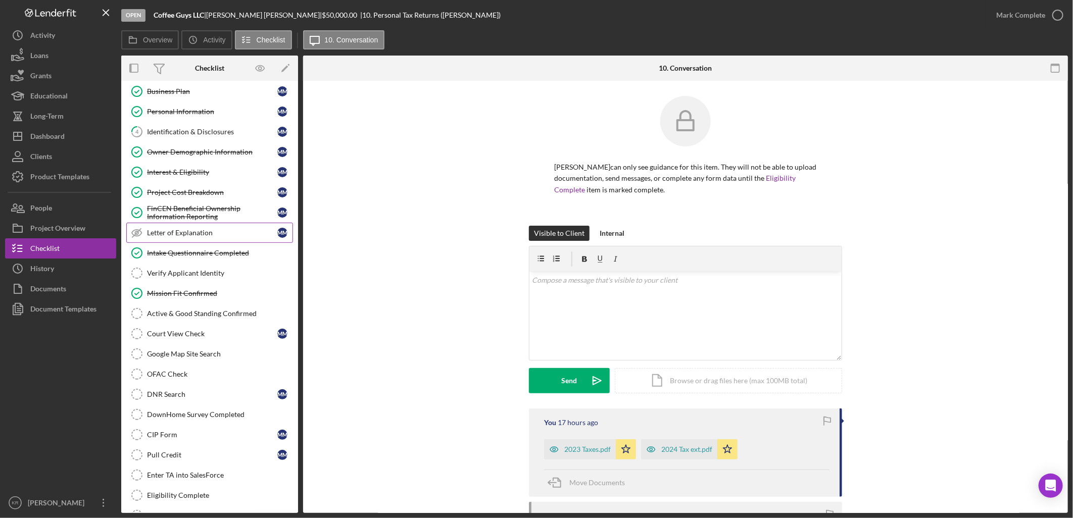
click at [217, 237] on div "Letter of Explanation" at bounding box center [212, 233] width 130 height 8
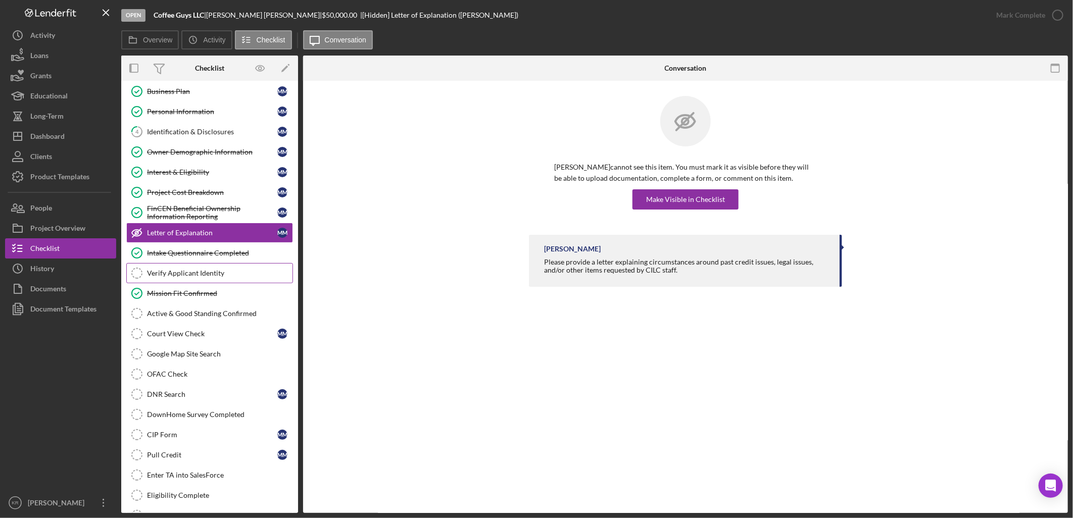
click at [226, 273] on div "Verify Applicant Identity" at bounding box center [219, 273] width 145 height 8
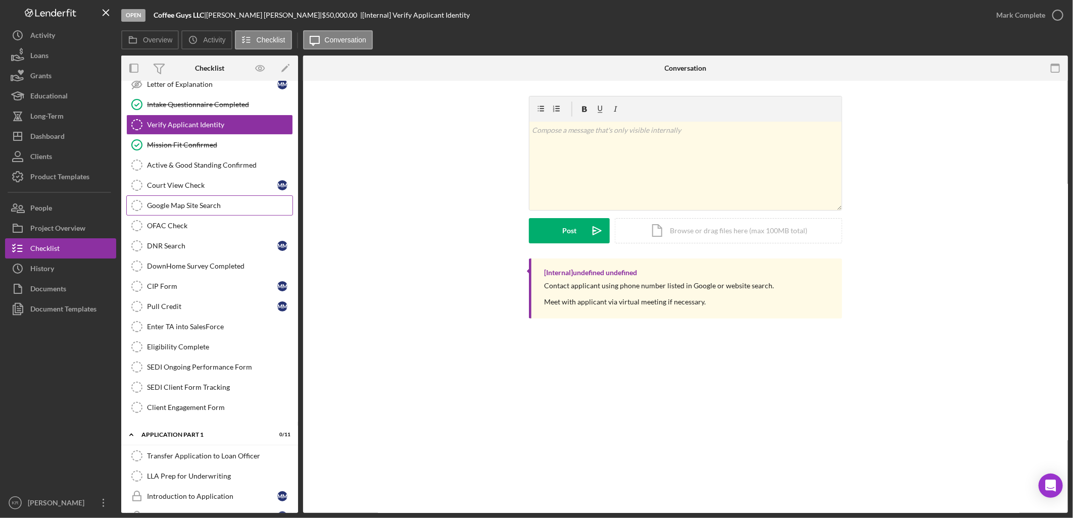
scroll to position [214, 0]
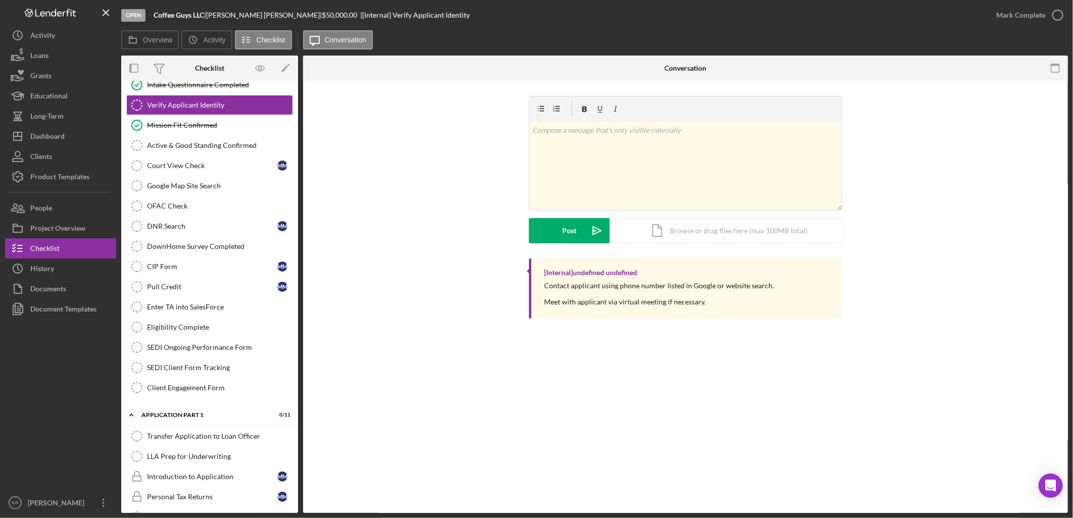
click at [351, 234] on div "v Color teal Color pink Remove color Add row above Add row below Add column bef…" at bounding box center [685, 177] width 734 height 163
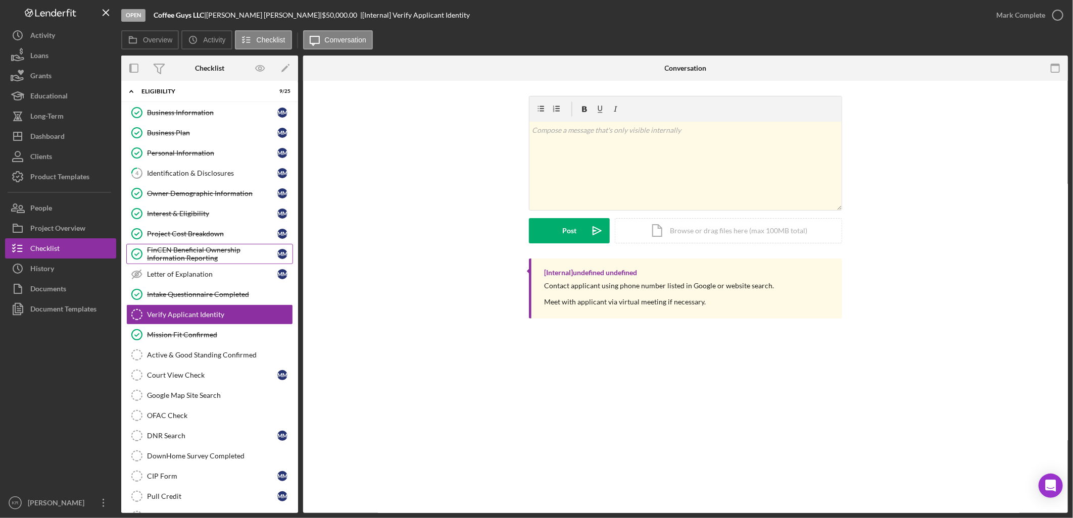
scroll to position [0, 0]
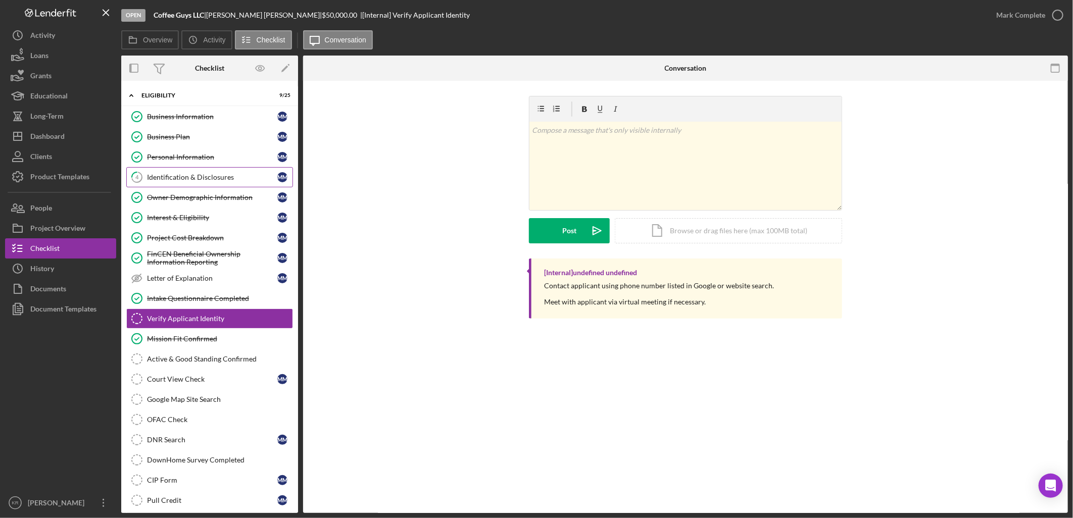
click at [187, 172] on link "4 Identification & Disclosures M M" at bounding box center [209, 177] width 167 height 20
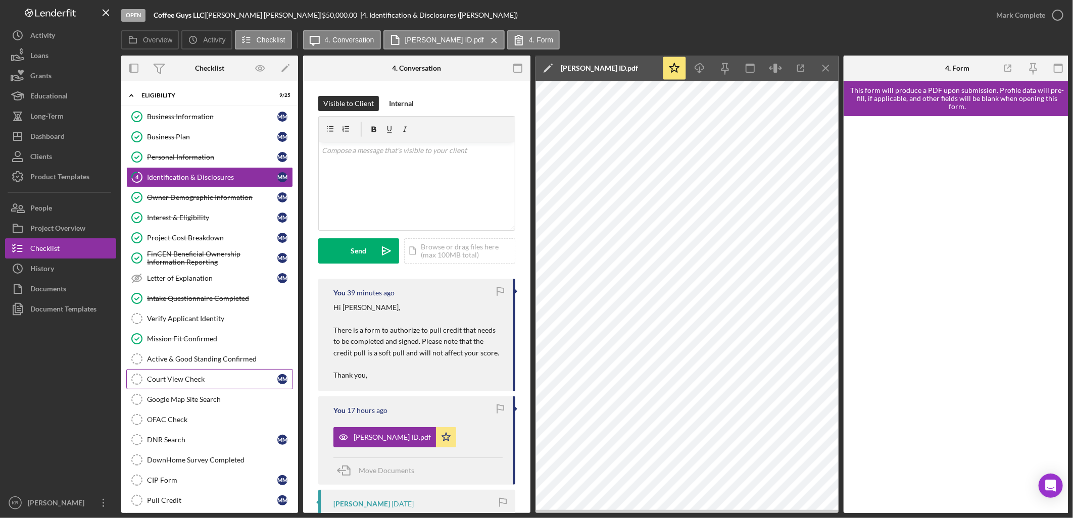
click at [169, 382] on div "Court View Check" at bounding box center [212, 379] width 130 height 8
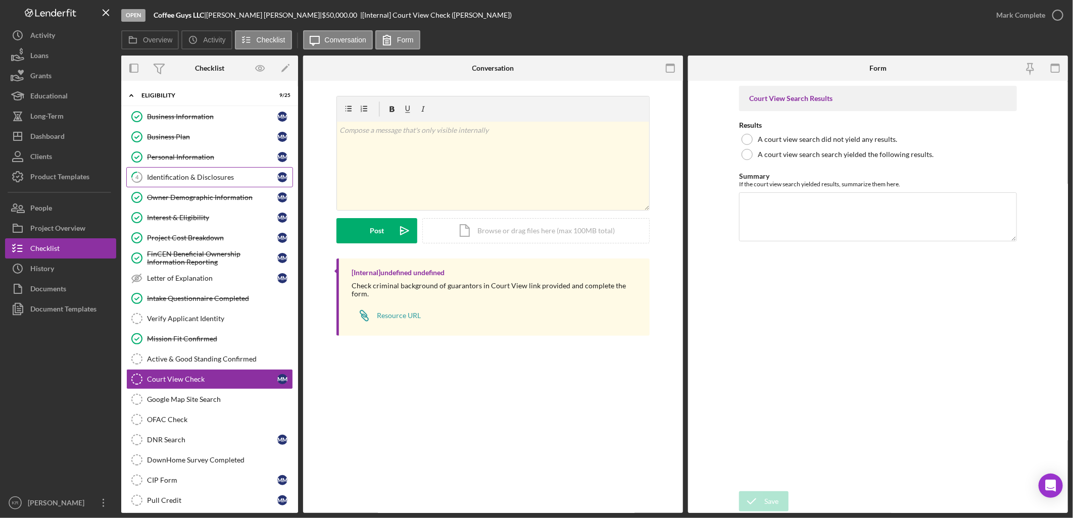
click at [234, 170] on link "4 Identification & Disclosures M M" at bounding box center [209, 177] width 167 height 20
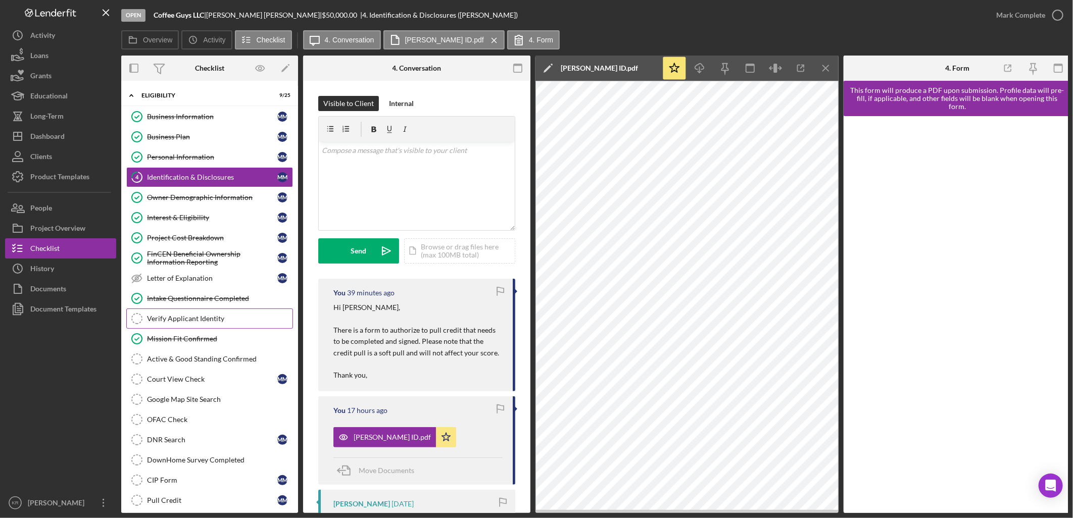
click at [229, 316] on div "Verify Applicant Identity" at bounding box center [219, 319] width 145 height 8
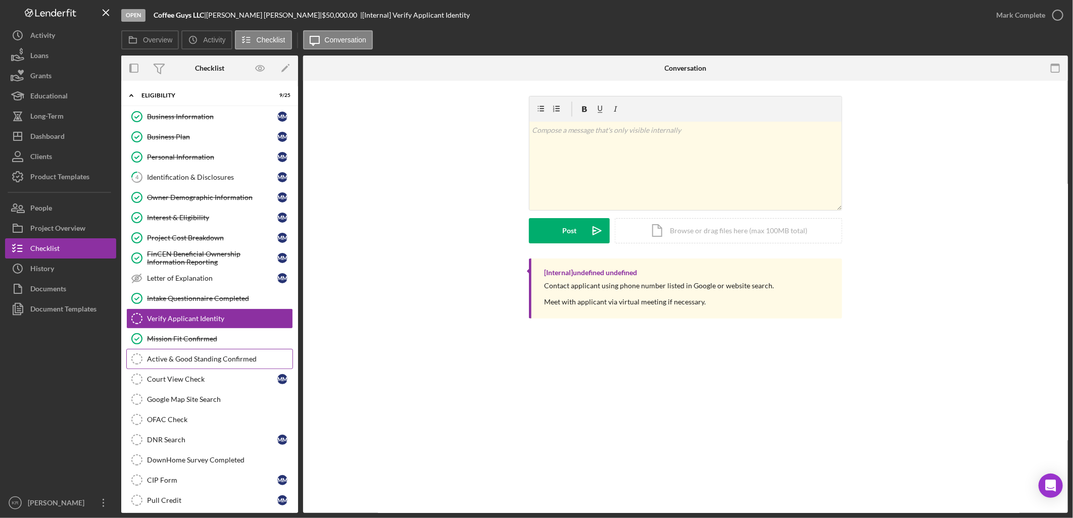
click at [216, 367] on link "Active & Good Standing Confirmed Active & Good Standing Confirmed" at bounding box center [209, 359] width 167 height 20
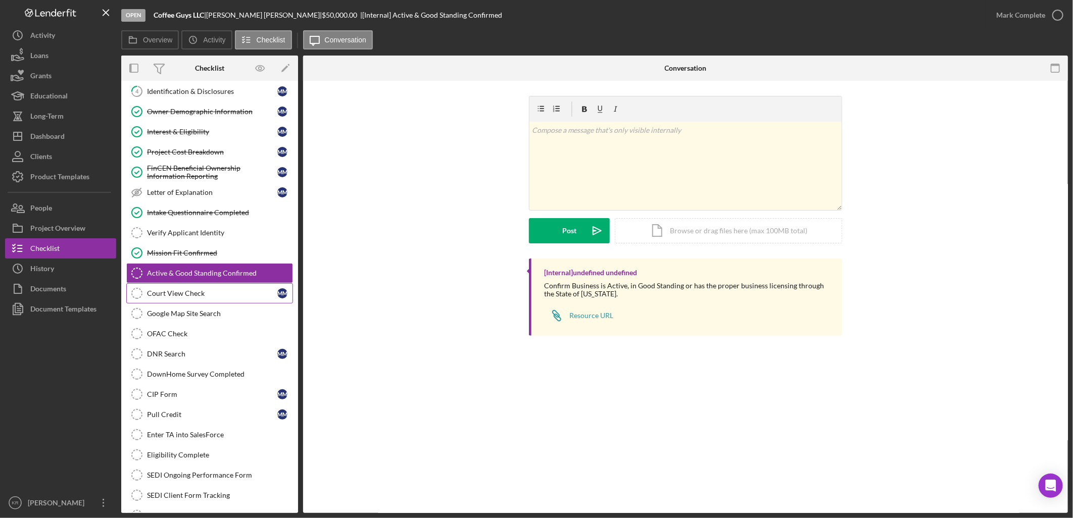
scroll to position [168, 0]
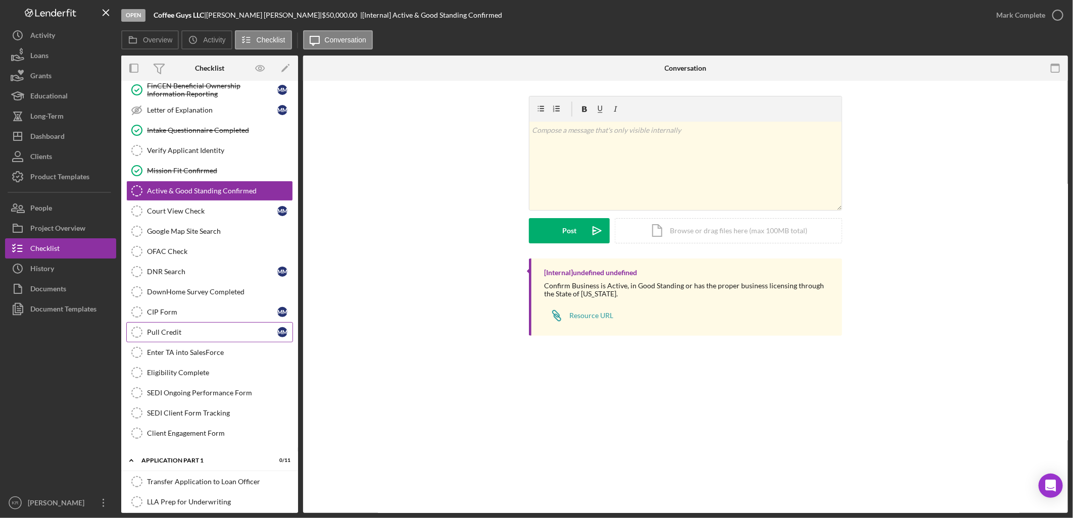
click at [214, 342] on link "Pull Credit Pull Credit M M" at bounding box center [209, 332] width 167 height 20
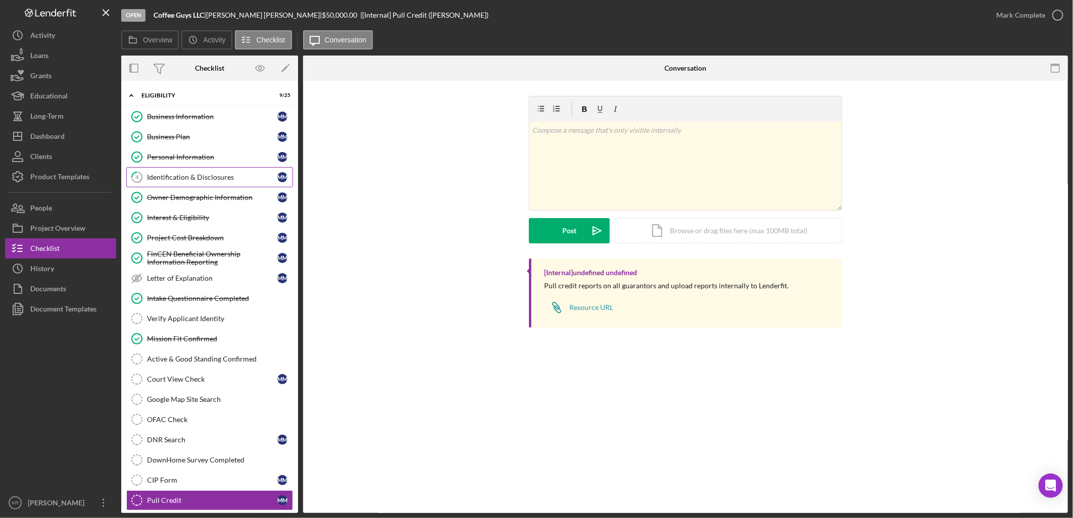
click at [180, 173] on link "4 Identification & Disclosures M M" at bounding box center [209, 177] width 167 height 20
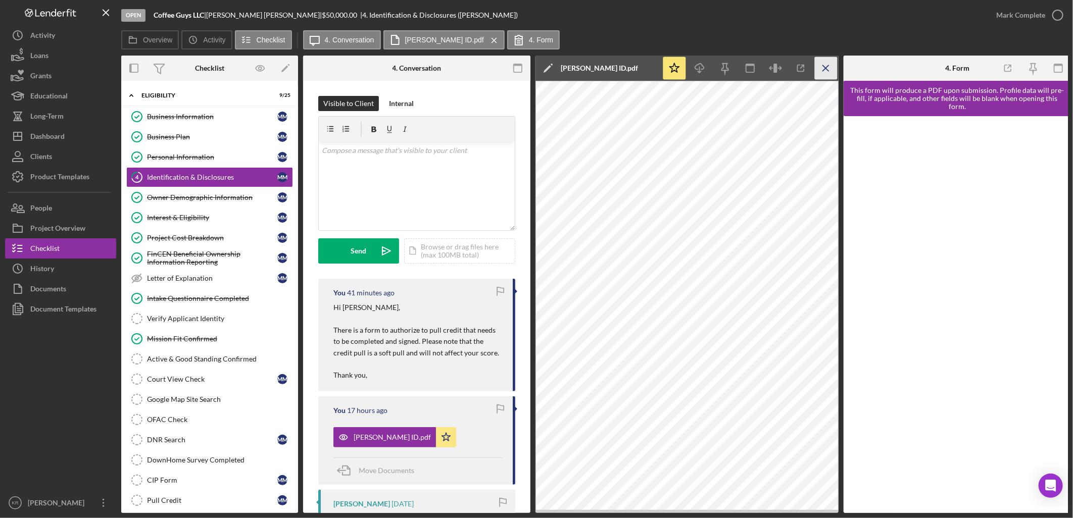
click at [820, 71] on icon "Icon/Menu Close" at bounding box center [826, 68] width 23 height 23
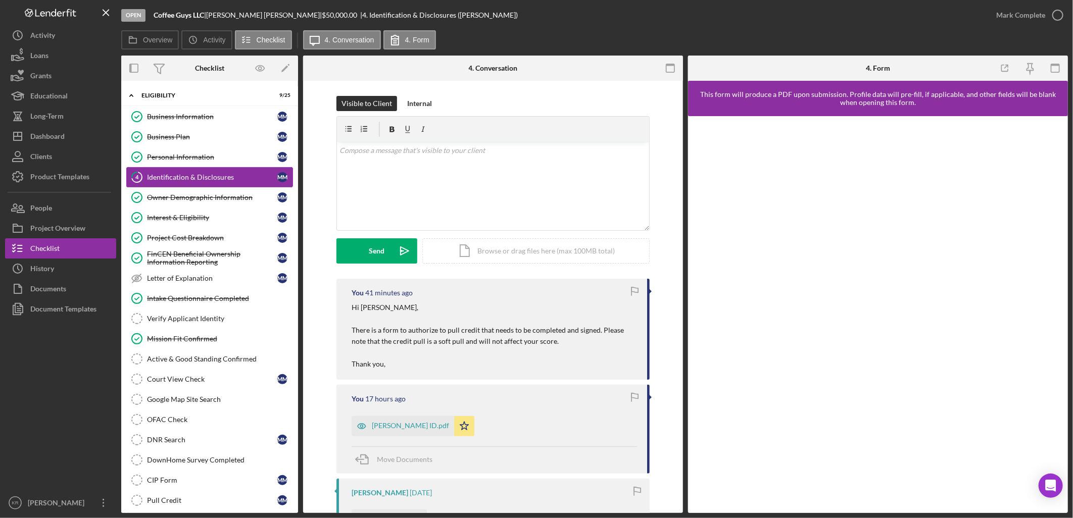
click at [161, 177] on div "Identification & Disclosures" at bounding box center [212, 177] width 130 height 8
click at [247, 184] on link "4 Identification & Disclosures M M" at bounding box center [209, 177] width 167 height 20
click at [460, 167] on div "v Color teal Color pink Remove color Add row above Add row below Add column bef…" at bounding box center [493, 186] width 312 height 88
click at [190, 228] on link "Interest & Eligibility Interest & Eligibility M M" at bounding box center [209, 218] width 167 height 20
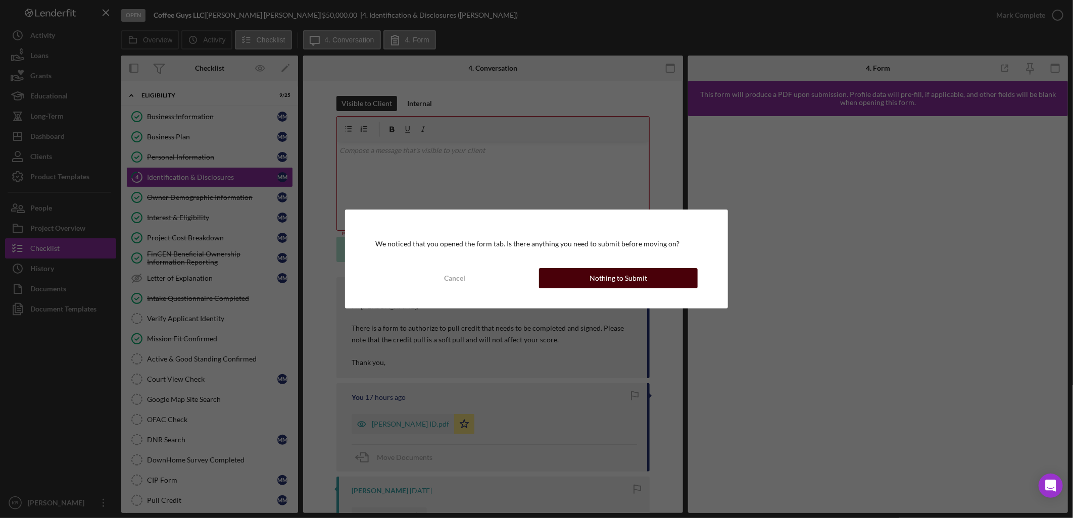
click at [571, 279] on button "Nothing to Submit" at bounding box center [618, 278] width 159 height 20
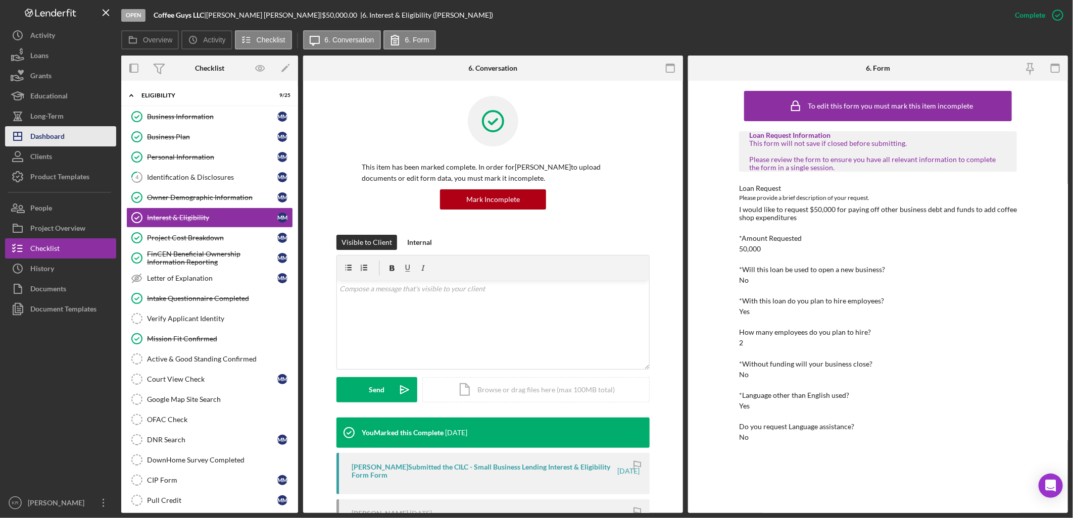
click at [81, 145] on button "Icon/Dashboard Dashboard" at bounding box center [60, 136] width 111 height 20
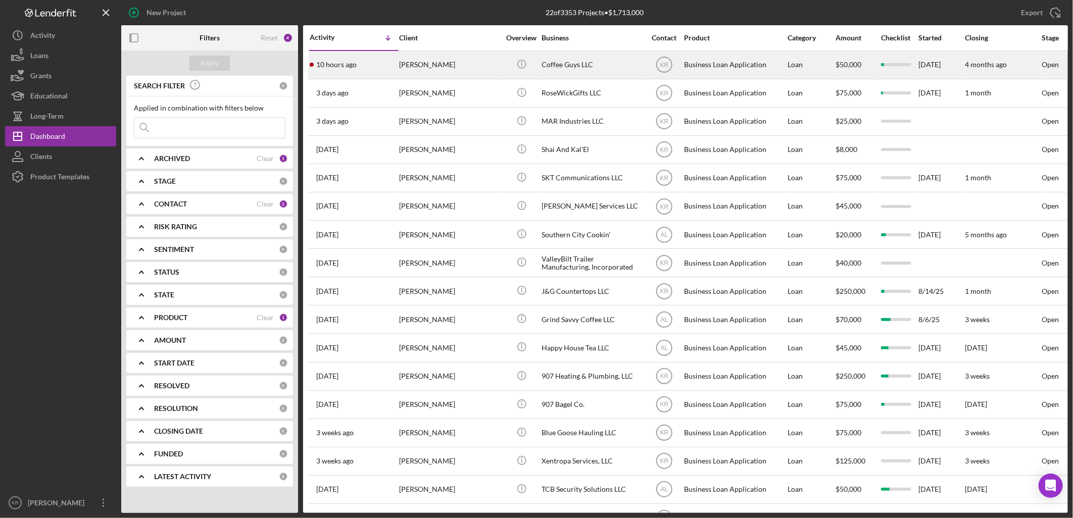
click at [417, 76] on div "[PERSON_NAME]" at bounding box center [449, 65] width 101 height 27
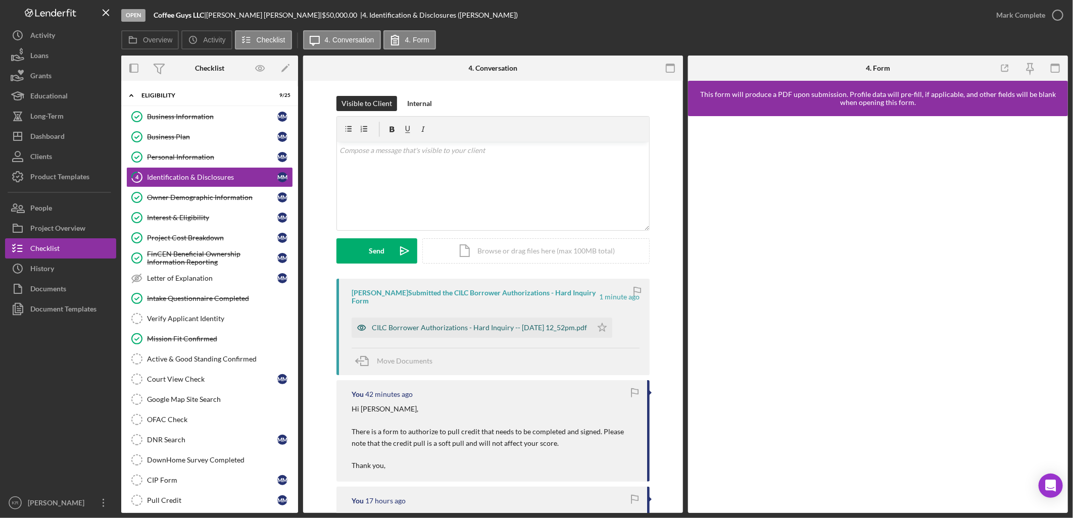
click at [441, 329] on div "CILC Borrower Authorizations - Hard Inquiry -- [DATE] 12_52pm.pdf" at bounding box center [479, 328] width 215 height 8
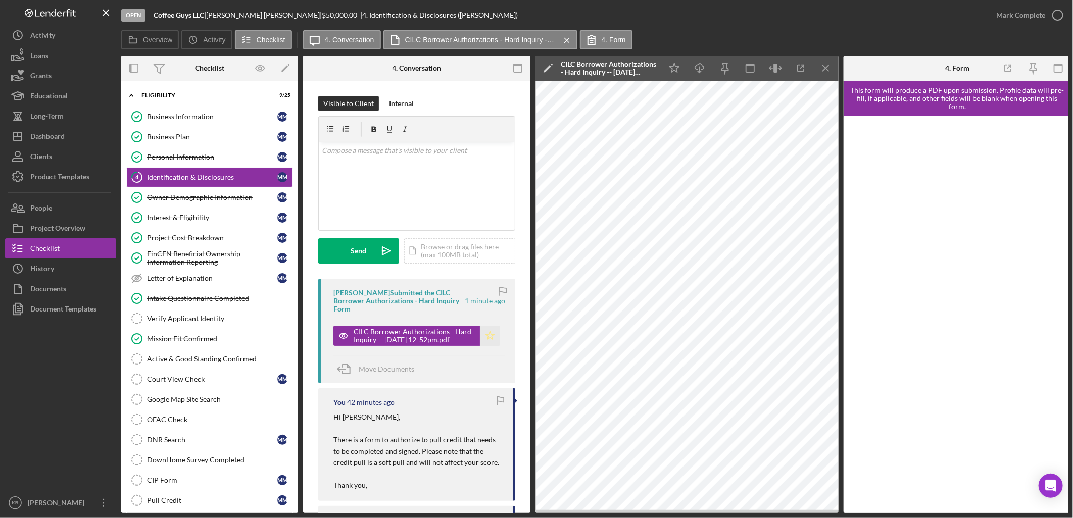
click at [483, 342] on icon "Icon/Star" at bounding box center [490, 336] width 20 height 20
click at [493, 341] on icon "Icon/Star" at bounding box center [490, 336] width 20 height 20
click at [380, 344] on div "CILC Borrower Authorizations - Hard Inquiry -- [DATE] 12_52pm.pdf" at bounding box center [414, 336] width 121 height 16
click at [91, 144] on button "Icon/Dashboard Dashboard" at bounding box center [60, 136] width 111 height 20
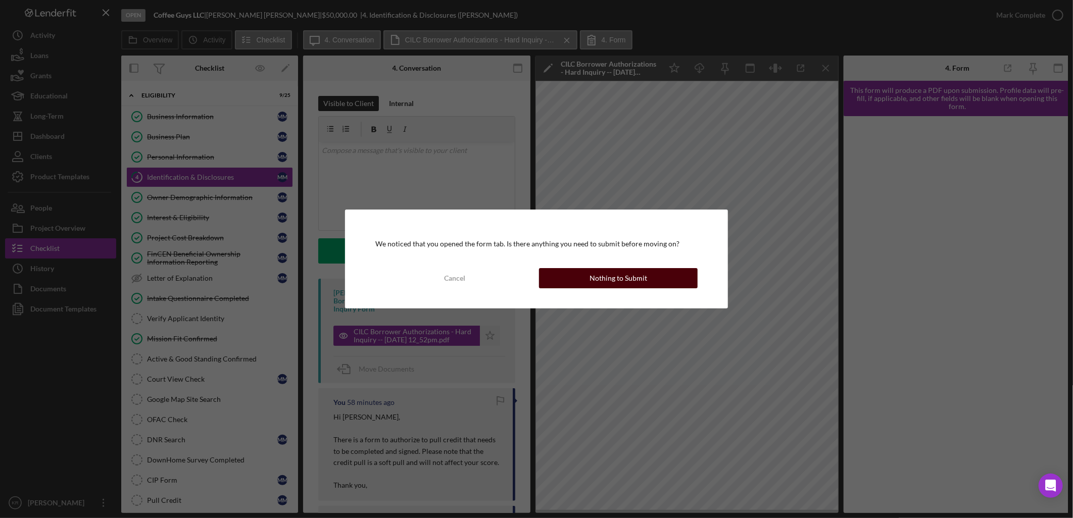
click at [605, 277] on div "Nothing to Submit" at bounding box center [618, 278] width 58 height 20
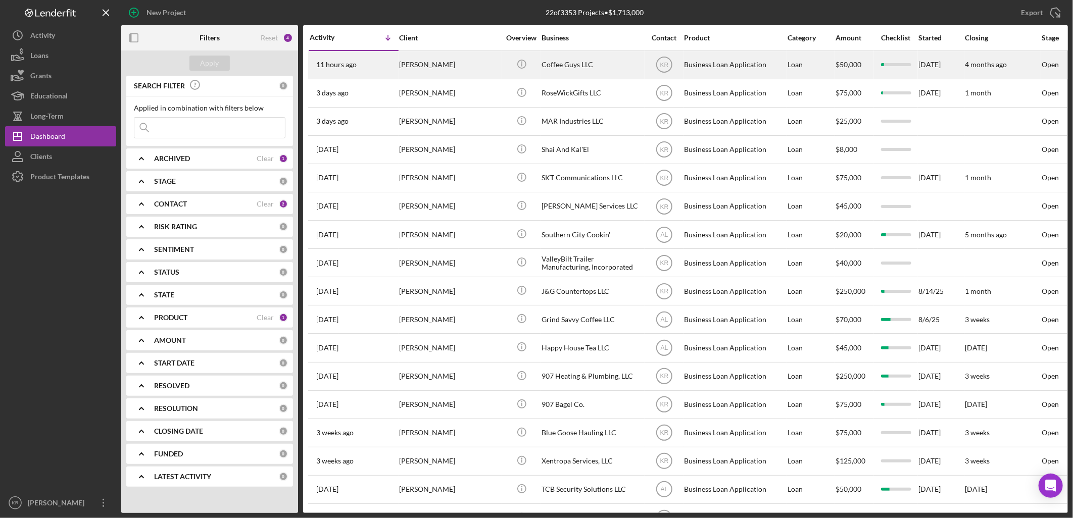
click at [441, 62] on div "[PERSON_NAME]" at bounding box center [449, 65] width 101 height 27
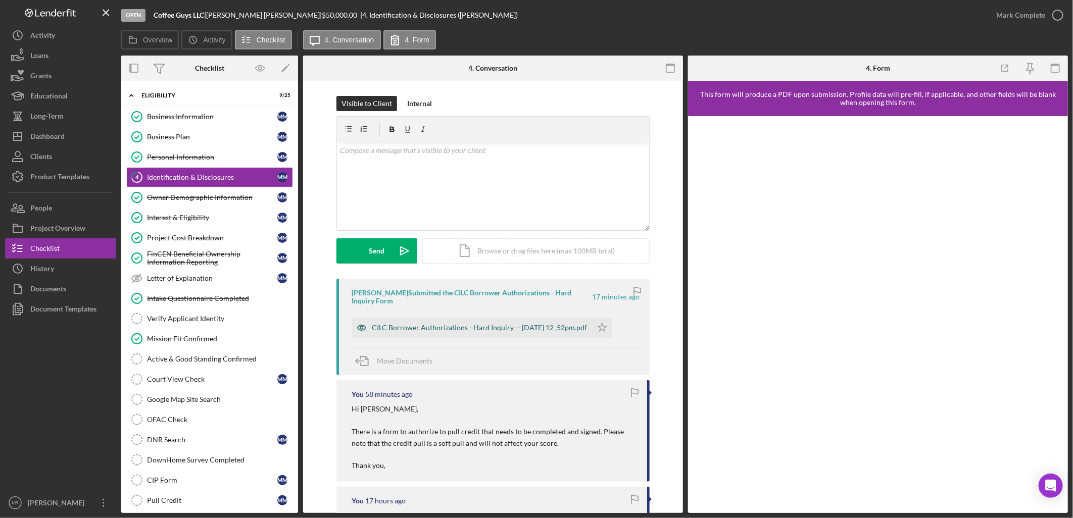
click at [448, 331] on div "CILC Borrower Authorizations - Hard Inquiry -- [DATE] 12_52pm.pdf" at bounding box center [479, 328] width 215 height 8
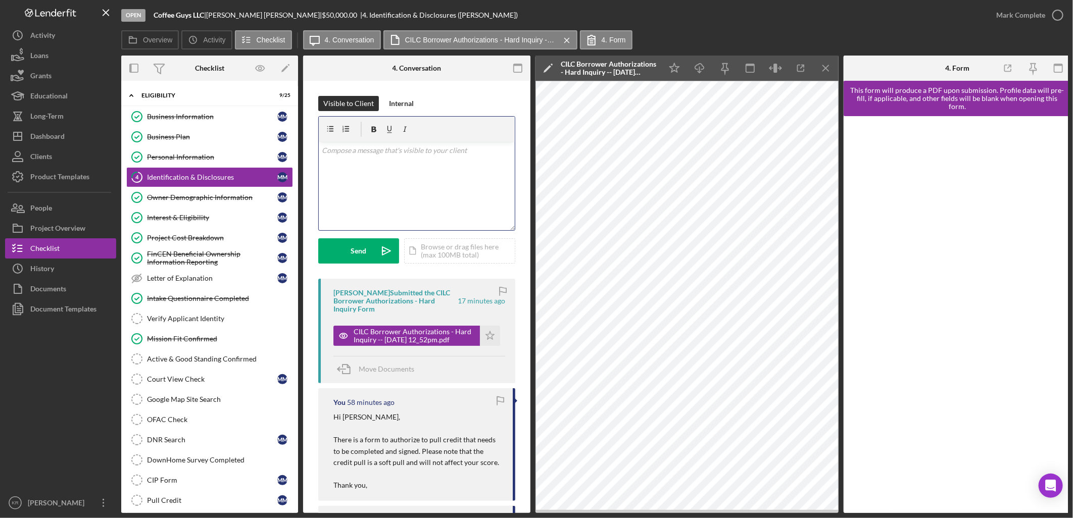
click at [422, 183] on div "v Color teal Color pink Remove color Add row above Add row below Add column bef…" at bounding box center [417, 186] width 196 height 88
click at [40, 130] on div "Dashboard" at bounding box center [47, 137] width 34 height 23
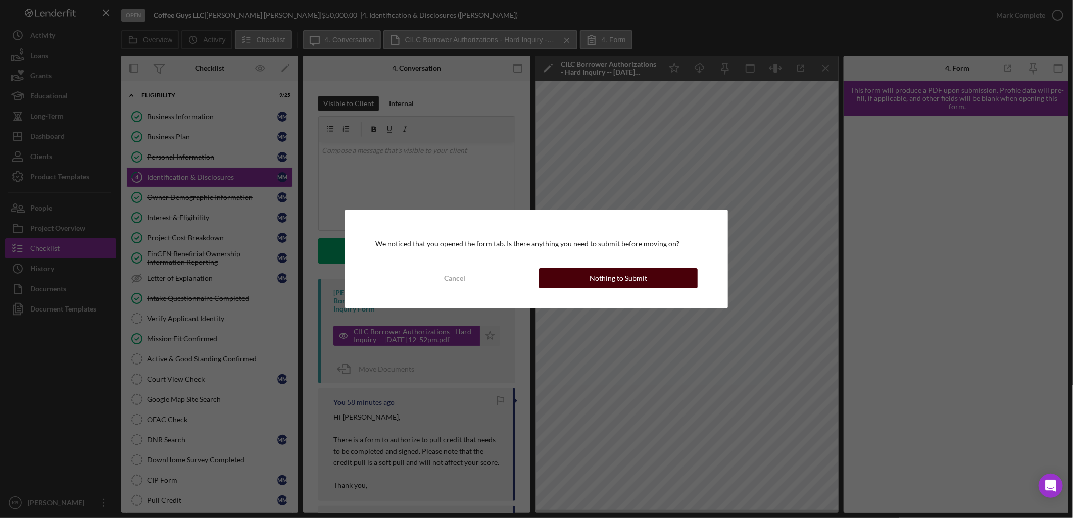
click at [595, 276] on div "Nothing to Submit" at bounding box center [618, 278] width 58 height 20
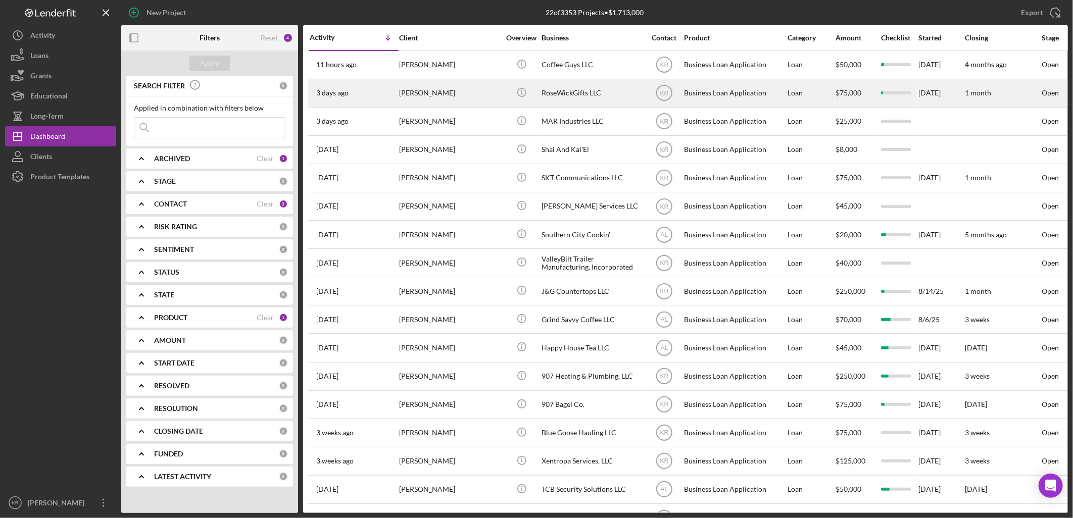
click at [473, 89] on div "[PERSON_NAME]" at bounding box center [449, 93] width 101 height 27
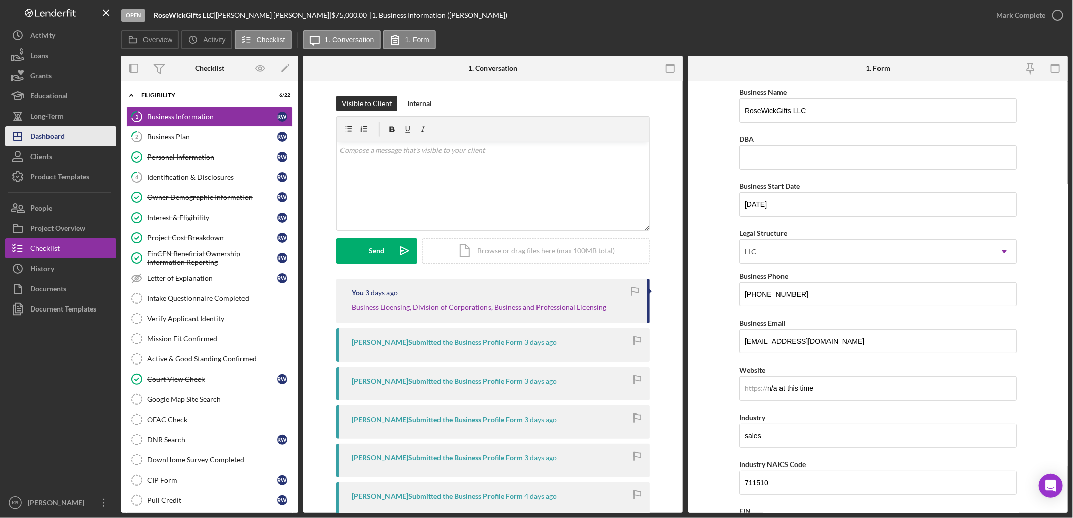
click at [79, 138] on button "Icon/Dashboard Dashboard" at bounding box center [60, 136] width 111 height 20
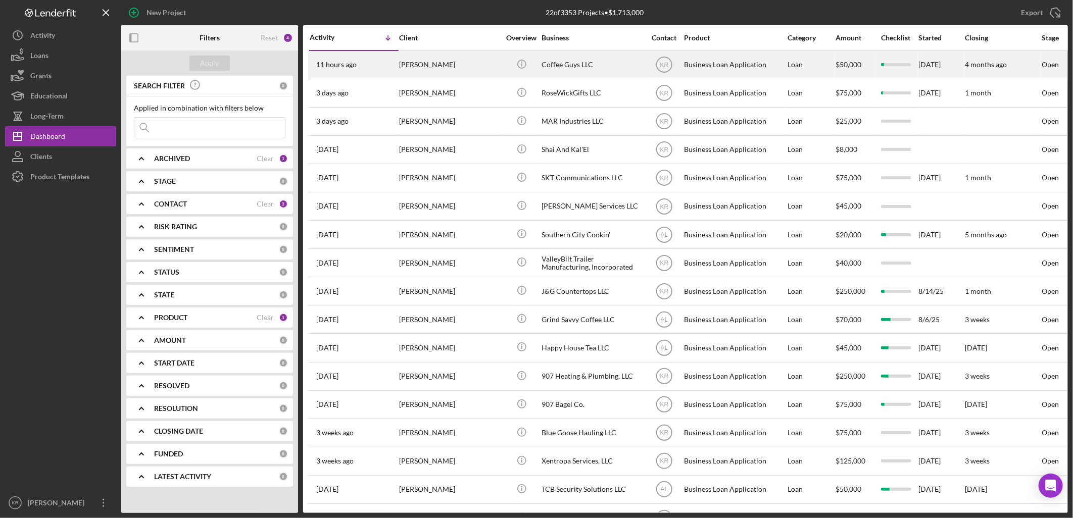
click at [438, 65] on div "[PERSON_NAME]" at bounding box center [449, 65] width 101 height 27
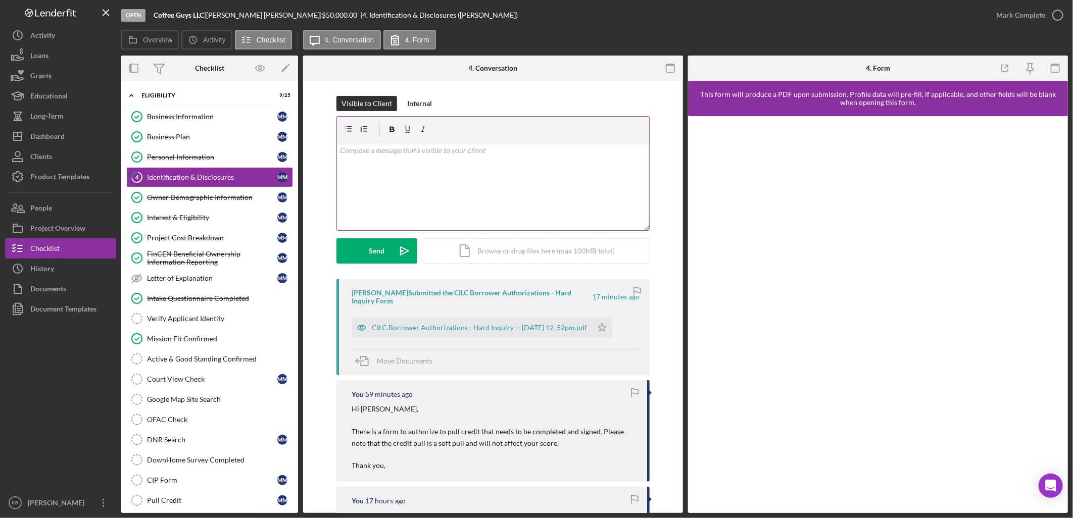
click at [441, 160] on div "v Color teal Color pink Remove color Add row above Add row below Add column bef…" at bounding box center [493, 186] width 312 height 88
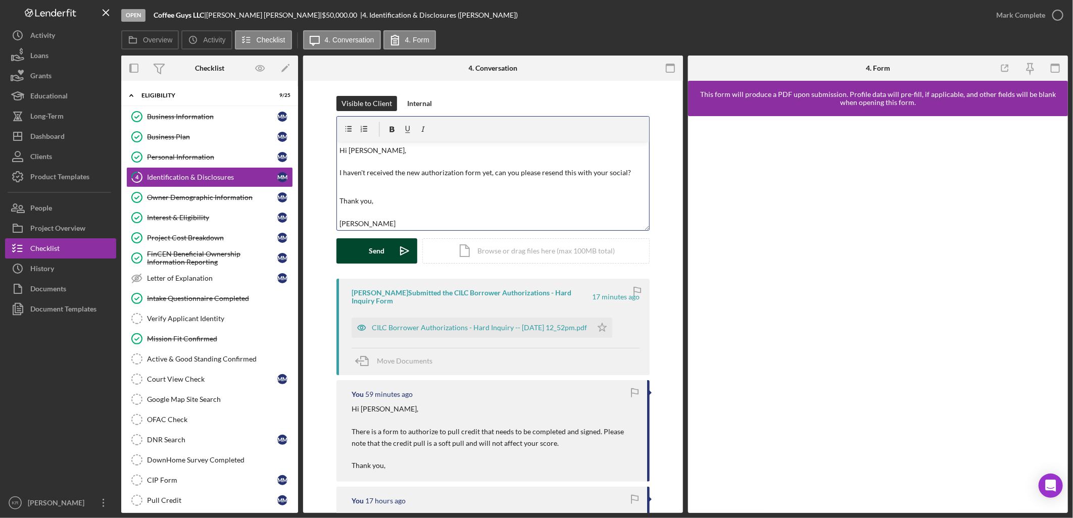
click at [385, 253] on button "Send Icon/icon-invite-send" at bounding box center [376, 250] width 81 height 25
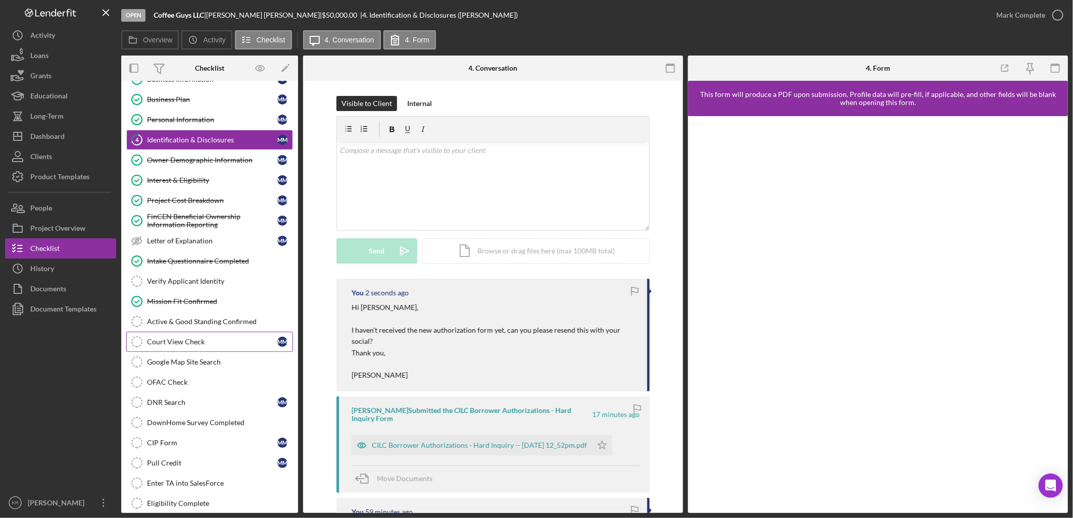
scroll to position [56, 0]
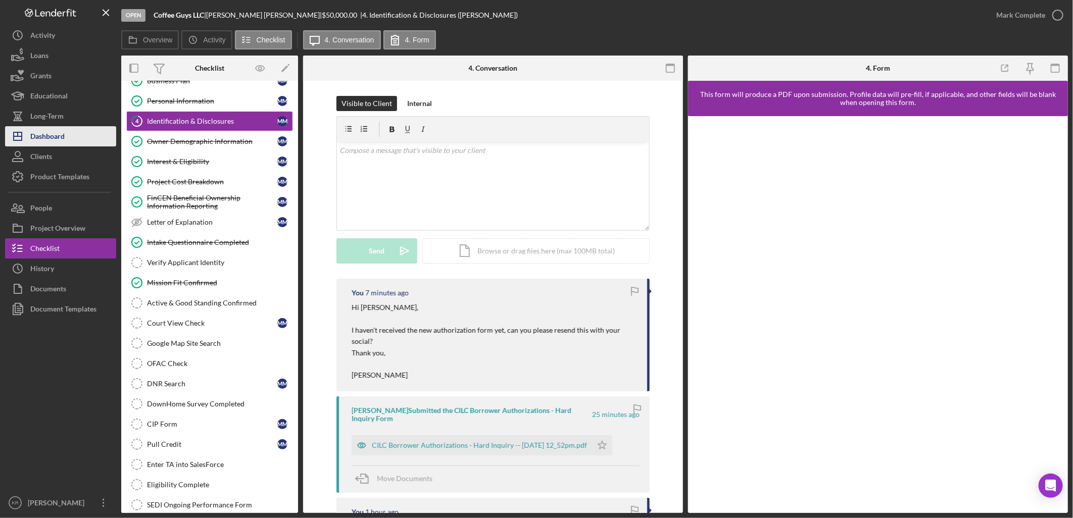
click at [78, 135] on button "Icon/Dashboard Dashboard" at bounding box center [60, 136] width 111 height 20
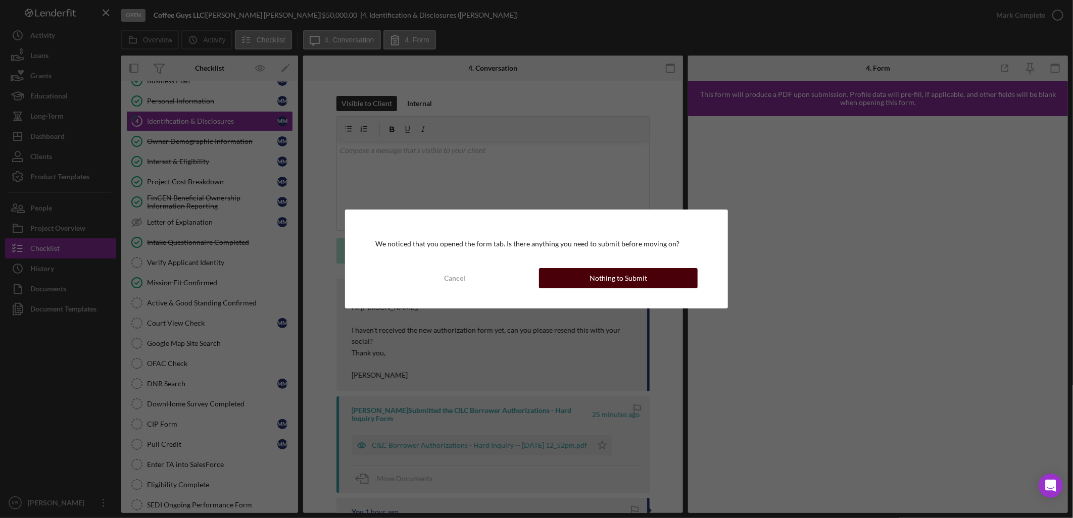
click at [615, 279] on div "Nothing to Submit" at bounding box center [618, 278] width 58 height 20
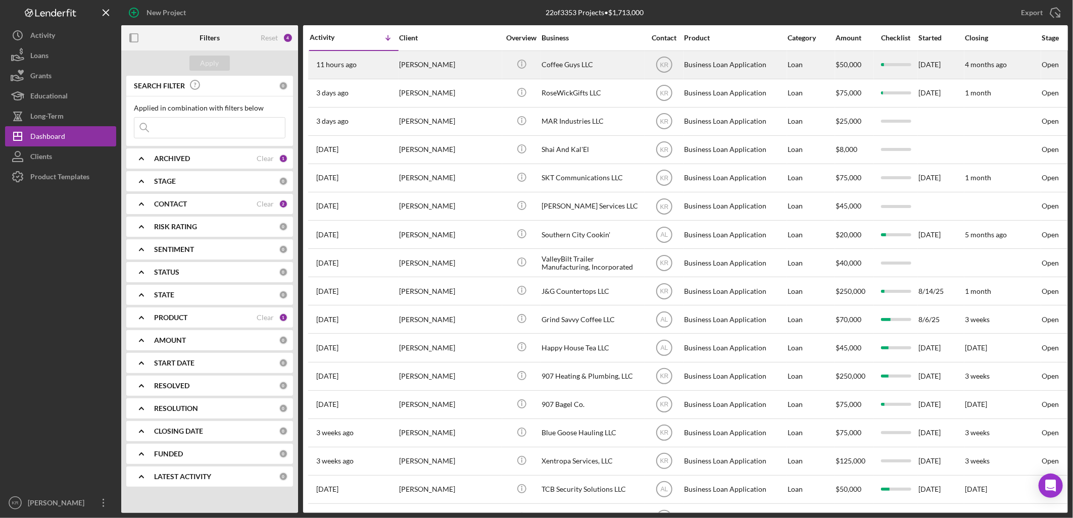
click at [501, 61] on td "[PERSON_NAME]" at bounding box center [450, 65] width 104 height 28
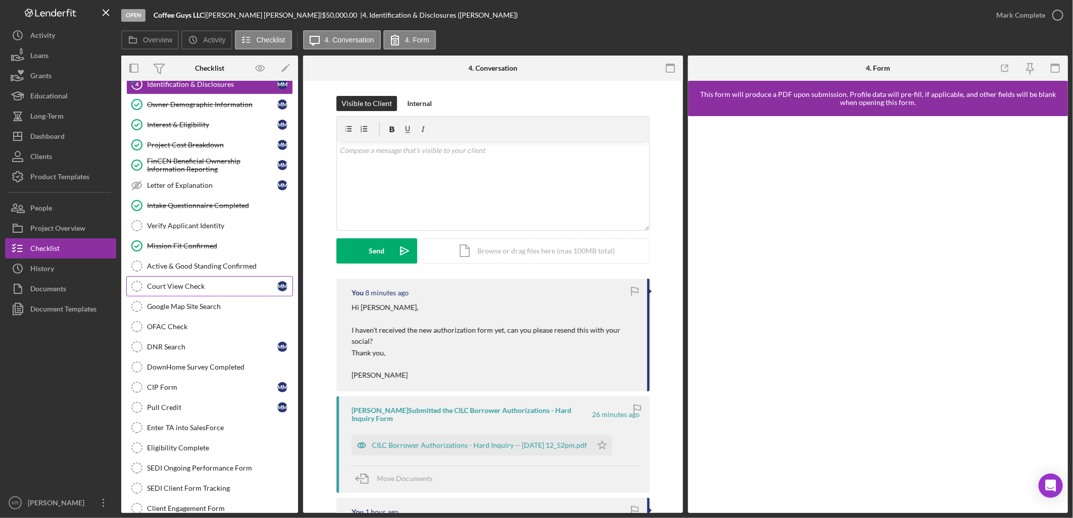
scroll to position [112, 0]
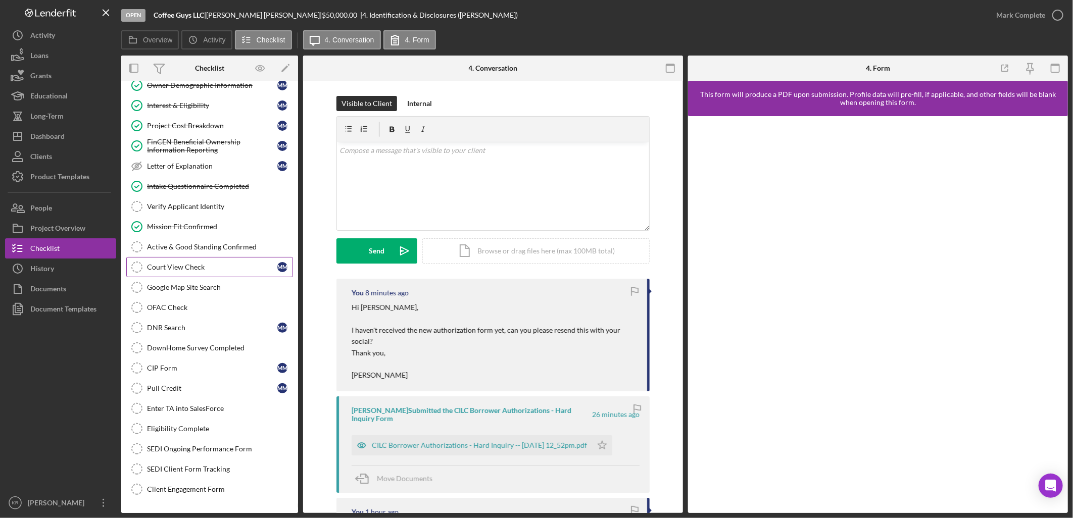
click at [260, 263] on link "Court View Check Court View Check M M" at bounding box center [209, 267] width 167 height 20
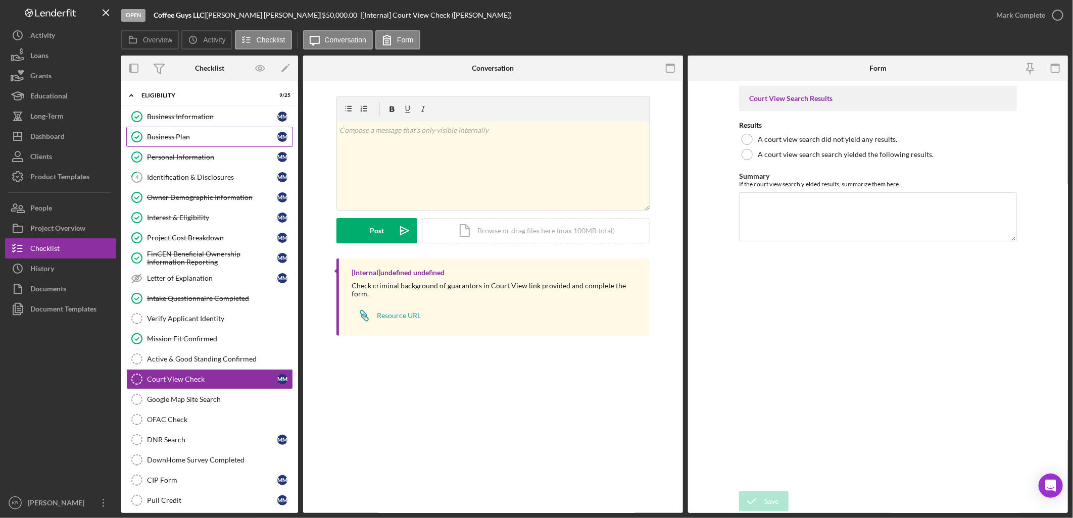
click at [188, 129] on link "Business Plan Business Plan M M" at bounding box center [209, 137] width 167 height 20
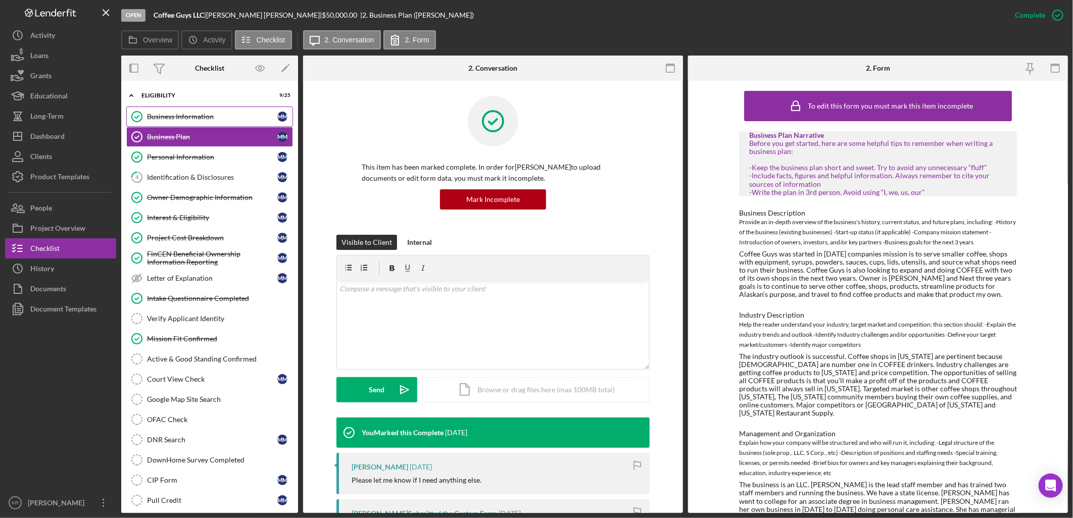
click at [173, 116] on div "Business Information" at bounding box center [212, 117] width 130 height 8
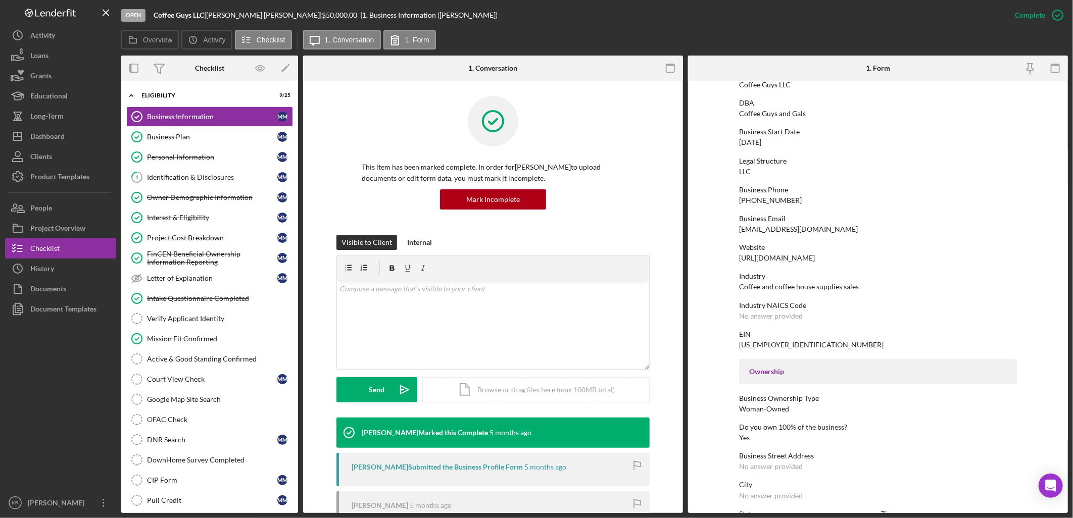
scroll to position [168, 0]
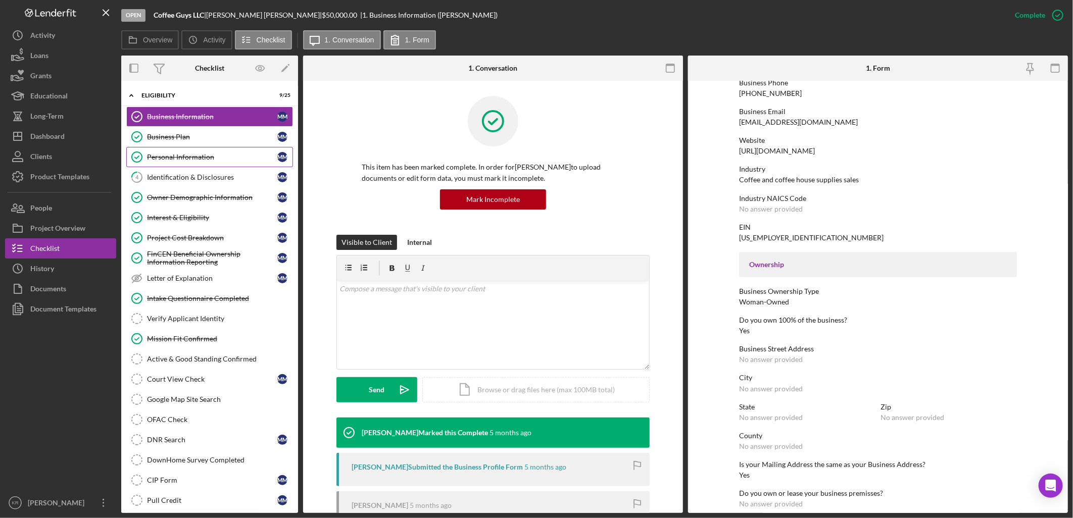
click at [155, 152] on link "Personal Information Personal Information M M" at bounding box center [209, 157] width 167 height 20
